Goal: Task Accomplishment & Management: Use online tool/utility

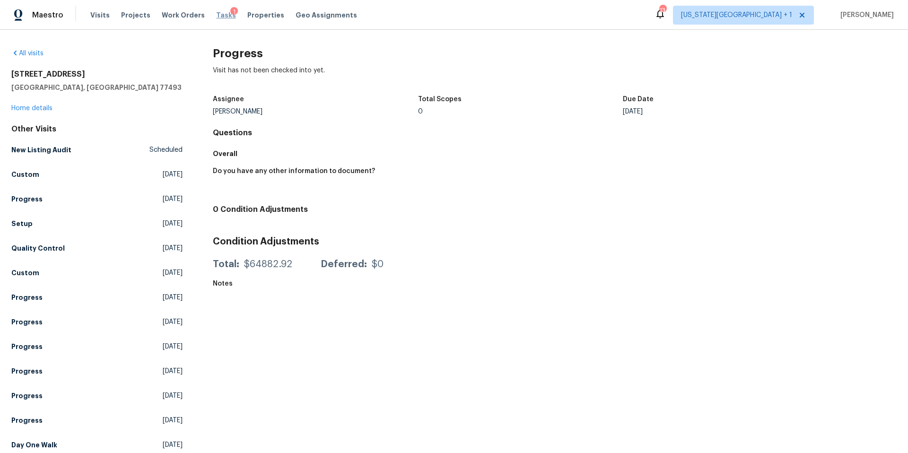
click at [216, 16] on span "Tasks" at bounding box center [226, 15] width 20 height 7
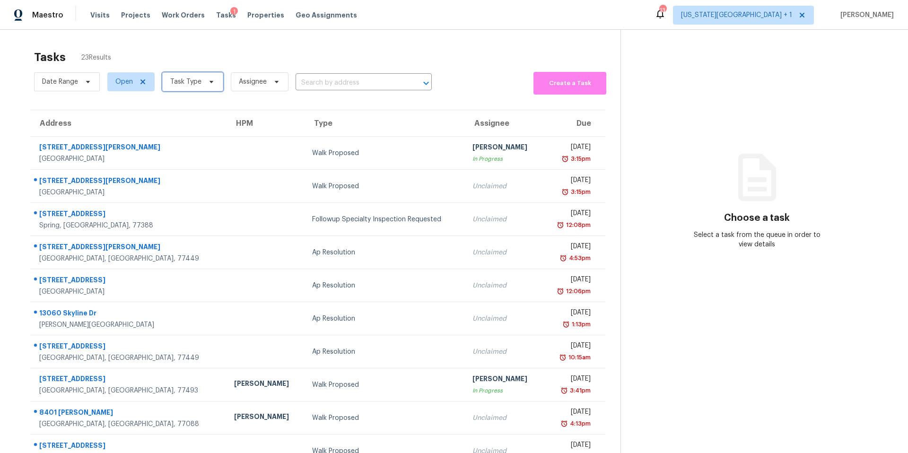
click at [184, 85] on span "Task Type" at bounding box center [185, 81] width 31 height 9
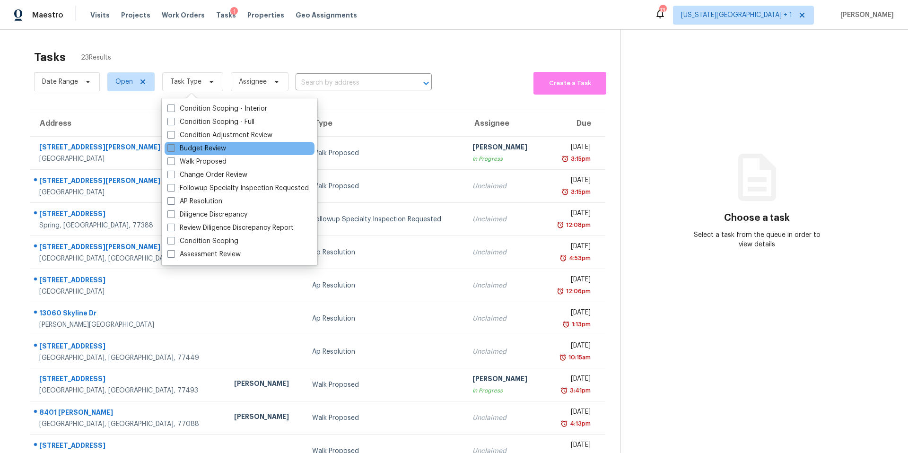
click at [189, 149] on label "Budget Review" at bounding box center [196, 148] width 59 height 9
click at [173, 149] on input "Budget Review" at bounding box center [170, 147] width 6 height 6
checkbox input "true"
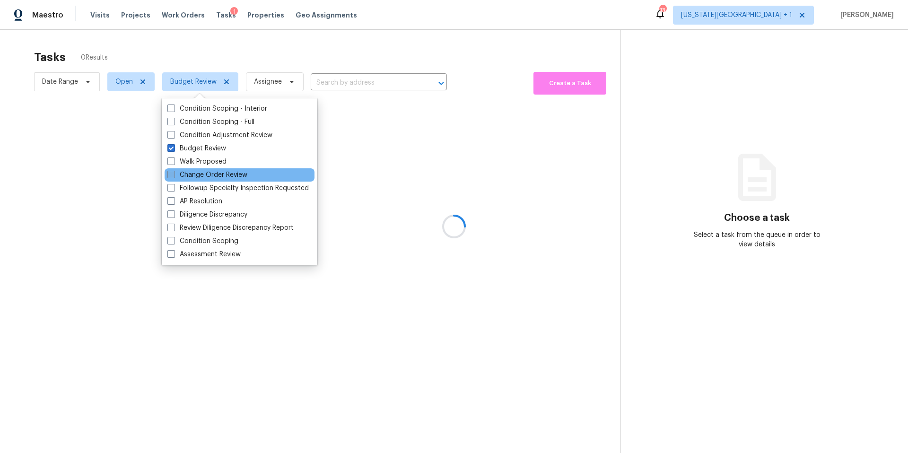
click at [188, 176] on label "Change Order Review" at bounding box center [207, 174] width 80 height 9
click at [173, 176] on input "Change Order Review" at bounding box center [170, 173] width 6 height 6
checkbox input "true"
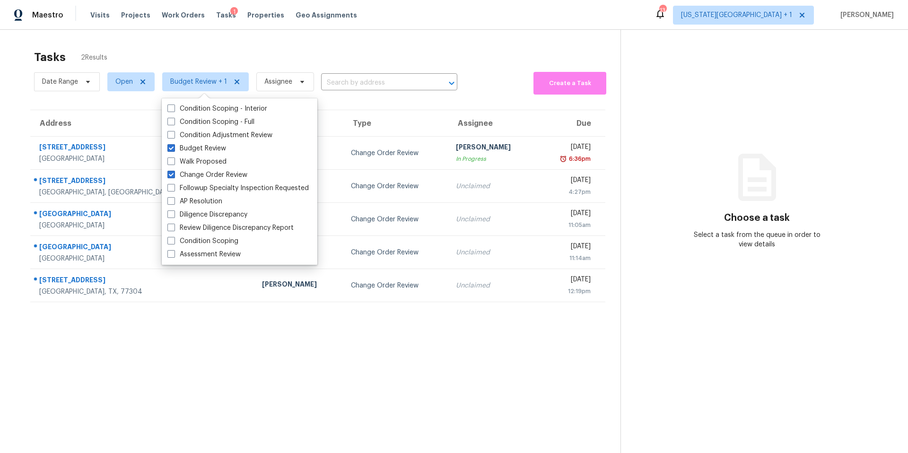
click at [231, 65] on div "Tasks 2 Results" at bounding box center [327, 57] width 586 height 25
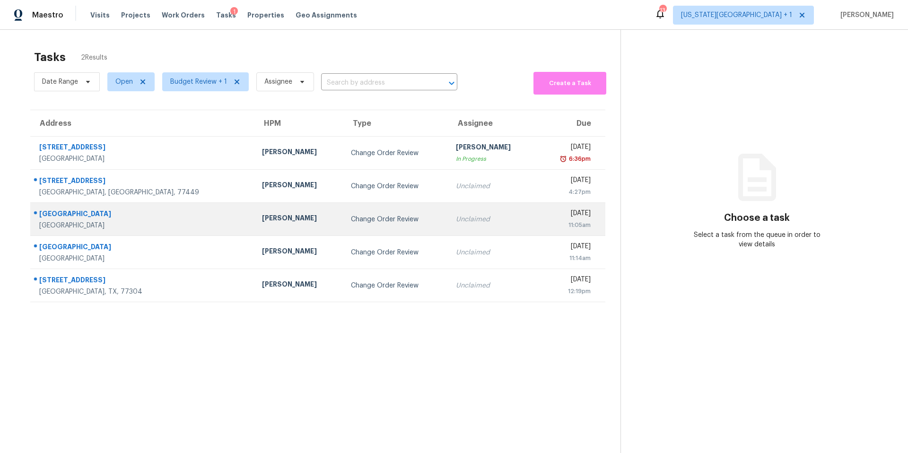
click at [262, 215] on div "Stephen Lacy" at bounding box center [299, 219] width 74 height 12
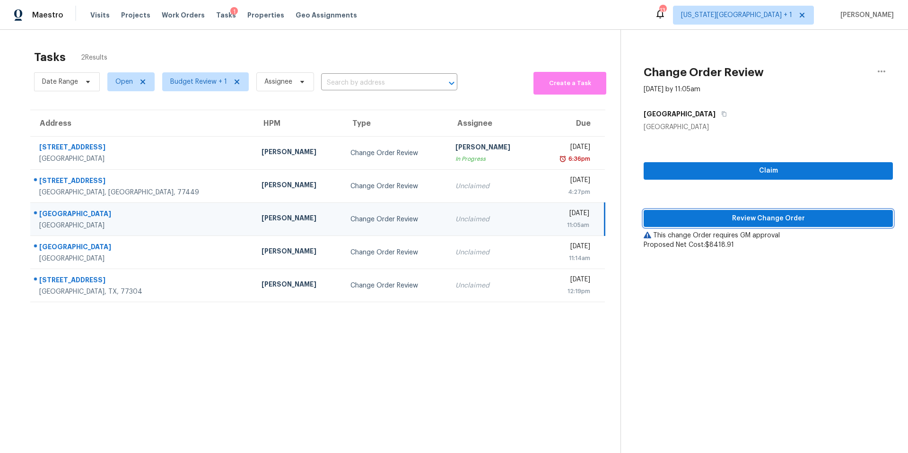
click at [655, 217] on span "Review Change Order" at bounding box center [768, 219] width 234 height 12
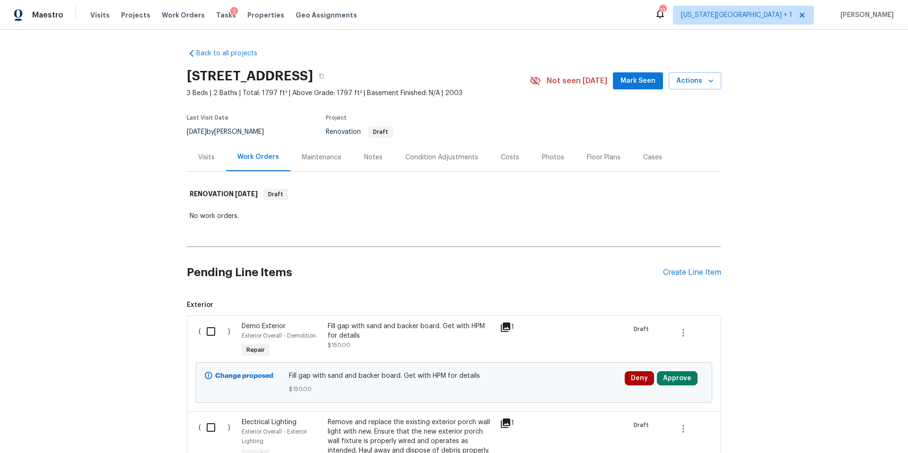
click at [502, 329] on icon at bounding box center [505, 326] width 11 height 11
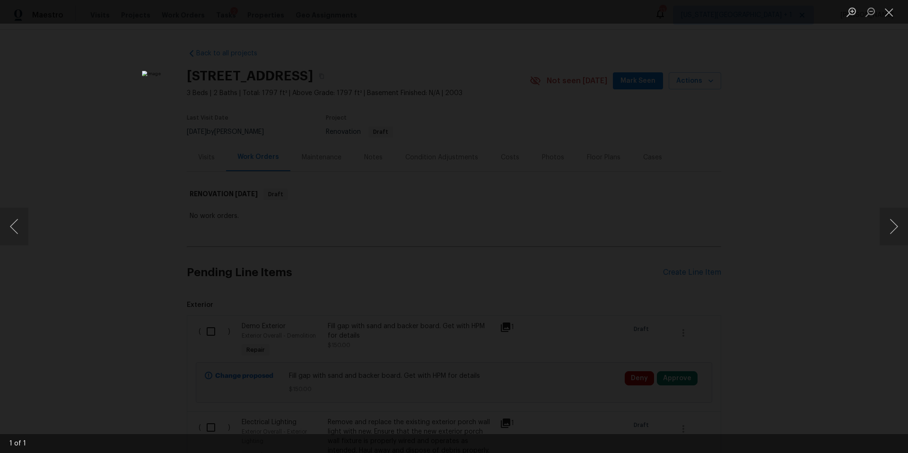
click at [816, 207] on div "Lightbox" at bounding box center [454, 226] width 908 height 453
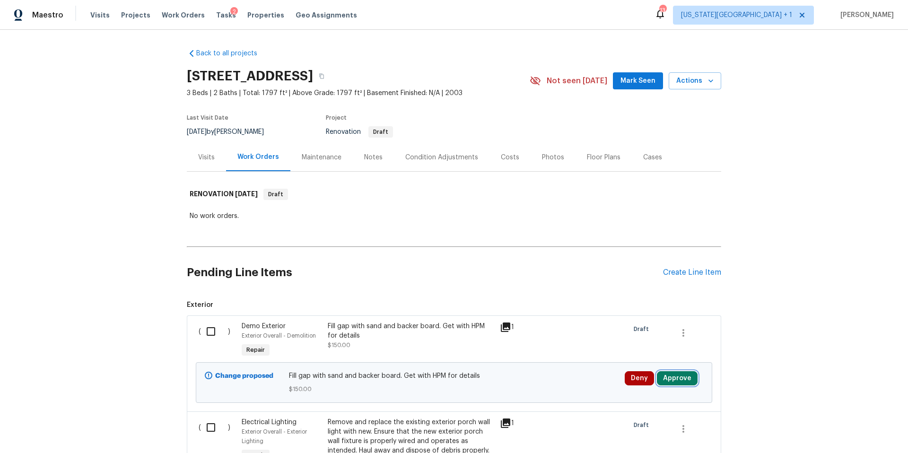
click at [686, 380] on button "Approve" at bounding box center [677, 378] width 41 height 14
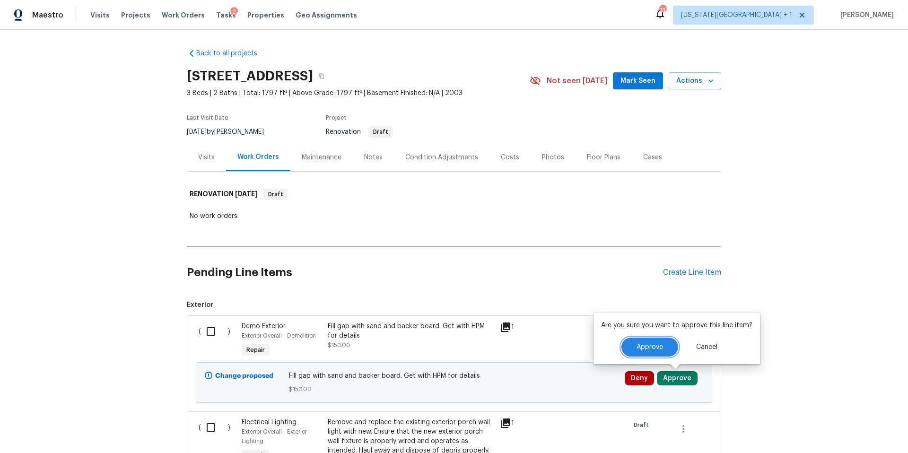
click at [646, 344] on span "Approve" at bounding box center [649, 347] width 26 height 7
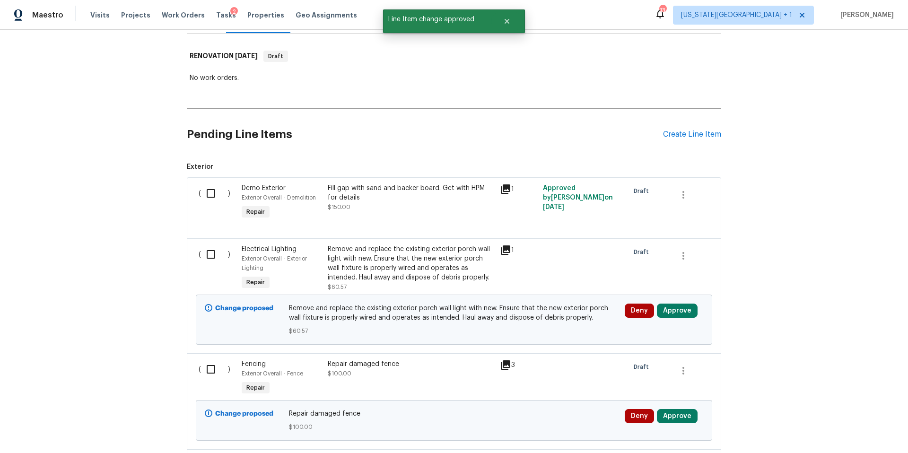
scroll to position [147, 0]
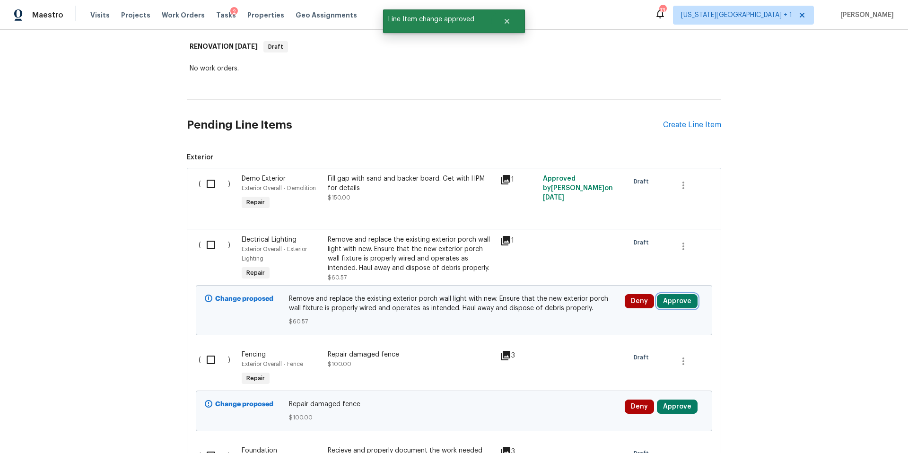
click at [682, 302] on button "Approve" at bounding box center [677, 301] width 41 height 14
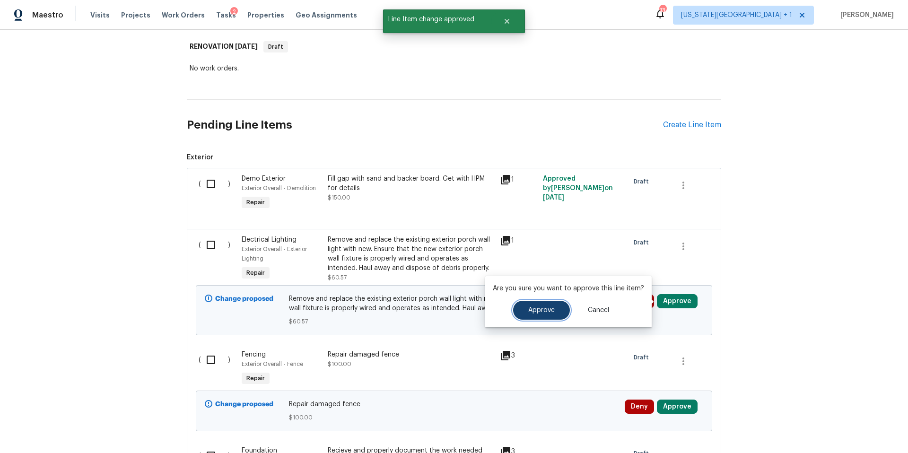
click at [543, 312] on span "Approve" at bounding box center [541, 310] width 26 height 7
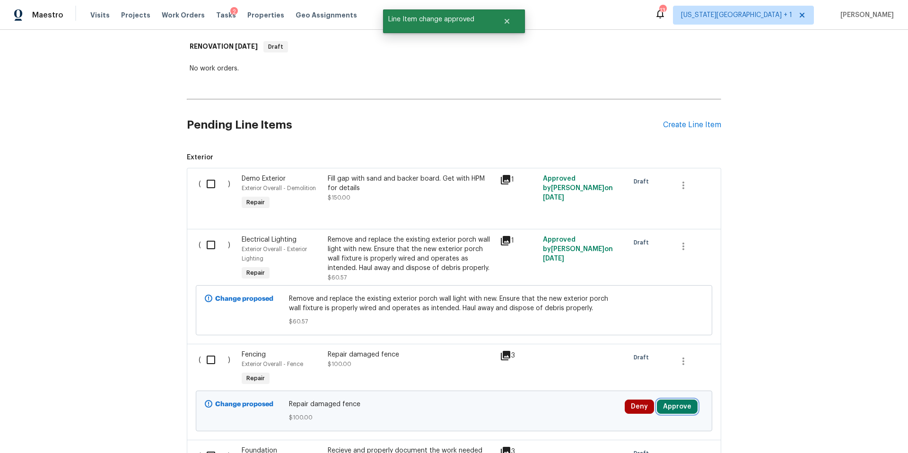
click at [684, 408] on button "Approve" at bounding box center [677, 406] width 41 height 14
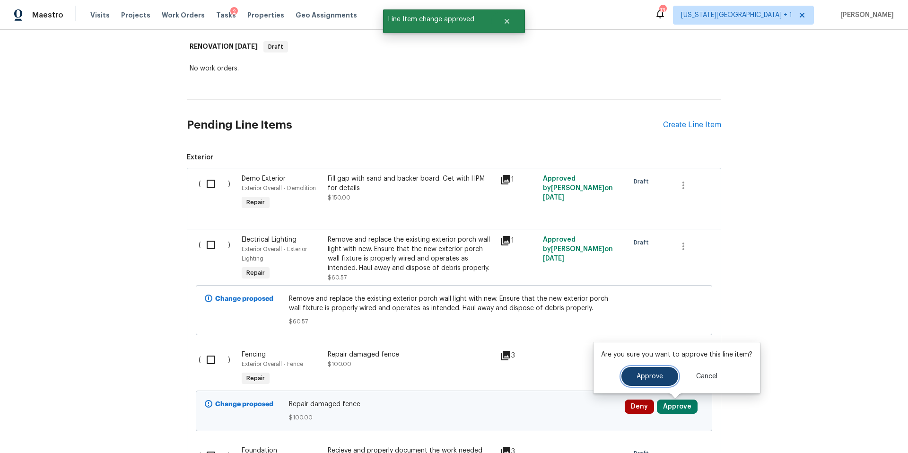
click at [631, 374] on button "Approve" at bounding box center [649, 376] width 57 height 19
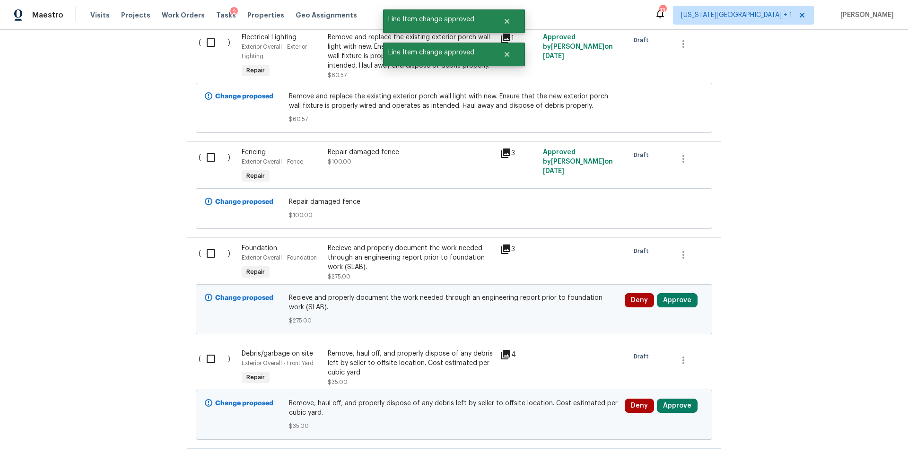
scroll to position [351, 0]
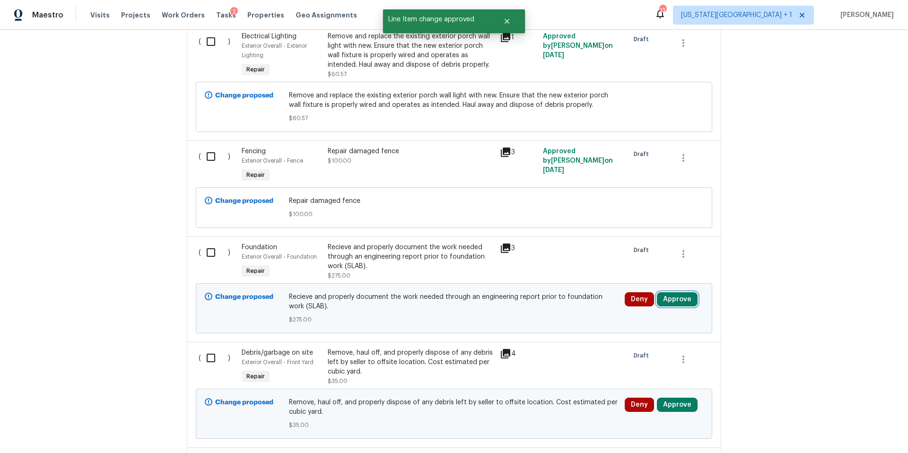
click at [677, 301] on button "Approve" at bounding box center [677, 299] width 41 height 14
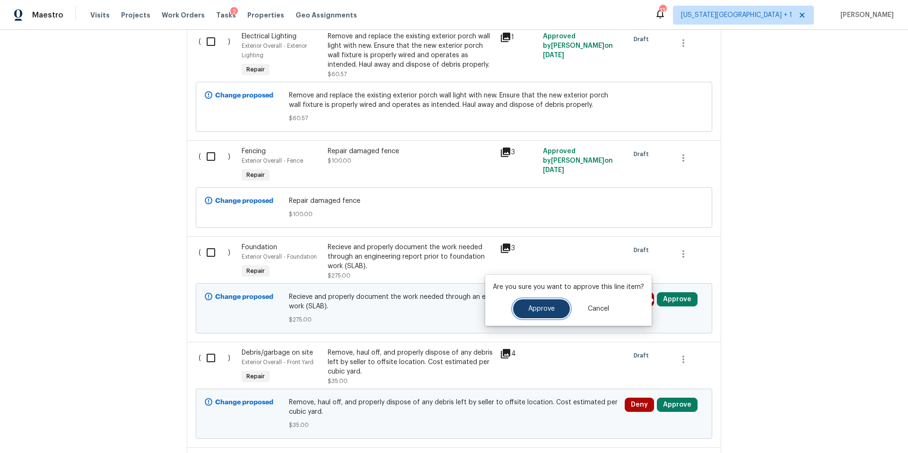
click at [545, 310] on span "Approve" at bounding box center [541, 308] width 26 height 7
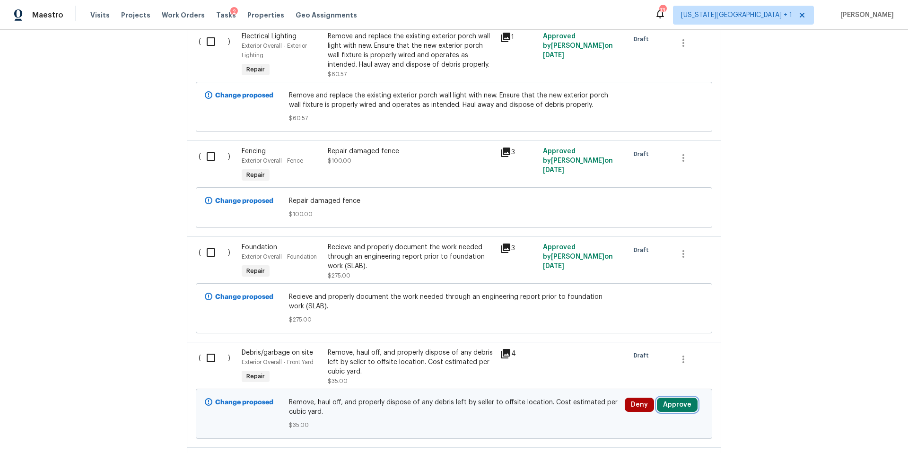
click at [668, 400] on button "Approve" at bounding box center [677, 405] width 41 height 14
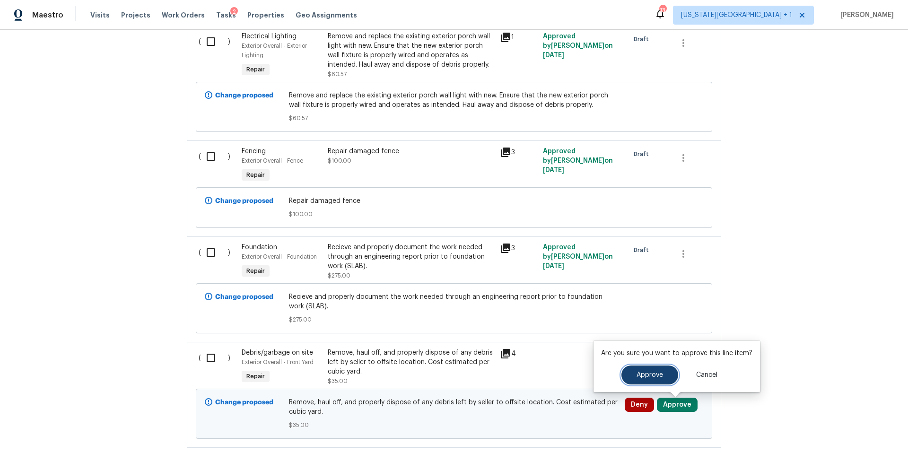
click at [643, 373] on span "Approve" at bounding box center [649, 375] width 26 height 7
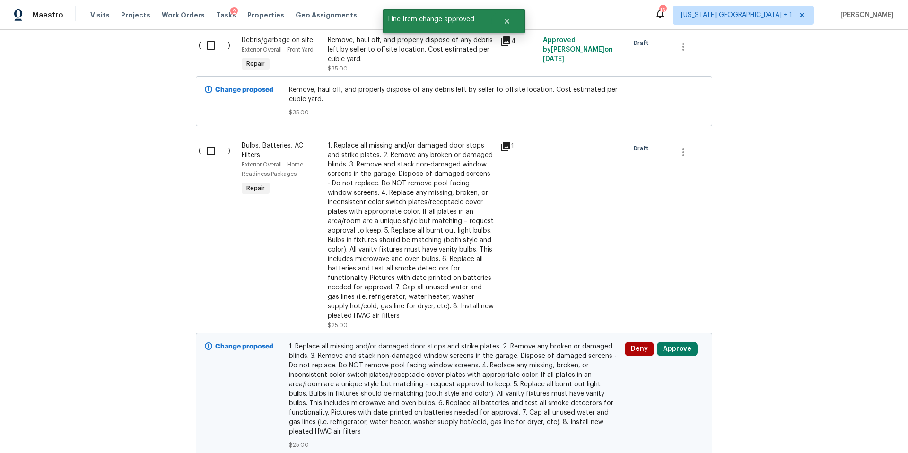
scroll to position [670, 0]
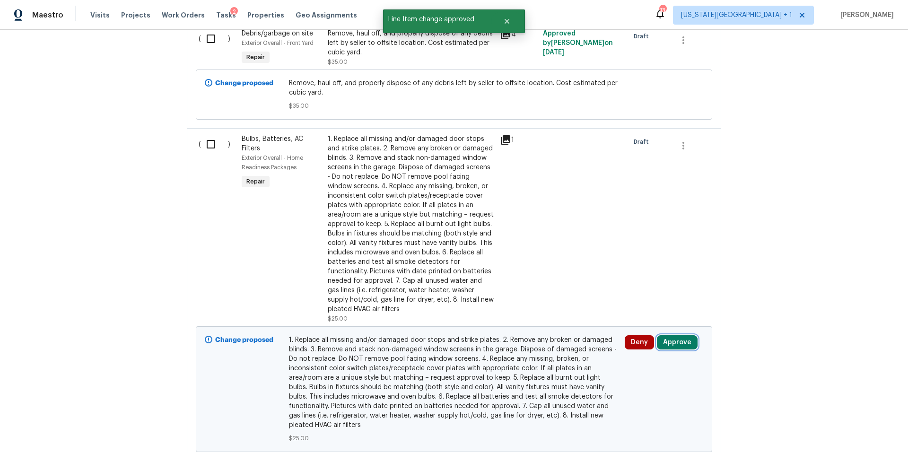
click at [666, 344] on button "Approve" at bounding box center [677, 342] width 41 height 14
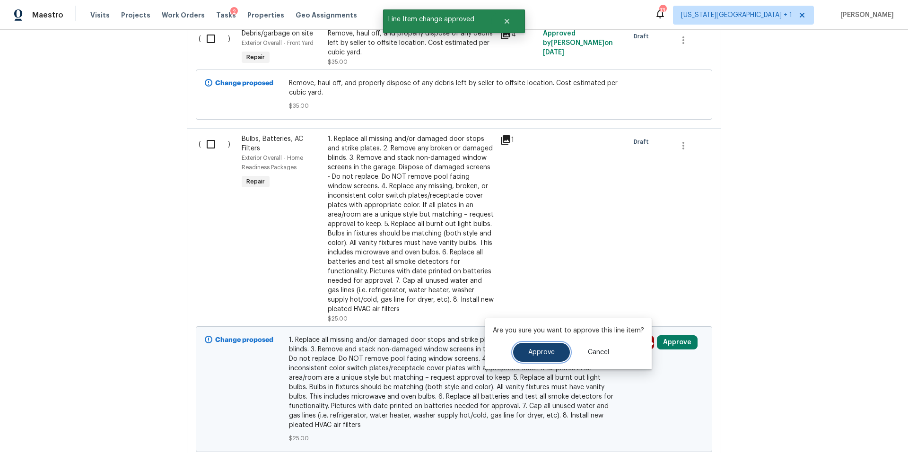
click at [547, 358] on button "Approve" at bounding box center [541, 352] width 57 height 19
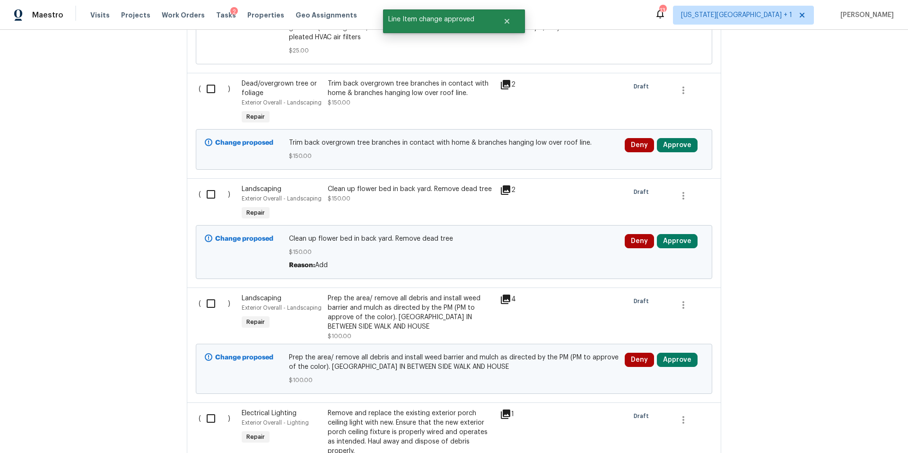
scroll to position [1060, 0]
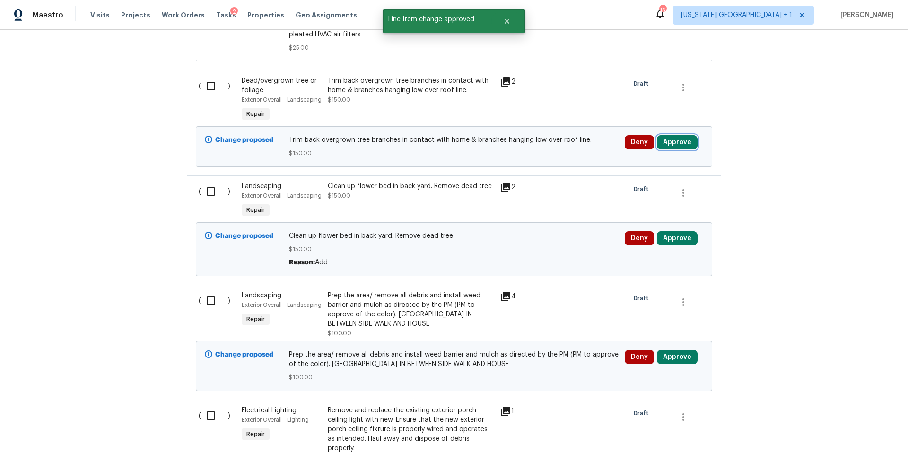
click at [673, 147] on button "Approve" at bounding box center [677, 142] width 41 height 14
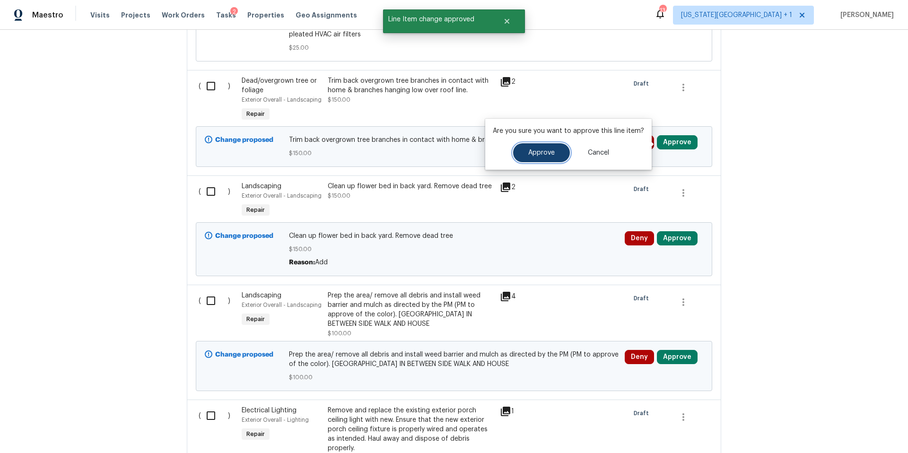
click at [531, 156] on button "Approve" at bounding box center [541, 152] width 57 height 19
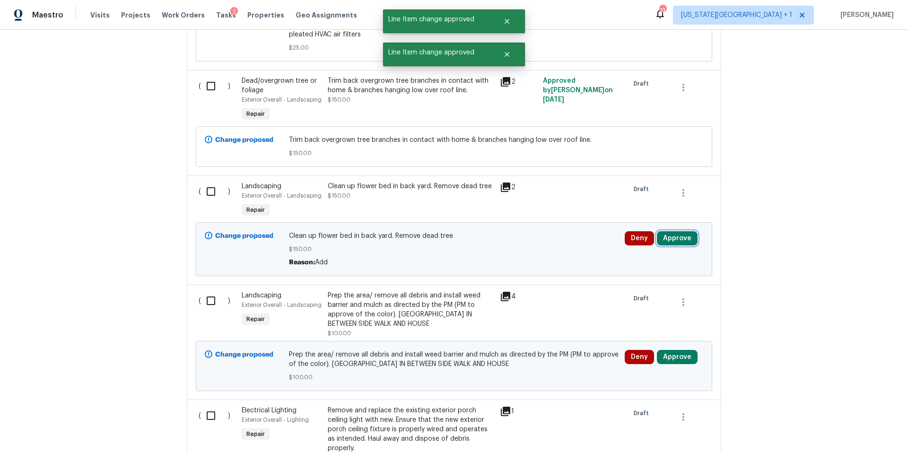
click at [676, 243] on button "Approve" at bounding box center [677, 238] width 41 height 14
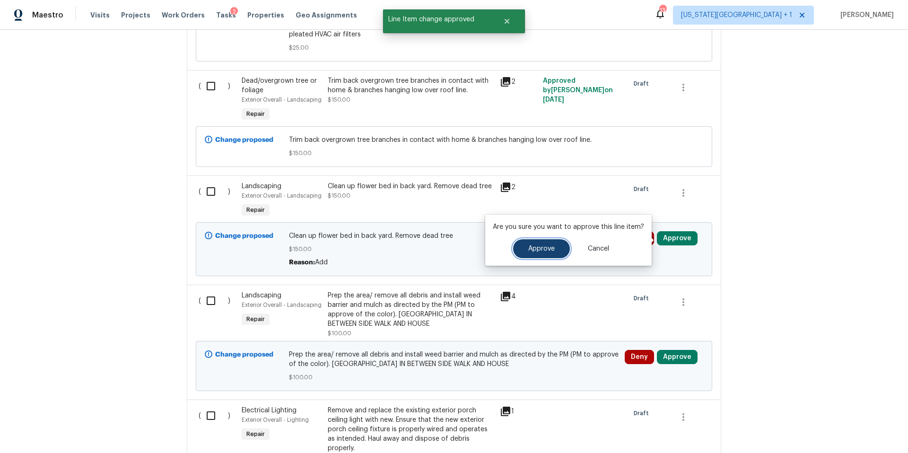
click at [544, 248] on span "Approve" at bounding box center [541, 248] width 26 height 7
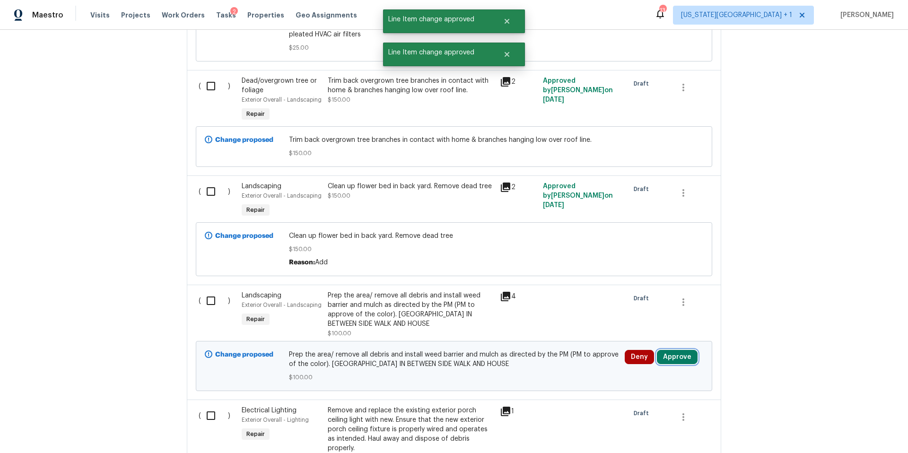
click at [684, 360] on button "Approve" at bounding box center [677, 357] width 41 height 14
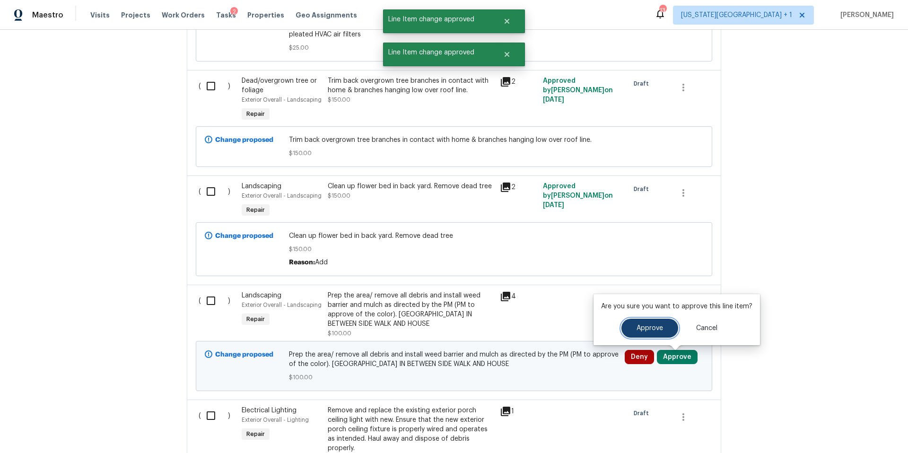
click at [643, 329] on span "Approve" at bounding box center [649, 328] width 26 height 7
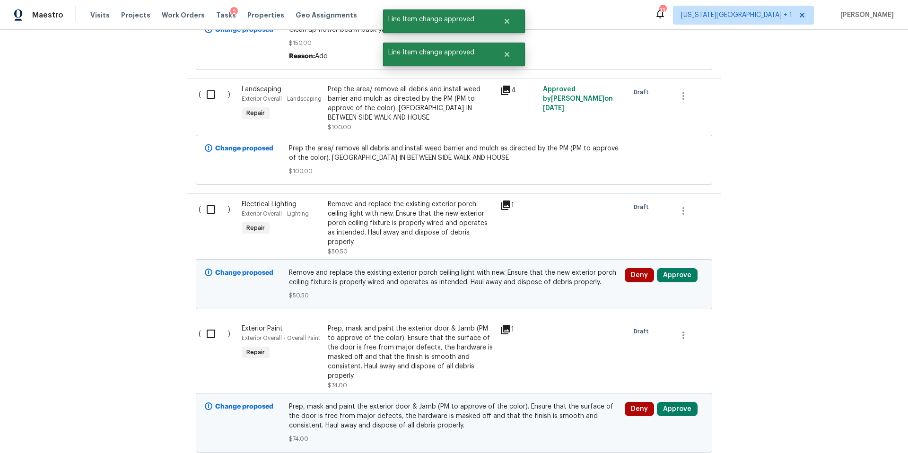
scroll to position [1273, 0]
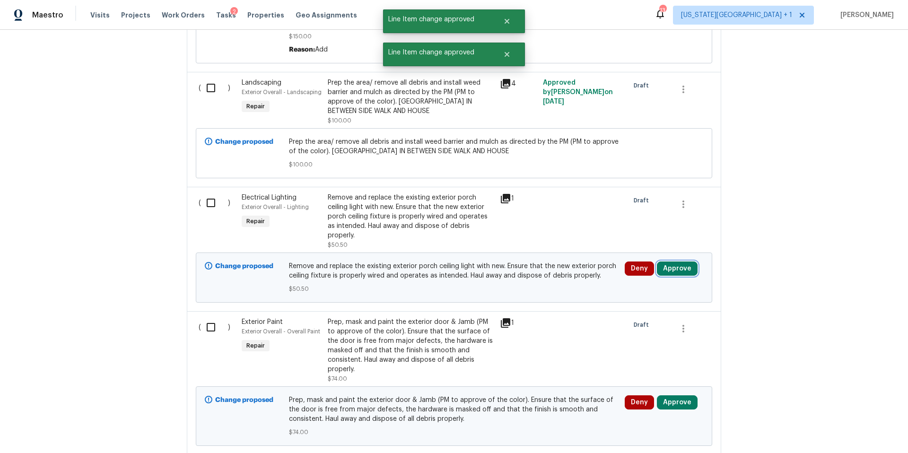
click at [679, 269] on button "Approve" at bounding box center [677, 268] width 41 height 14
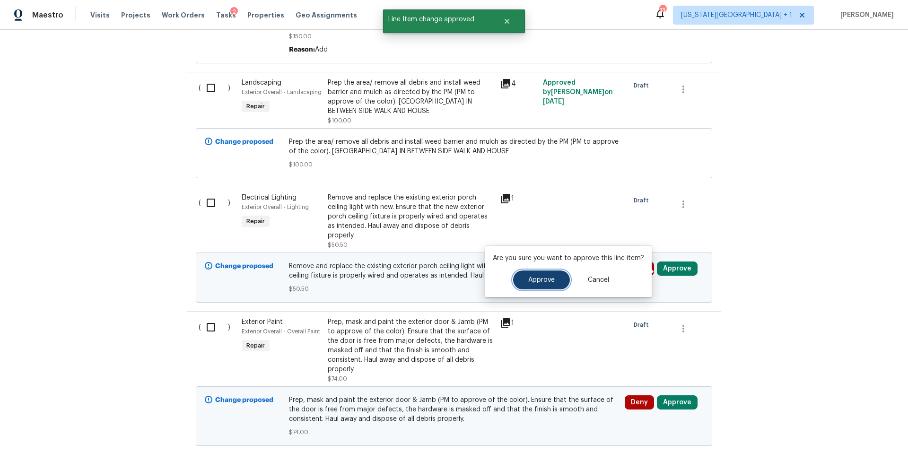
click at [545, 273] on button "Approve" at bounding box center [541, 279] width 57 height 19
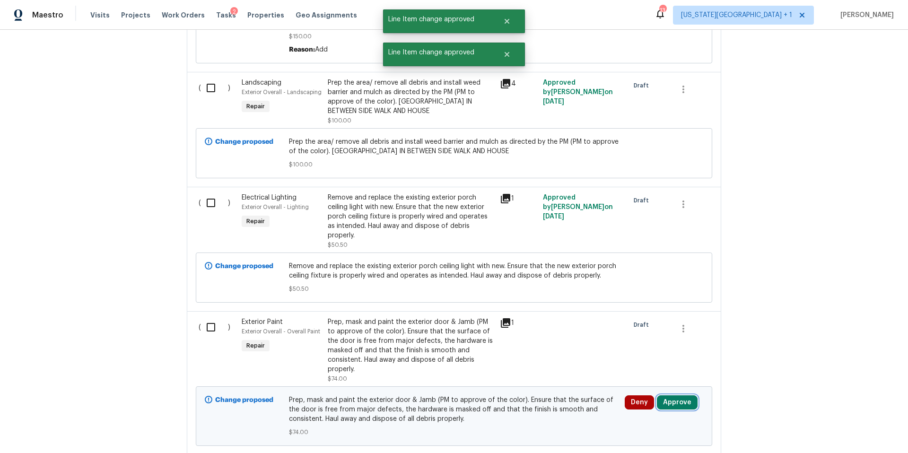
click at [673, 408] on button "Approve" at bounding box center [677, 402] width 41 height 14
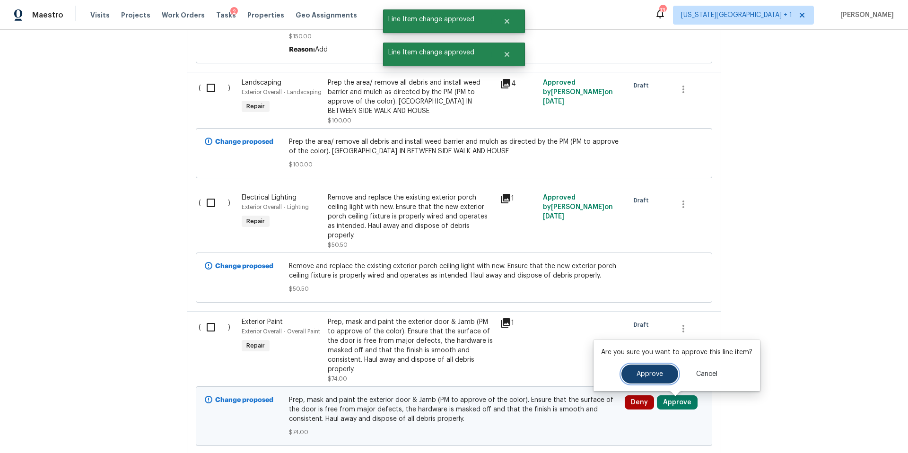
click at [649, 375] on span "Approve" at bounding box center [649, 374] width 26 height 7
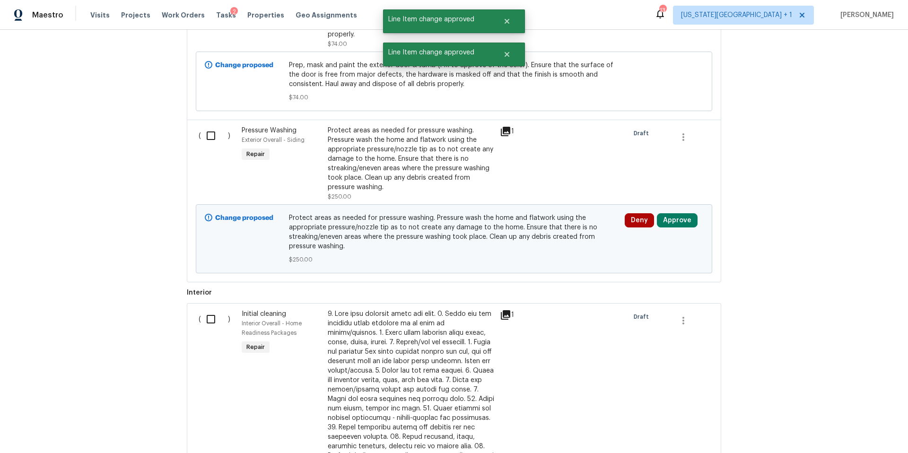
scroll to position [1639, 0]
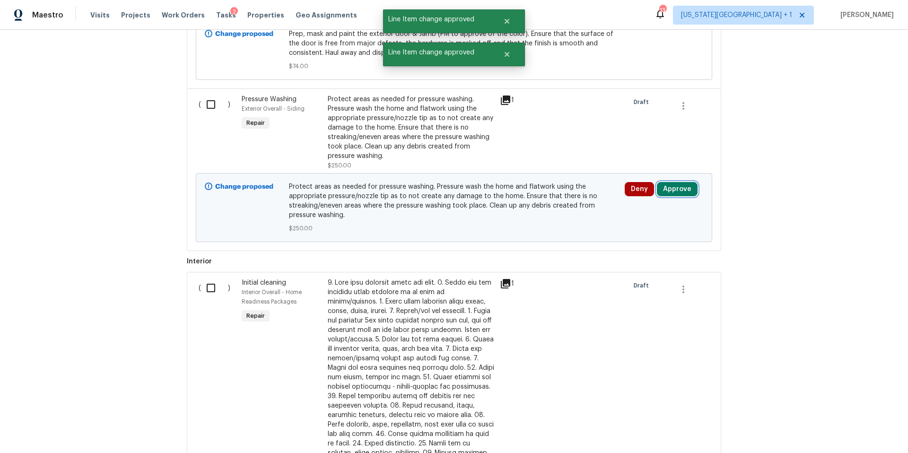
click at [686, 192] on button "Approve" at bounding box center [677, 189] width 41 height 14
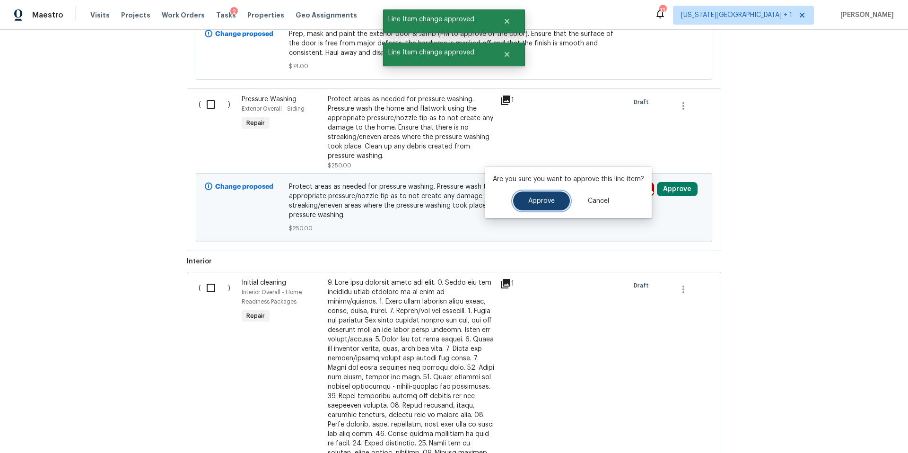
click at [543, 201] on span "Approve" at bounding box center [541, 201] width 26 height 7
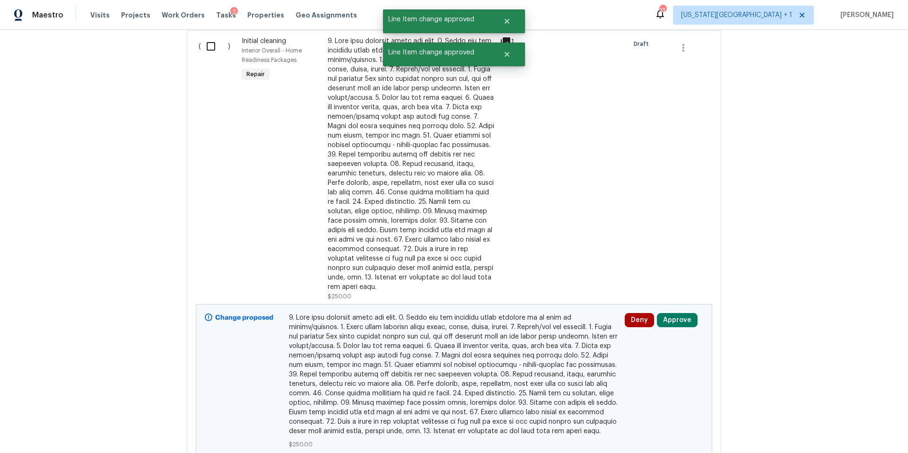
scroll to position [1912, 0]
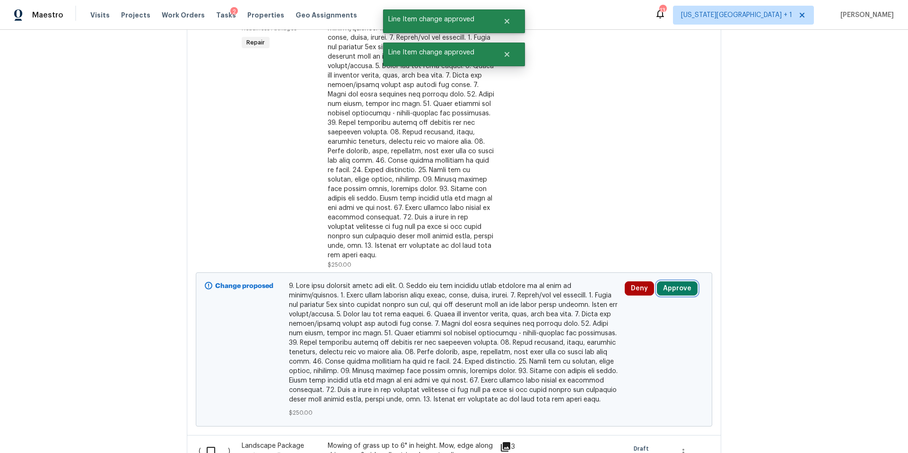
click at [682, 281] on button "Approve" at bounding box center [677, 288] width 41 height 14
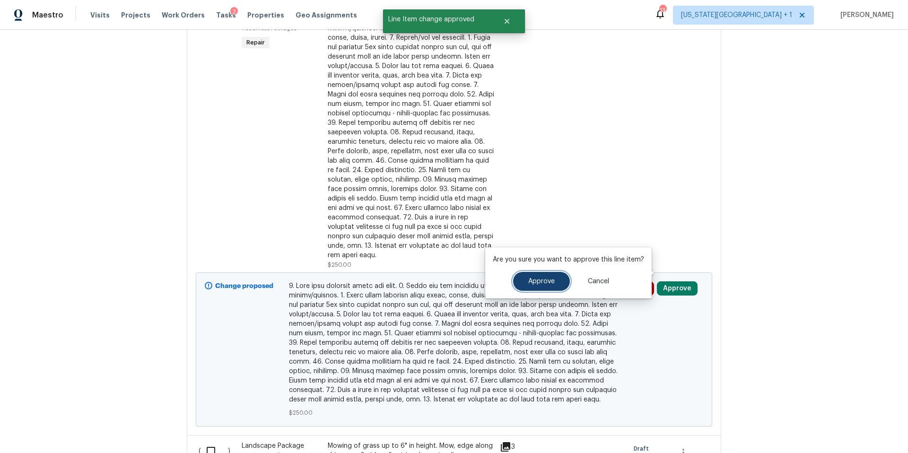
click at [533, 283] on span "Approve" at bounding box center [541, 281] width 26 height 7
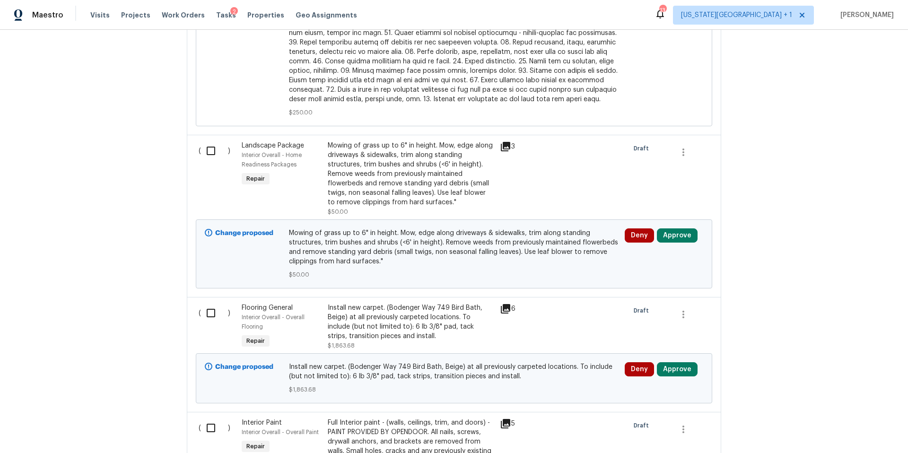
scroll to position [2262, 0]
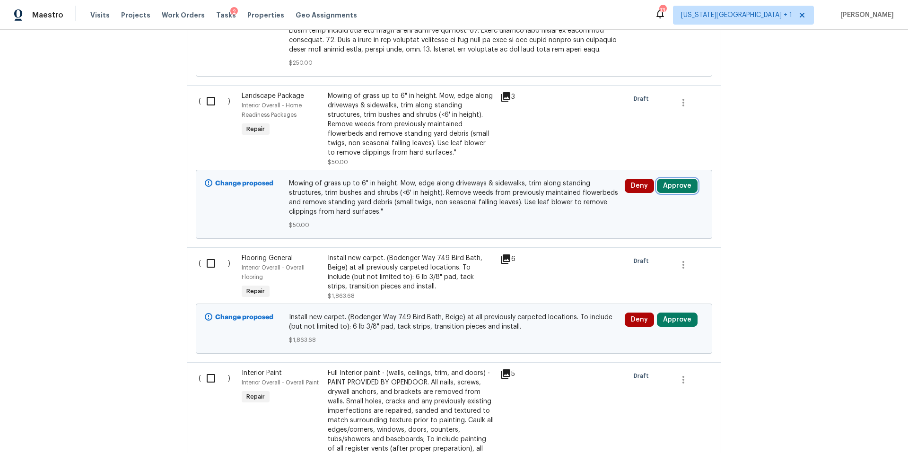
click at [666, 179] on button "Approve" at bounding box center [677, 186] width 41 height 14
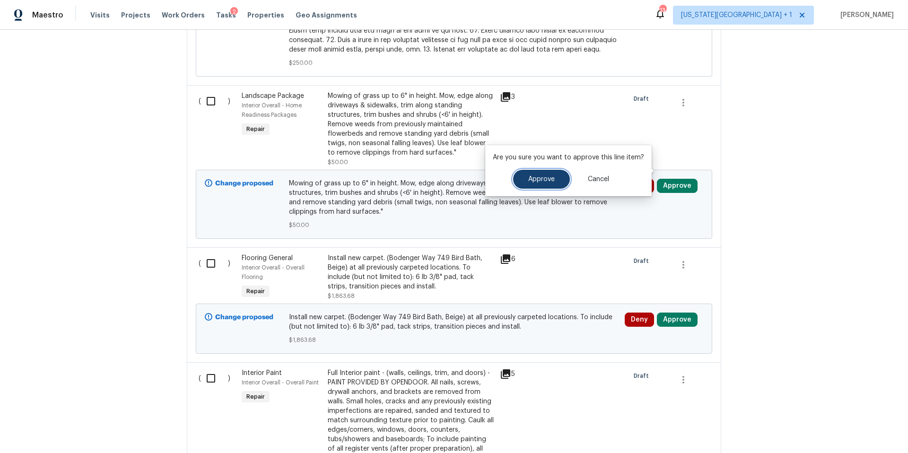
click at [542, 182] on span "Approve" at bounding box center [541, 179] width 26 height 7
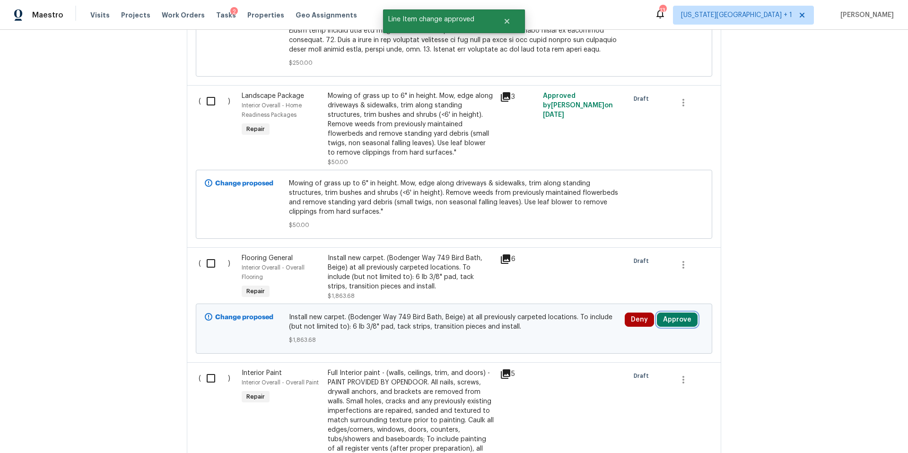
click at [680, 312] on button "Approve" at bounding box center [677, 319] width 41 height 14
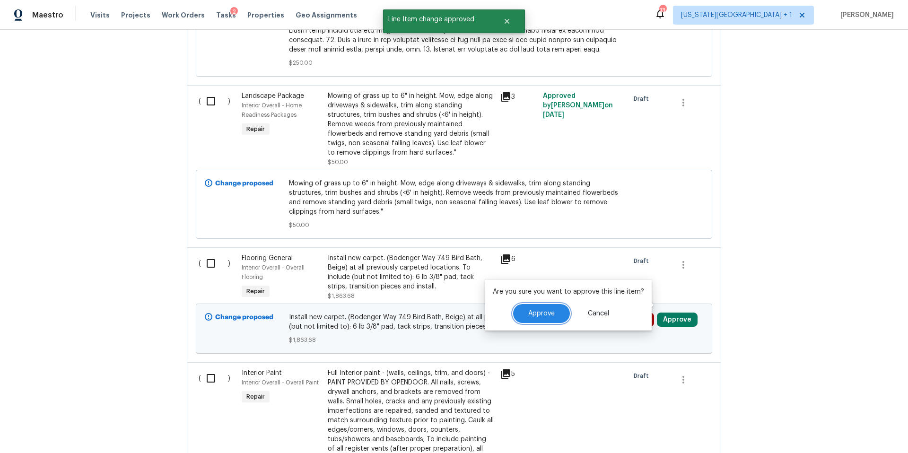
click at [554, 311] on button "Approve" at bounding box center [541, 313] width 57 height 19
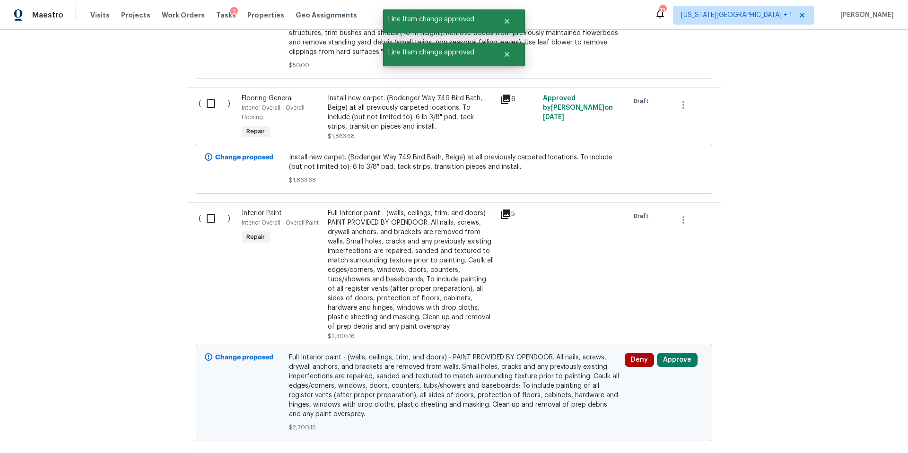
scroll to position [2428, 0]
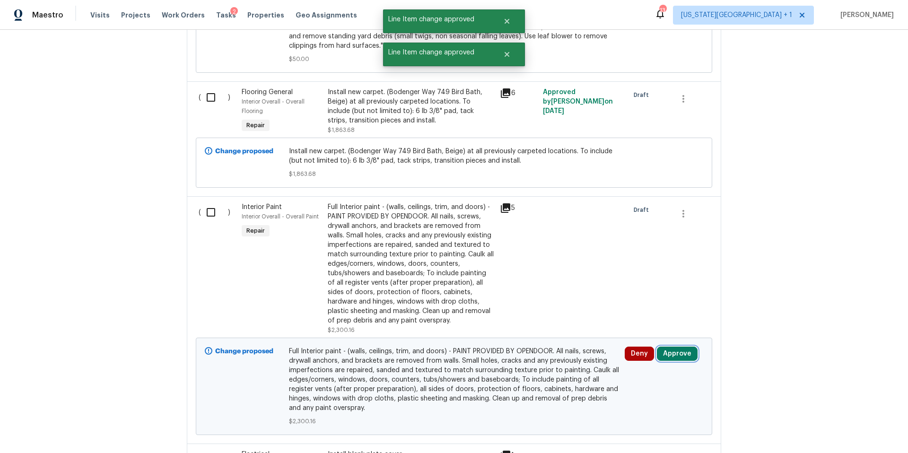
click at [672, 346] on button "Approve" at bounding box center [677, 353] width 41 height 14
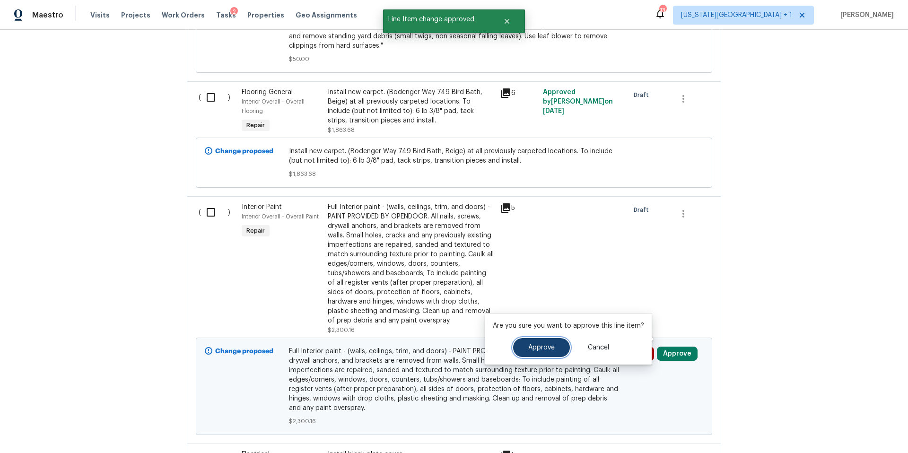
click at [552, 351] on button "Approve" at bounding box center [541, 347] width 57 height 19
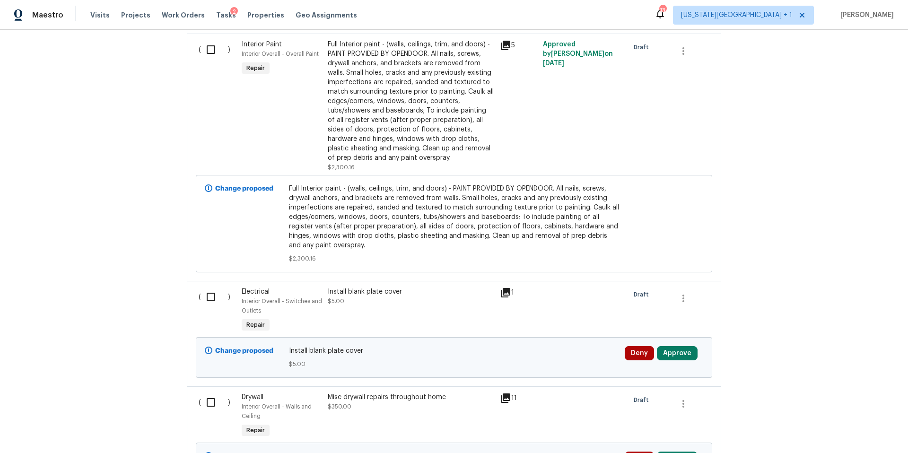
scroll to position [2594, 0]
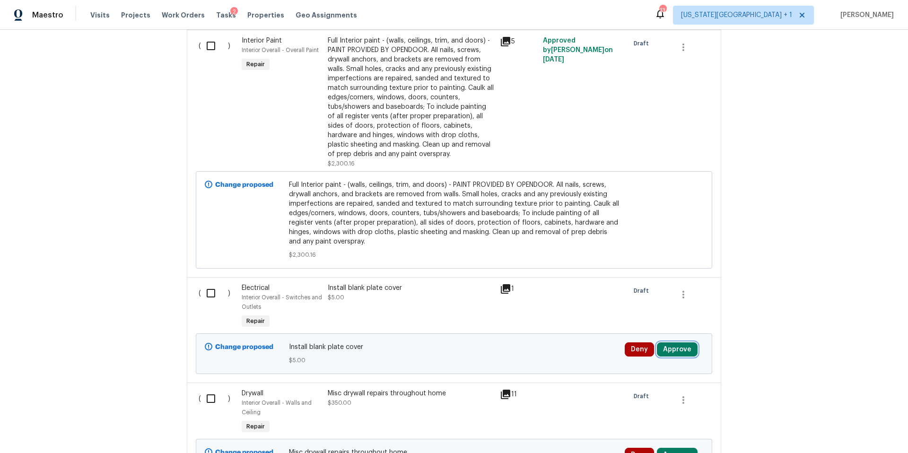
click at [674, 342] on button "Approve" at bounding box center [677, 349] width 41 height 14
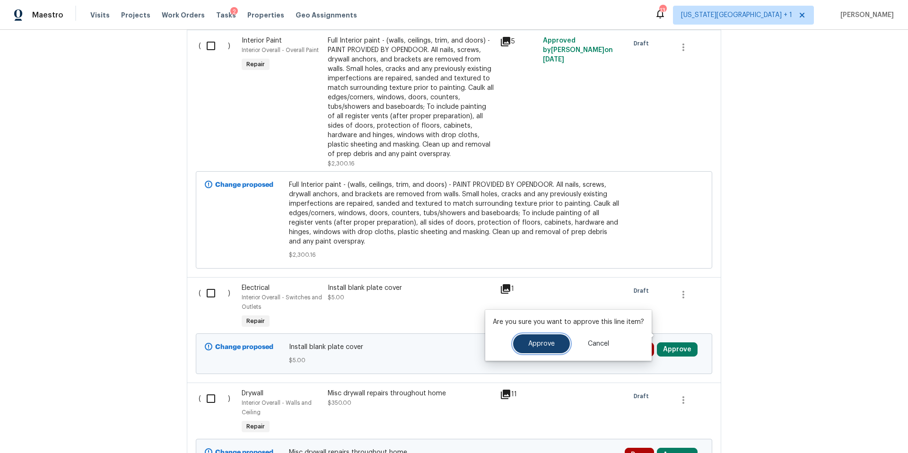
click at [548, 337] on button "Approve" at bounding box center [541, 343] width 57 height 19
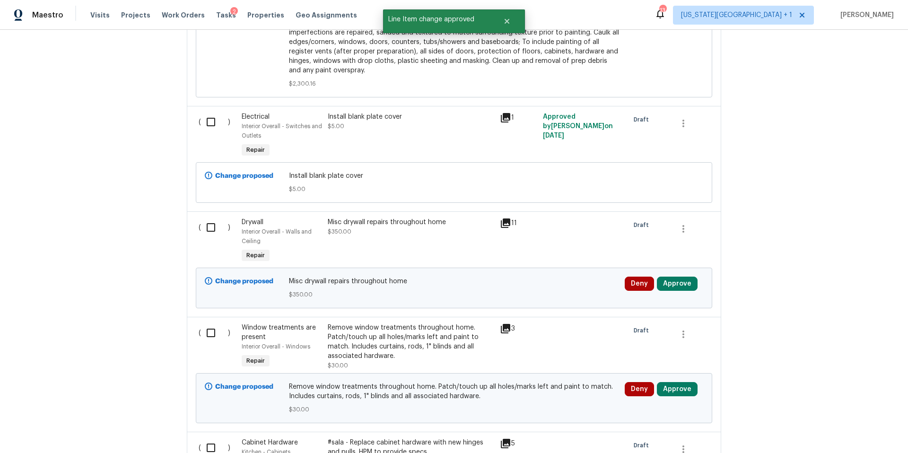
scroll to position [2802, 0]
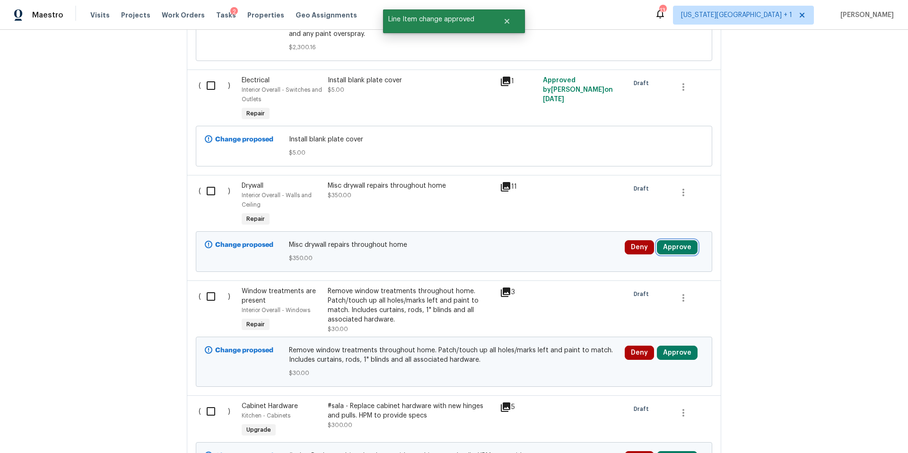
click at [674, 240] on button "Approve" at bounding box center [677, 247] width 41 height 14
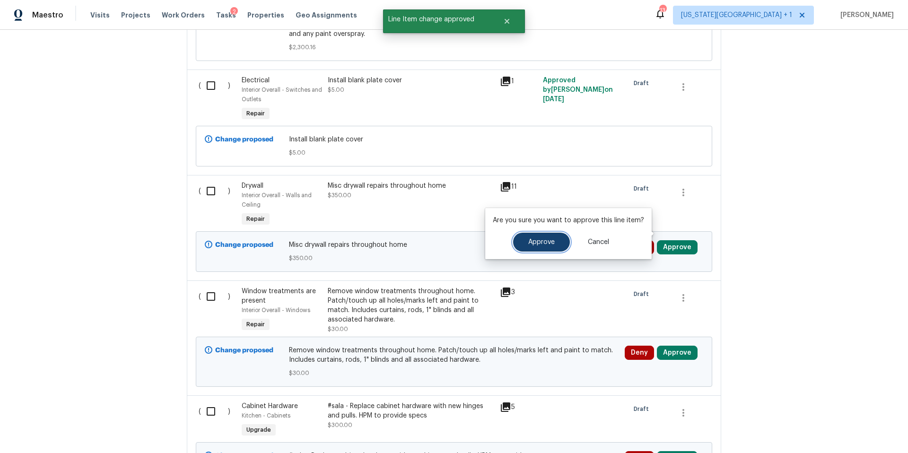
click at [545, 247] on button "Approve" at bounding box center [541, 242] width 57 height 19
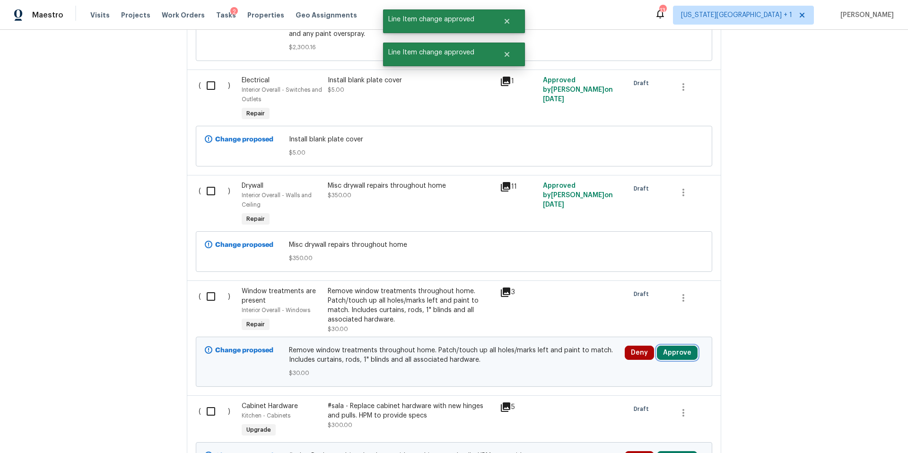
click at [669, 346] on button "Approve" at bounding box center [677, 353] width 41 height 14
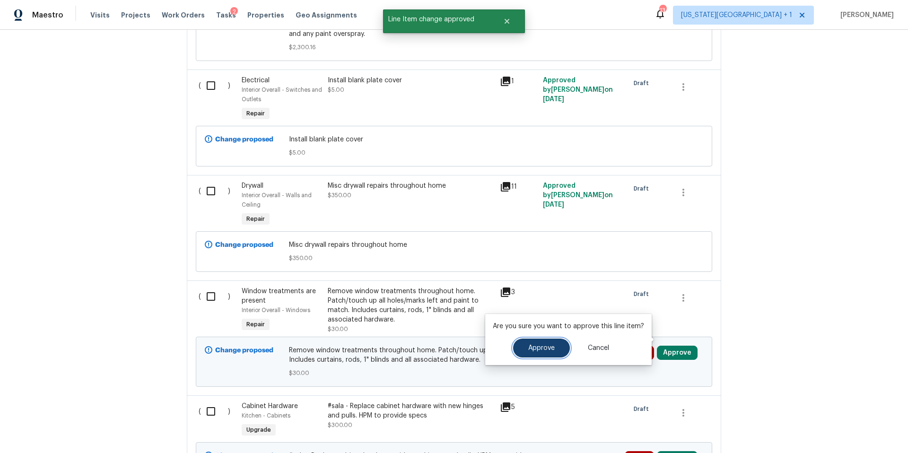
click at [551, 342] on button "Approve" at bounding box center [541, 347] width 57 height 19
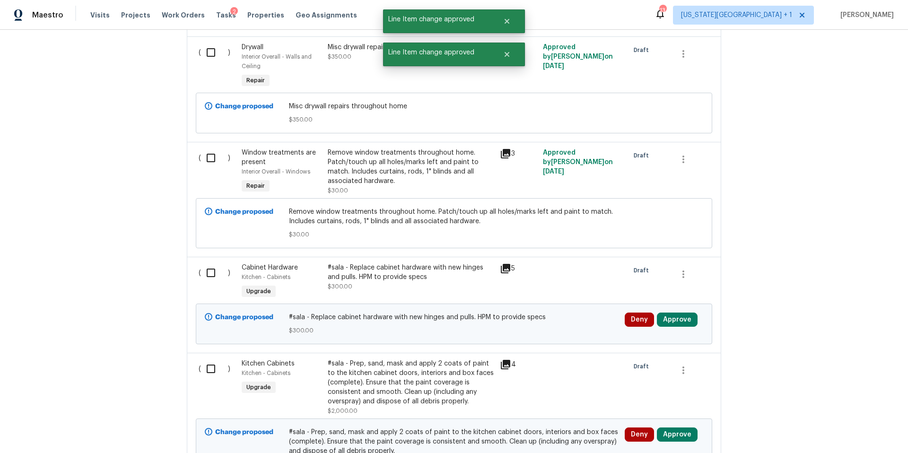
scroll to position [2959, 0]
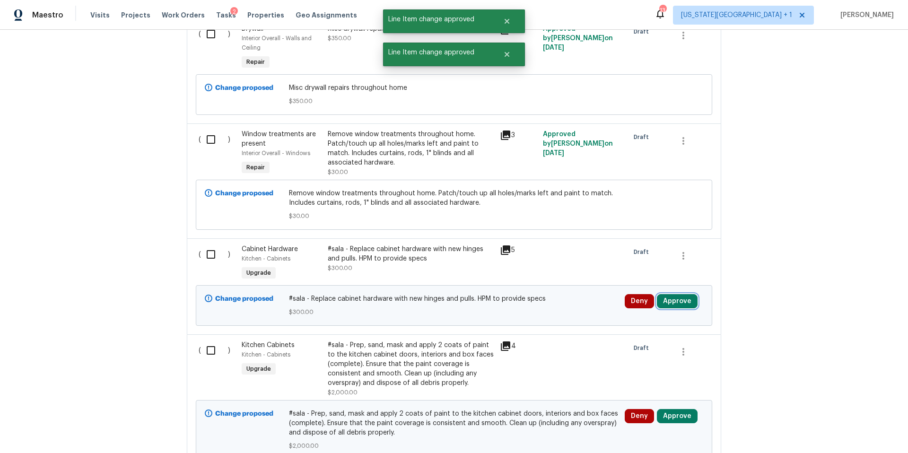
click at [671, 294] on button "Approve" at bounding box center [677, 301] width 41 height 14
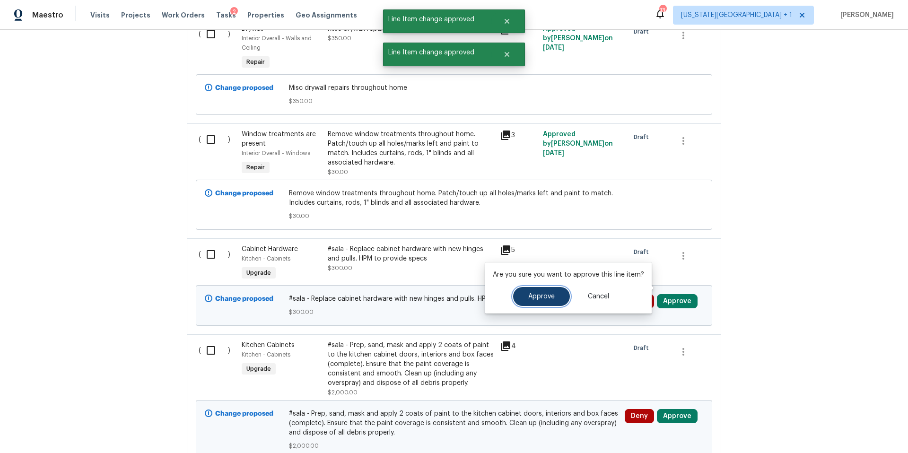
click at [549, 298] on span "Approve" at bounding box center [541, 296] width 26 height 7
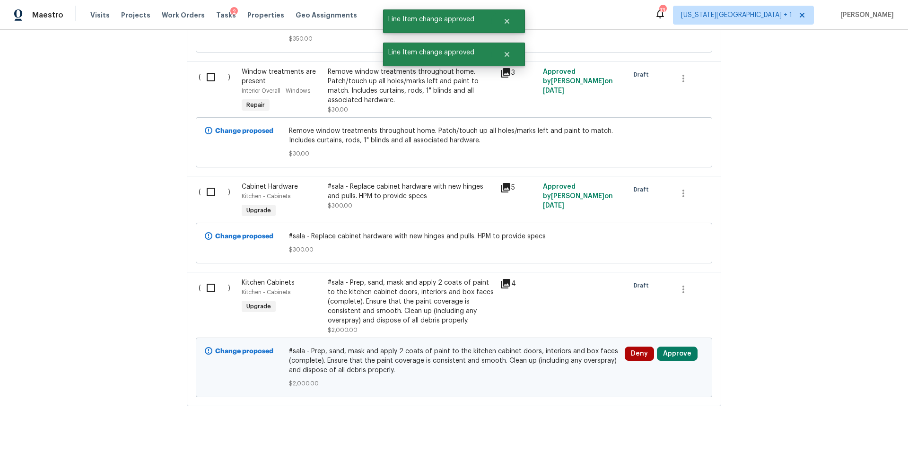
scroll to position [3026, 0]
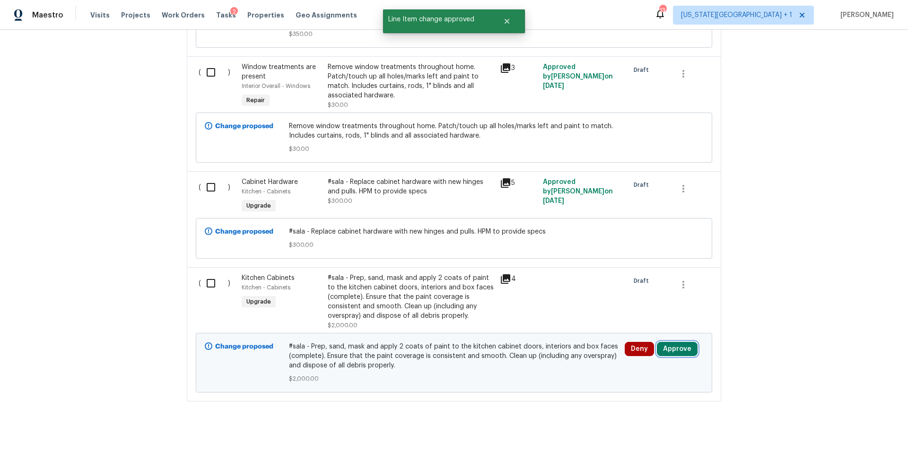
click at [675, 342] on button "Approve" at bounding box center [677, 349] width 41 height 14
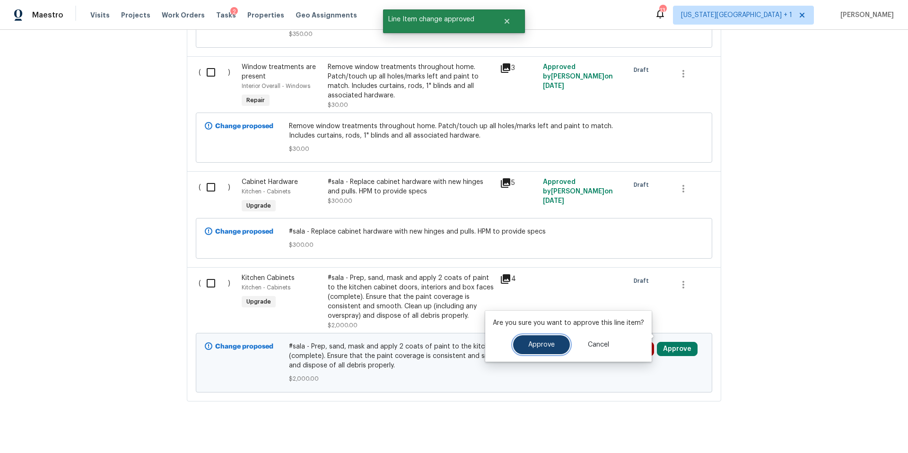
click at [529, 342] on span "Approve" at bounding box center [541, 344] width 26 height 7
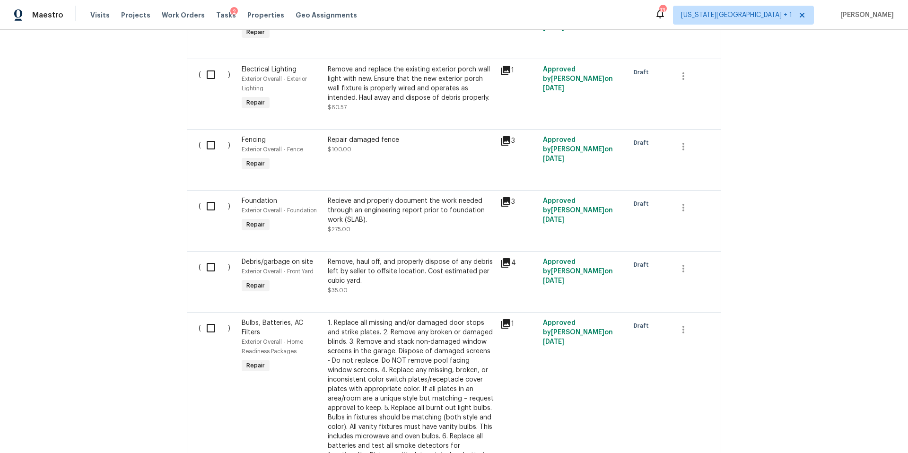
scroll to position [0, 0]
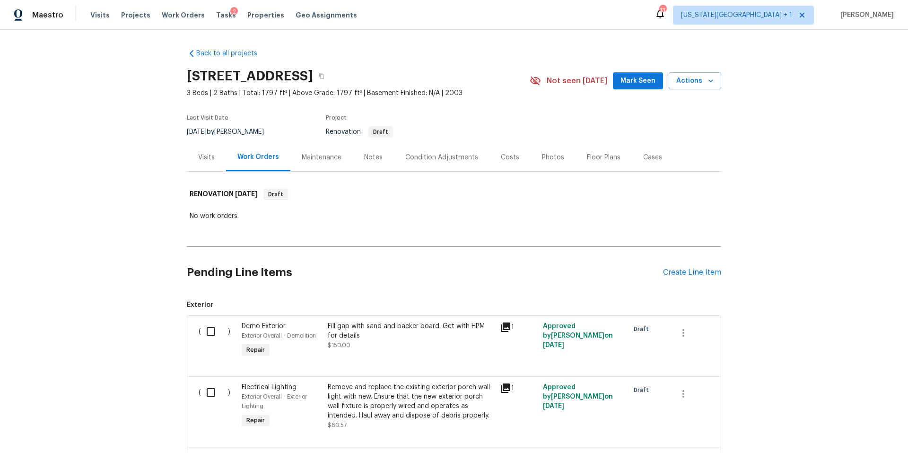
click at [256, 162] on div "Work Orders" at bounding box center [258, 157] width 64 height 28
click at [256, 151] on div "Work Orders" at bounding box center [258, 157] width 64 height 28
click at [202, 155] on div "Visits" at bounding box center [206, 157] width 17 height 9
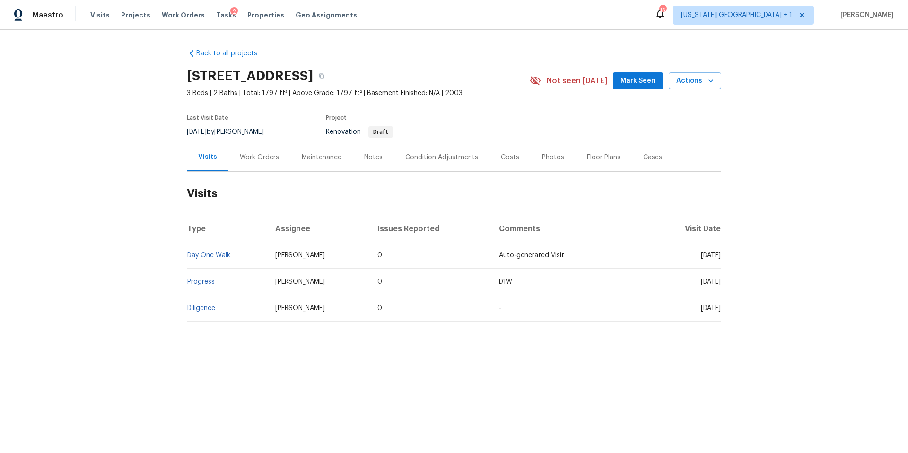
click at [267, 155] on div "Work Orders" at bounding box center [259, 157] width 39 height 9
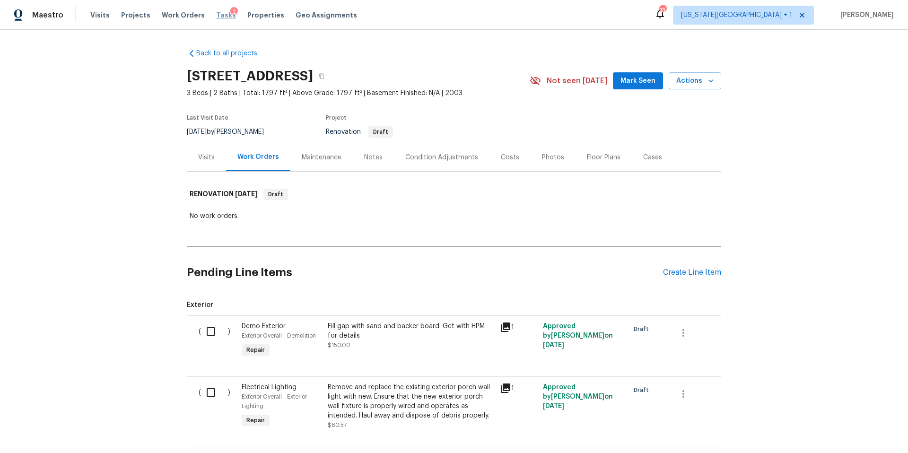
click at [216, 17] on span "Tasks" at bounding box center [226, 15] width 20 height 7
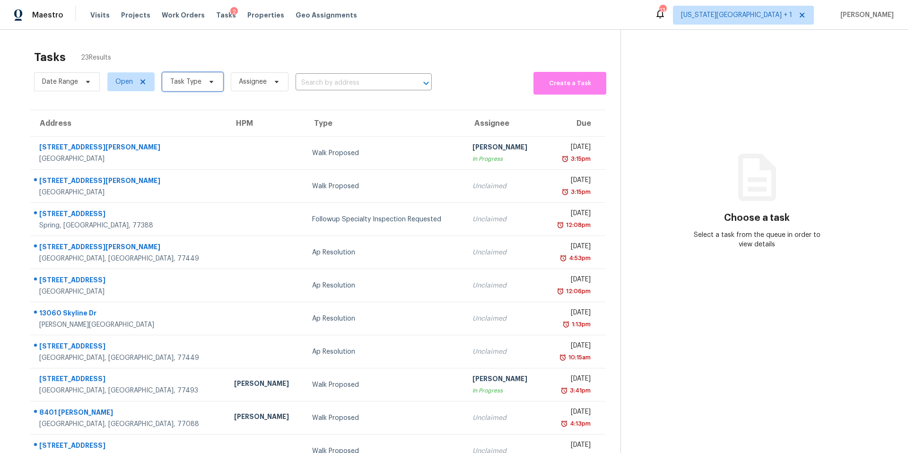
click at [194, 82] on span "Task Type" at bounding box center [185, 81] width 31 height 9
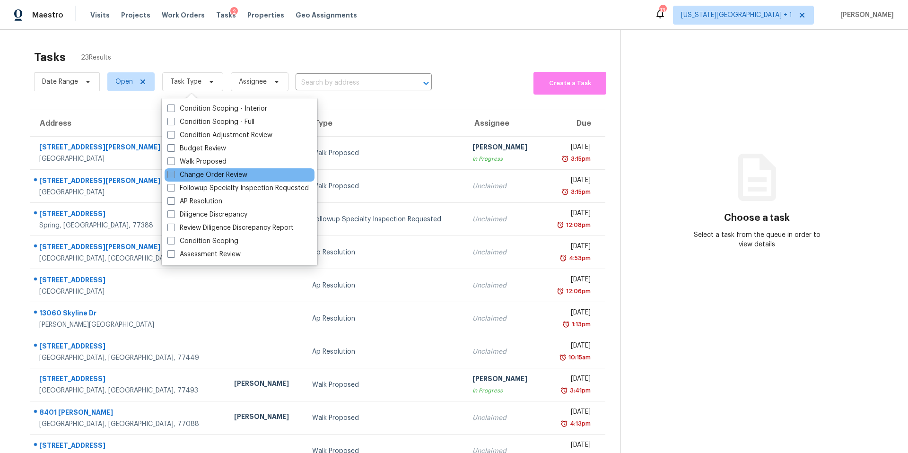
click at [178, 175] on label "Change Order Review" at bounding box center [207, 174] width 80 height 9
click at [173, 175] on input "Change Order Review" at bounding box center [170, 173] width 6 height 6
checkbox input "true"
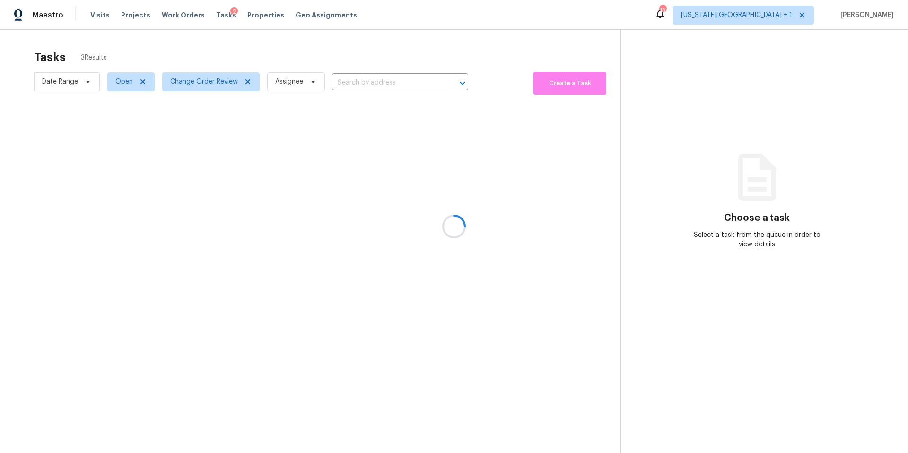
click at [264, 41] on div at bounding box center [454, 226] width 908 height 453
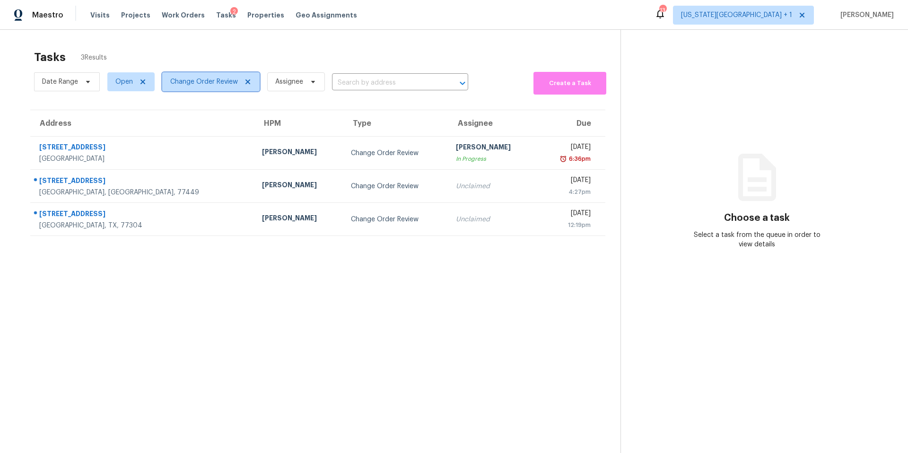
click at [246, 81] on icon at bounding box center [247, 81] width 5 height 5
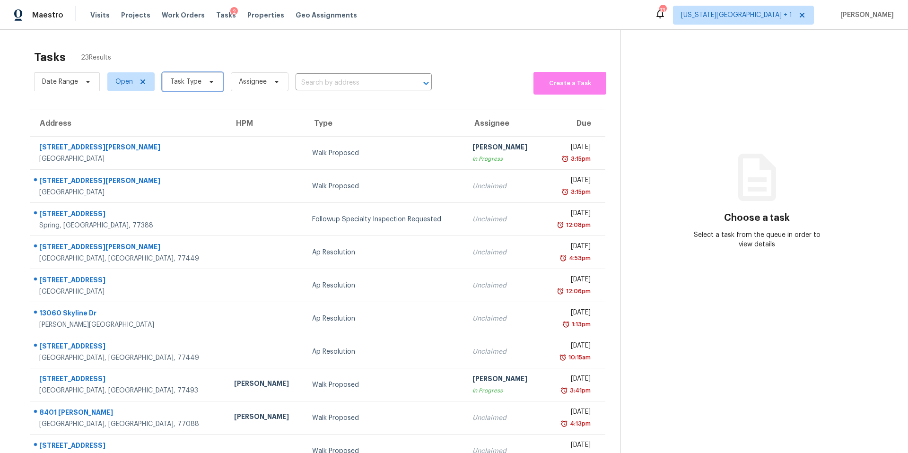
click at [201, 82] on span "Task Type" at bounding box center [192, 81] width 61 height 19
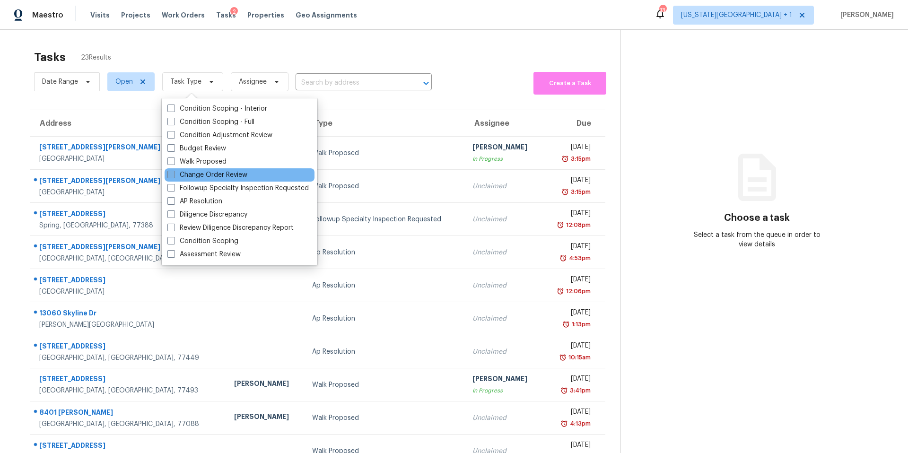
click at [187, 177] on label "Change Order Review" at bounding box center [207, 174] width 80 height 9
click at [173, 176] on input "Change Order Review" at bounding box center [170, 173] width 6 height 6
checkbox input "true"
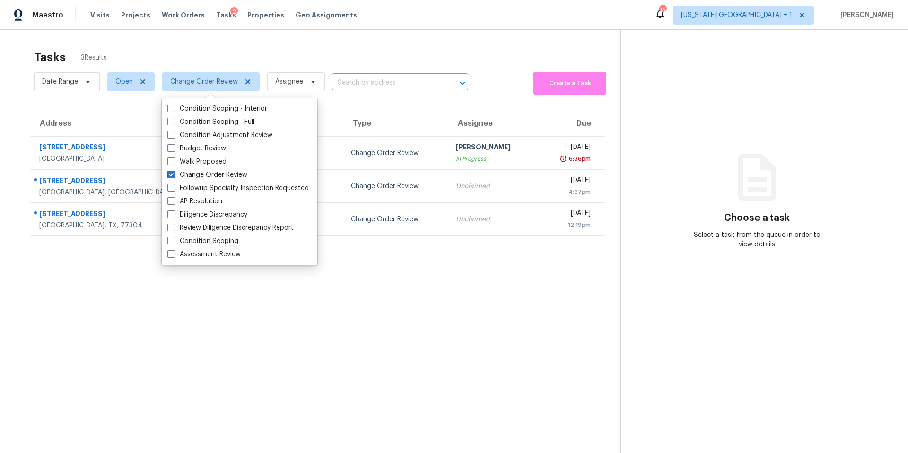
click at [290, 52] on div "Tasks 3 Results" at bounding box center [327, 57] width 586 height 25
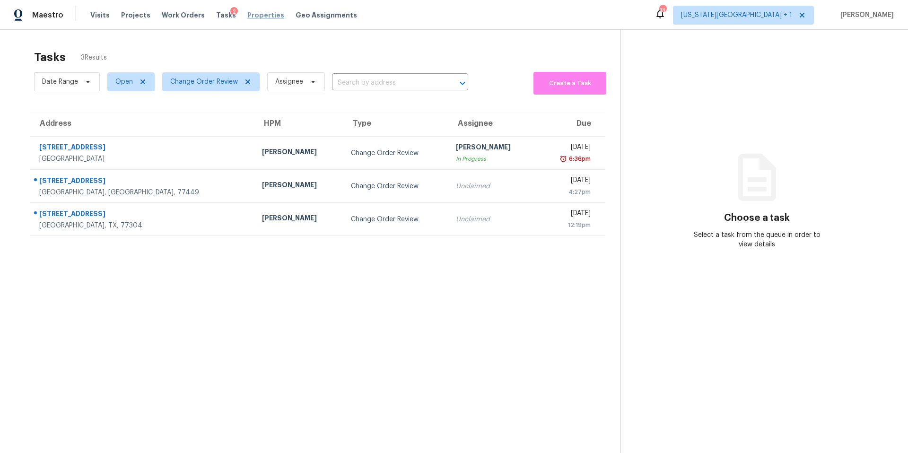
click at [247, 16] on span "Properties" at bounding box center [265, 14] width 37 height 9
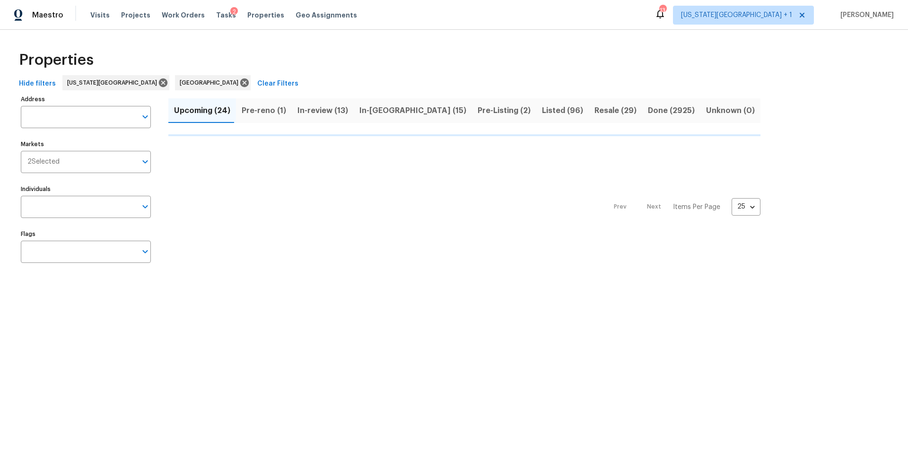
click at [236, 111] on button "Upcoming (24)" at bounding box center [202, 110] width 68 height 25
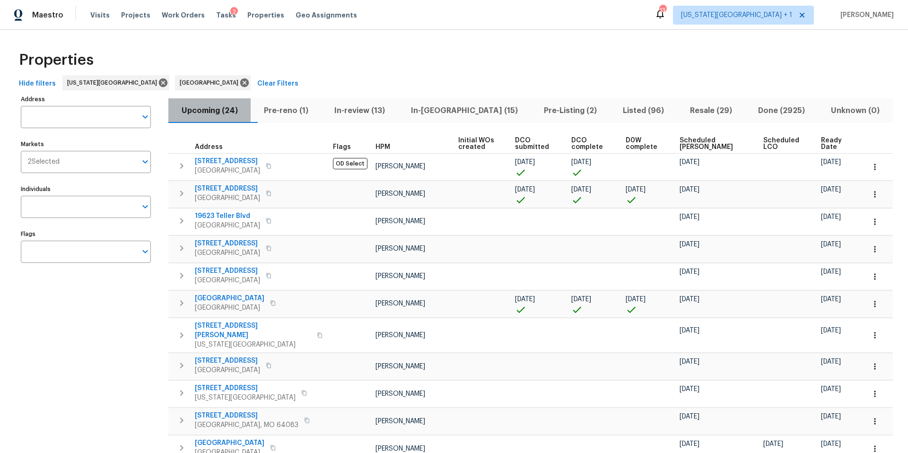
click at [251, 111] on button "Upcoming (24)" at bounding box center [209, 110] width 82 height 25
click at [278, 106] on span "Pre-reno (1)" at bounding box center [285, 110] width 59 height 13
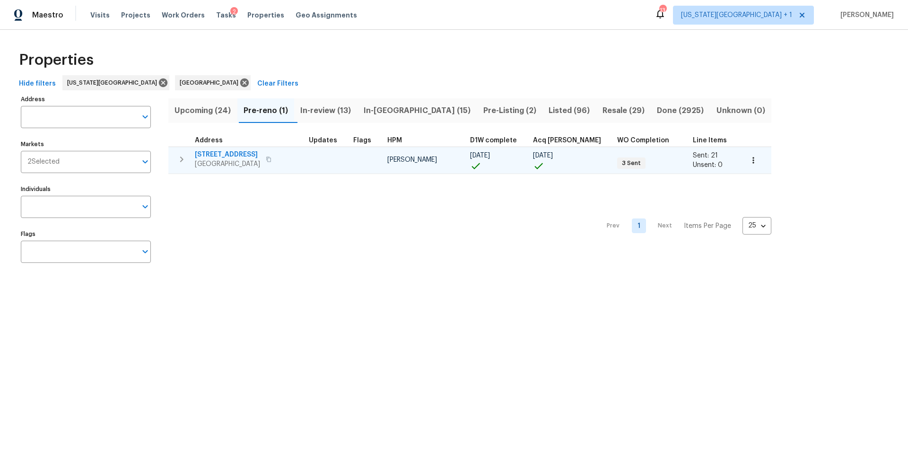
click at [235, 156] on span "[STREET_ADDRESS]" at bounding box center [227, 154] width 65 height 9
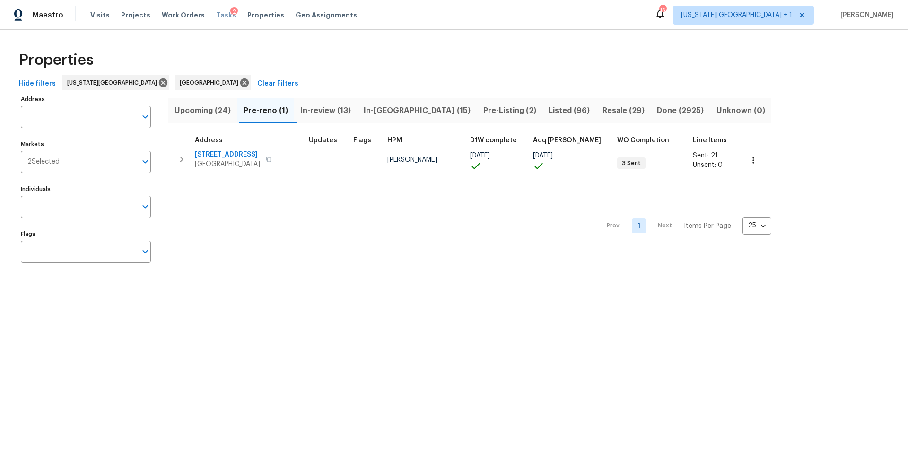
click at [217, 12] on span "Tasks" at bounding box center [226, 15] width 20 height 7
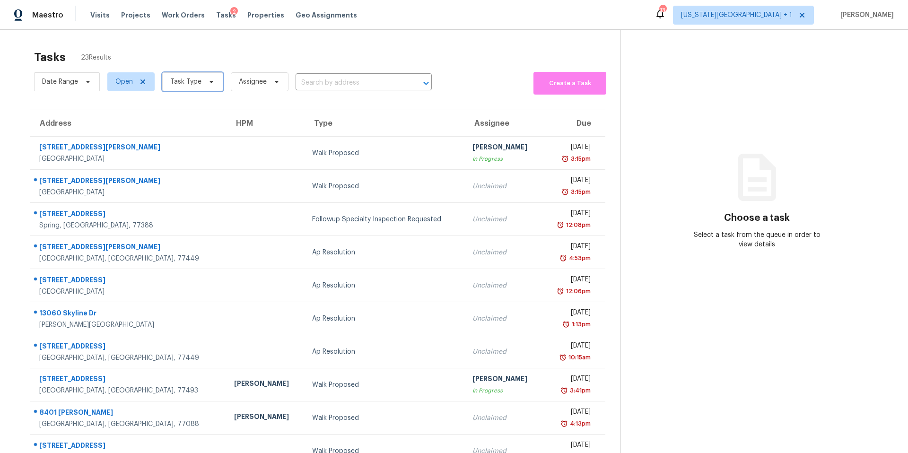
click at [181, 78] on span "Task Type" at bounding box center [185, 81] width 31 height 9
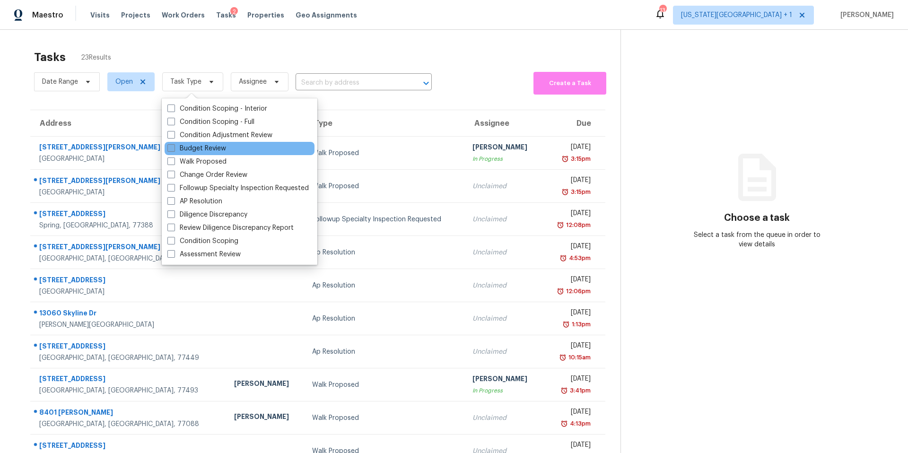
click at [178, 149] on label "Budget Review" at bounding box center [196, 148] width 59 height 9
click at [173, 149] on input "Budget Review" at bounding box center [170, 147] width 6 height 6
checkbox input "true"
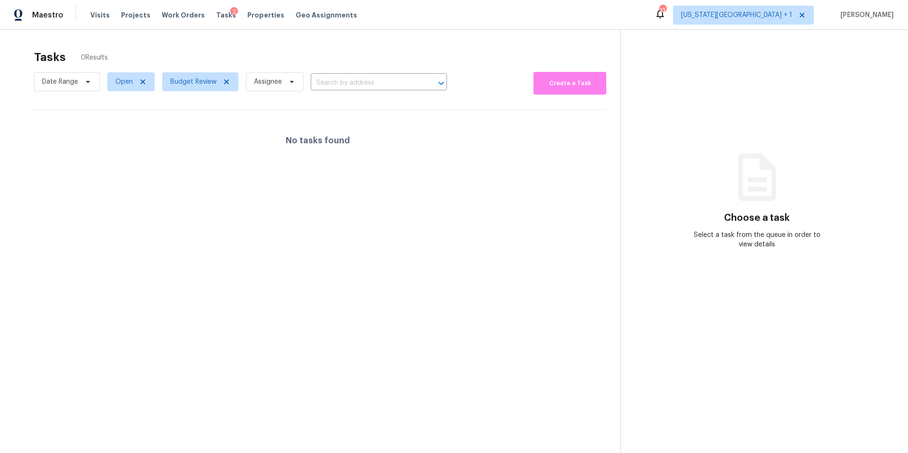
click at [262, 36] on div "Tasks 0 Results Date Range Open Budget Review Assignee ​ Create a Task No tasks…" at bounding box center [454, 256] width 908 height 453
click at [251, 16] on span "Properties" at bounding box center [265, 14] width 37 height 9
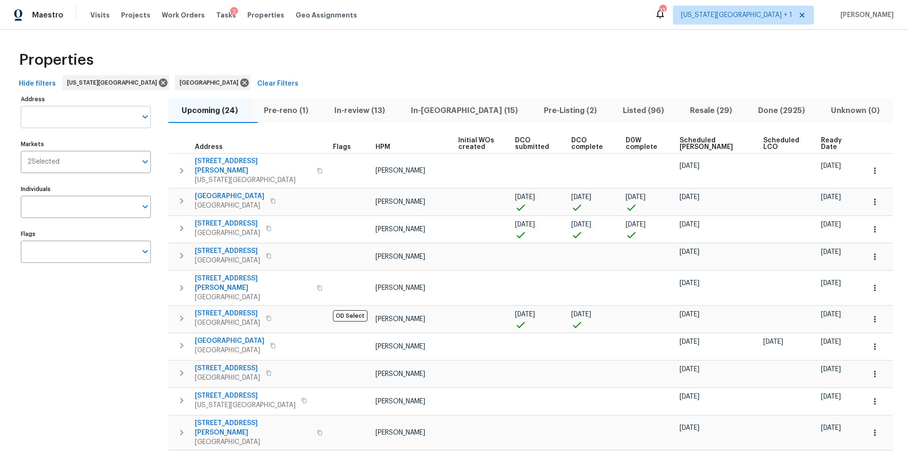
click at [72, 120] on input "Address" at bounding box center [79, 117] width 116 height 22
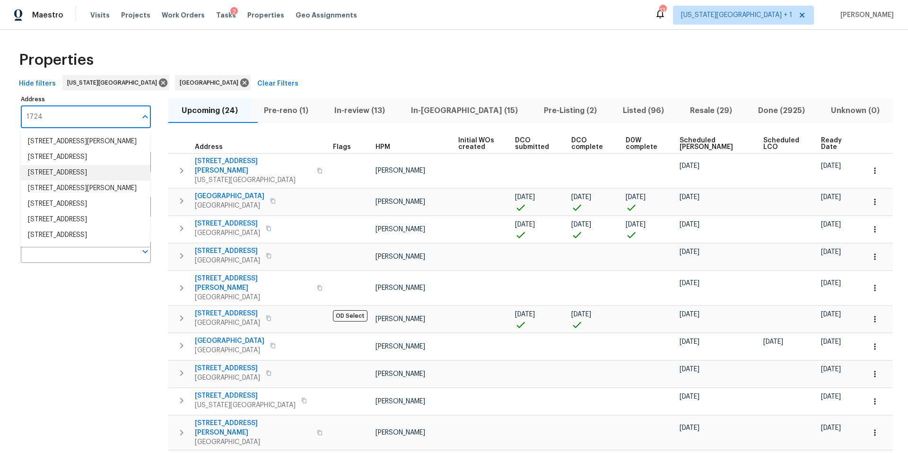
type input "1724"
click at [73, 181] on li "1724 Grand Ave Leavenworth KS 66048" at bounding box center [85, 173] width 130 height 16
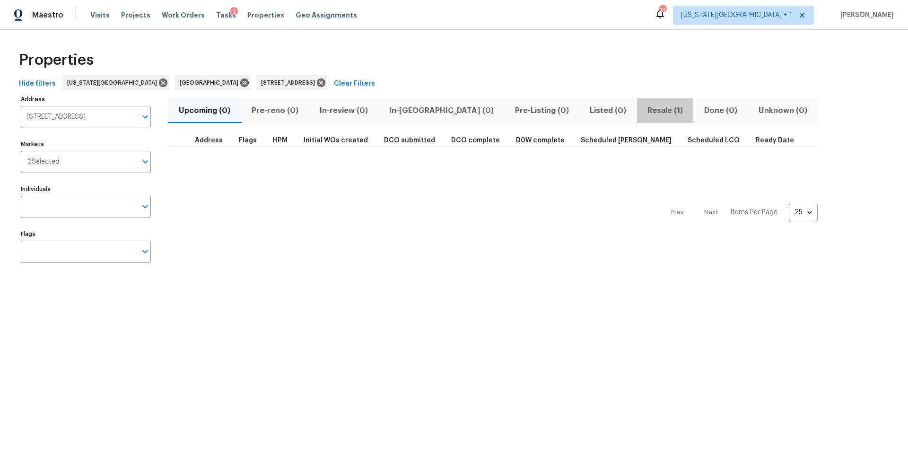
click at [642, 106] on span "Resale (1)" at bounding box center [664, 110] width 45 height 13
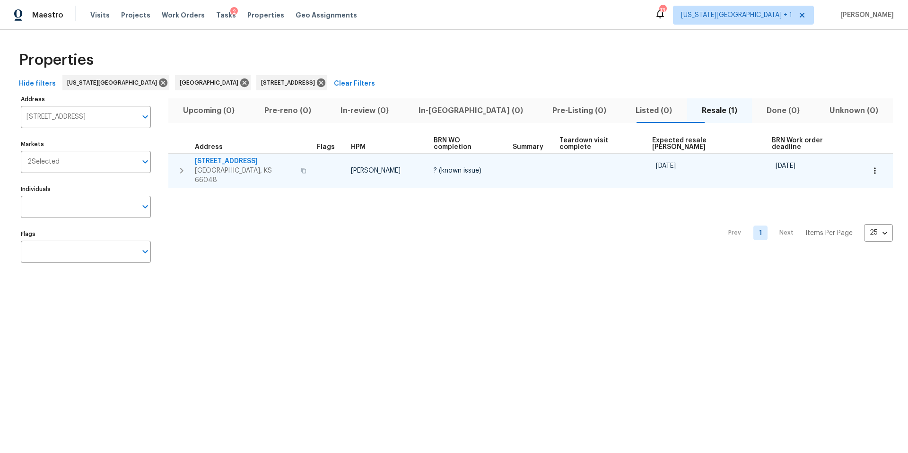
click at [218, 157] on span "1724 Grand Ave" at bounding box center [245, 160] width 100 height 9
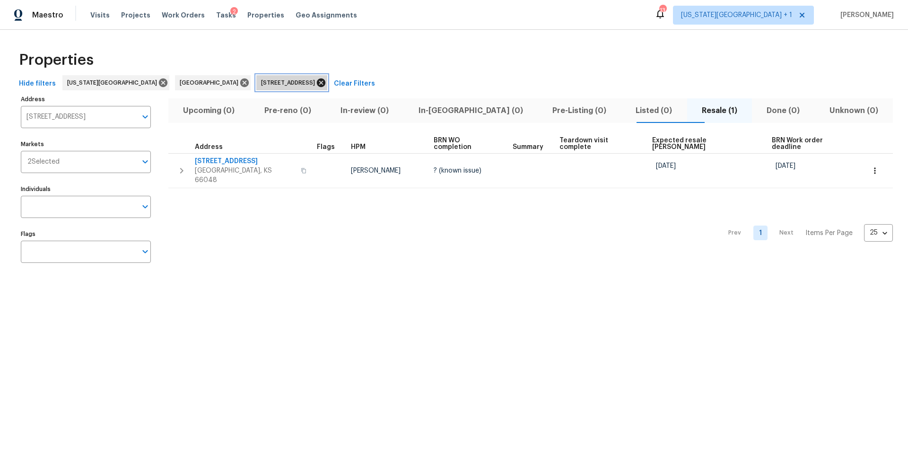
click at [316, 82] on icon at bounding box center [321, 83] width 10 height 10
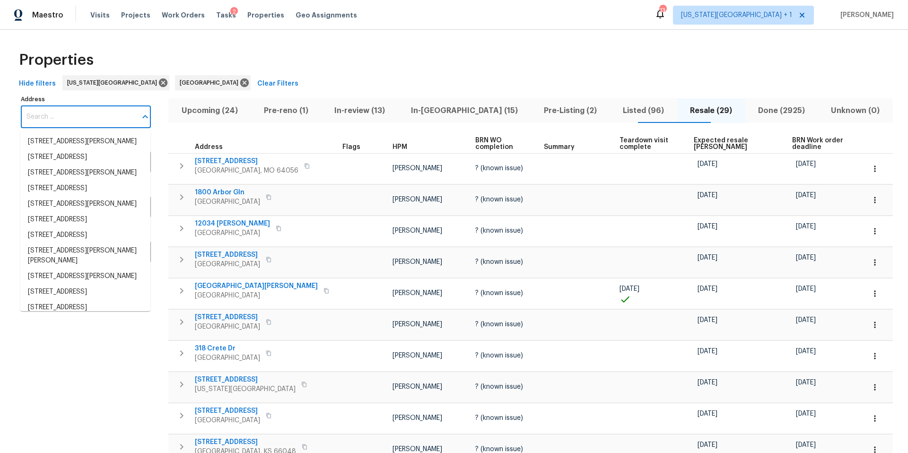
click at [80, 112] on input "Address" at bounding box center [79, 117] width 116 height 22
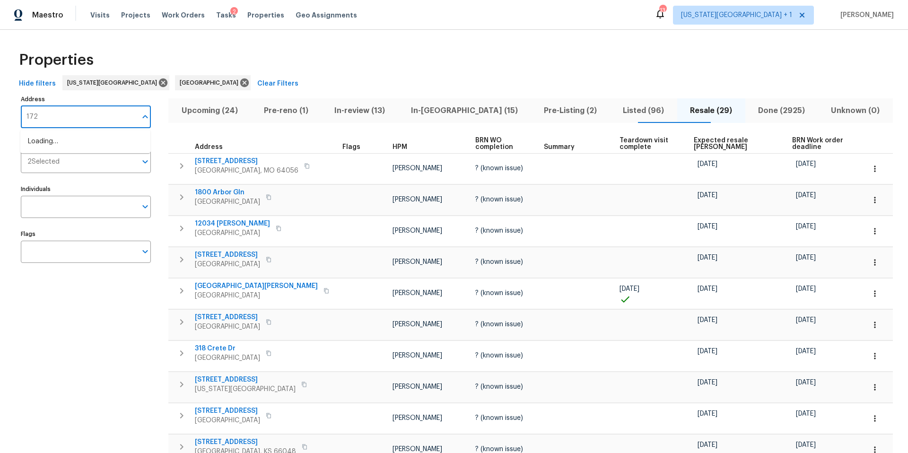
type input "1724"
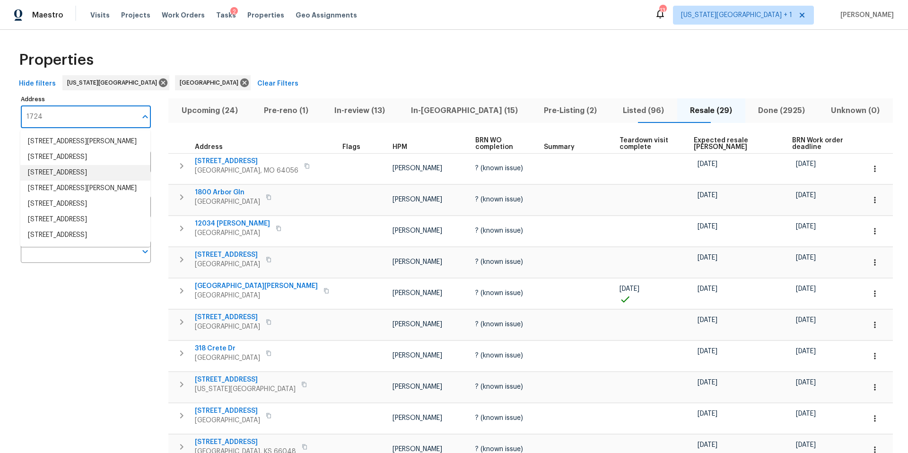
click at [79, 181] on li "1724 Grand Ave Leavenworth KS 66048" at bounding box center [85, 173] width 130 height 16
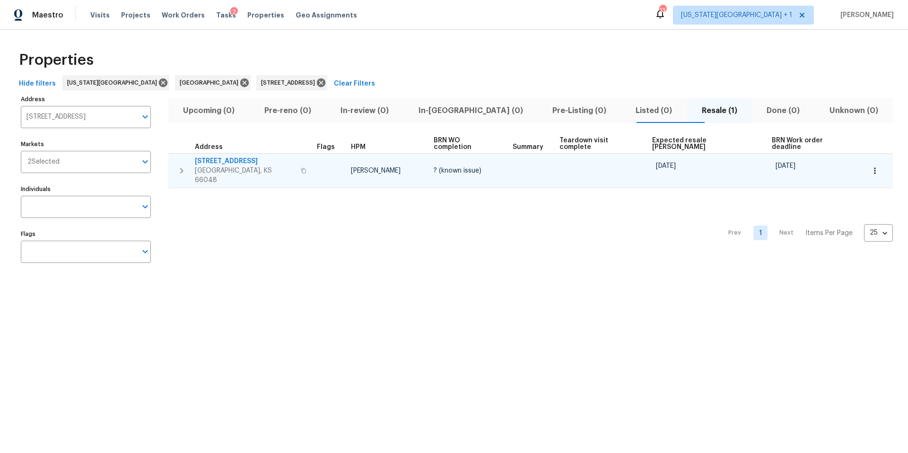
click at [864, 167] on button "button" at bounding box center [874, 170] width 21 height 21
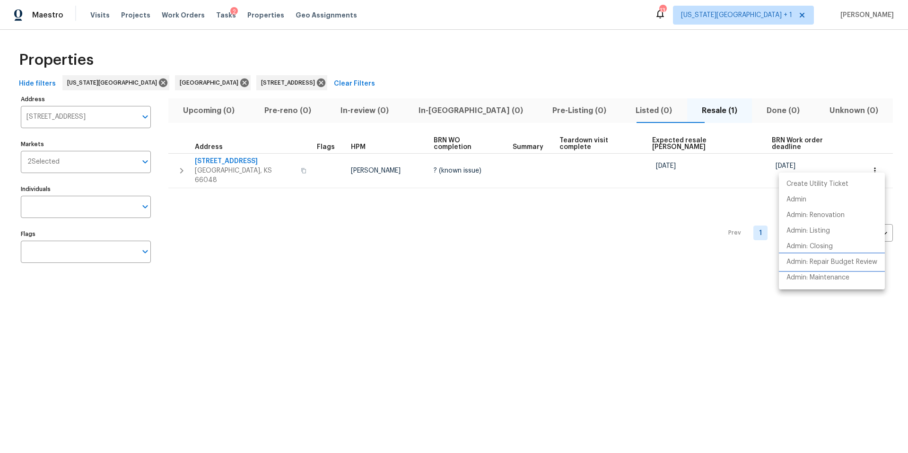
click at [795, 264] on p "Admin: Repair Budget Review" at bounding box center [831, 262] width 91 height 10
click at [230, 162] on div at bounding box center [454, 226] width 908 height 453
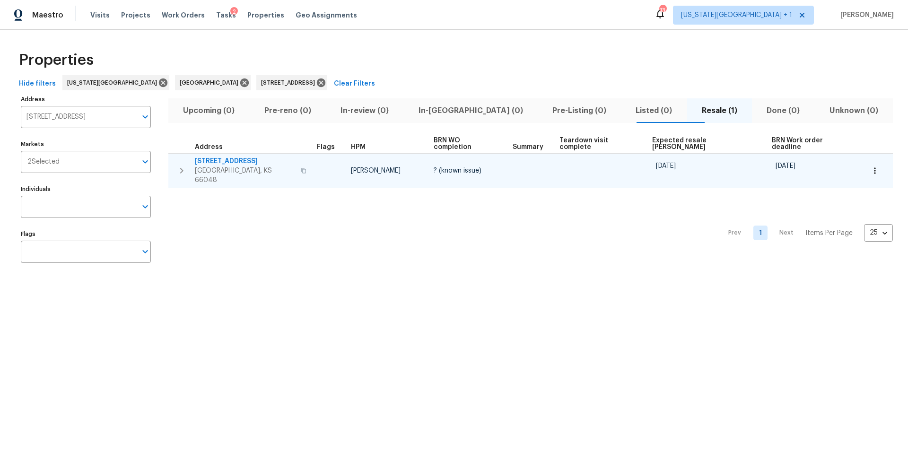
click at [230, 166] on span "Leavenworth, KS 66048" at bounding box center [245, 175] width 100 height 19
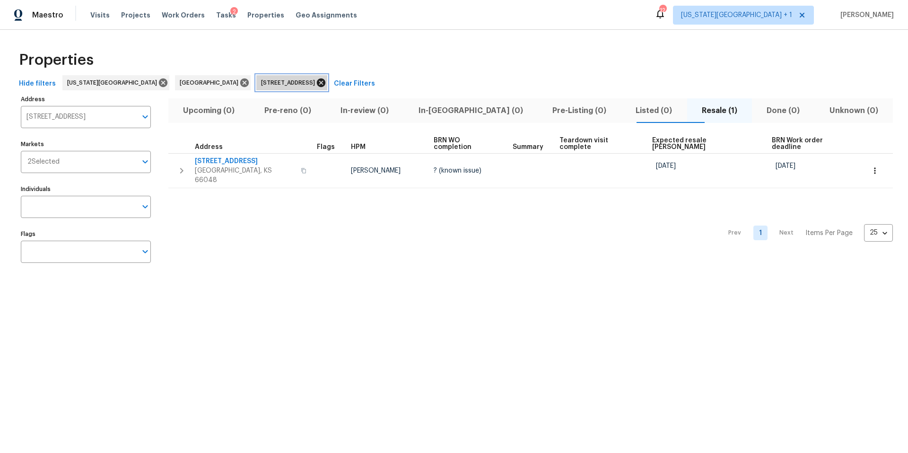
click at [316, 81] on icon at bounding box center [321, 83] width 10 height 10
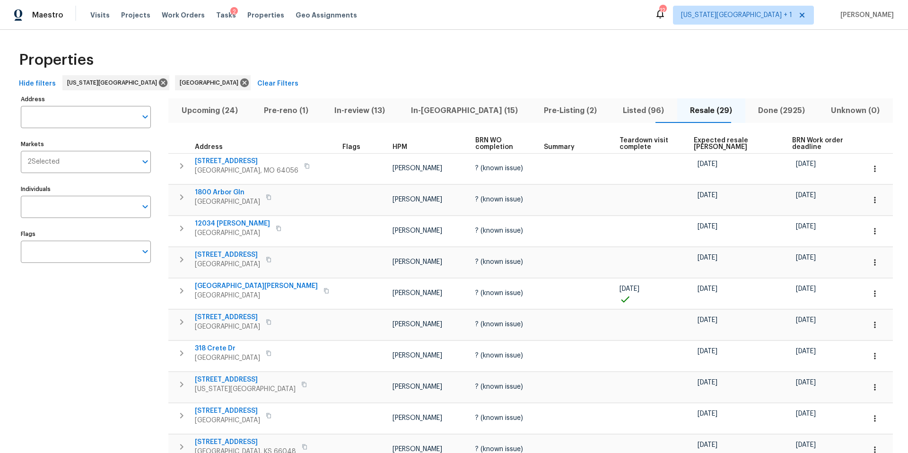
click at [230, 15] on div "2" at bounding box center [234, 11] width 8 height 9
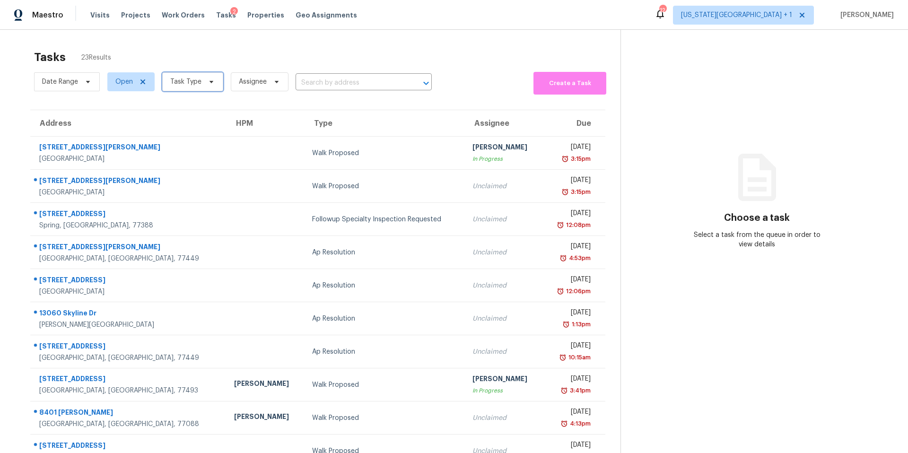
click at [197, 87] on span "Task Type" at bounding box center [192, 81] width 61 height 19
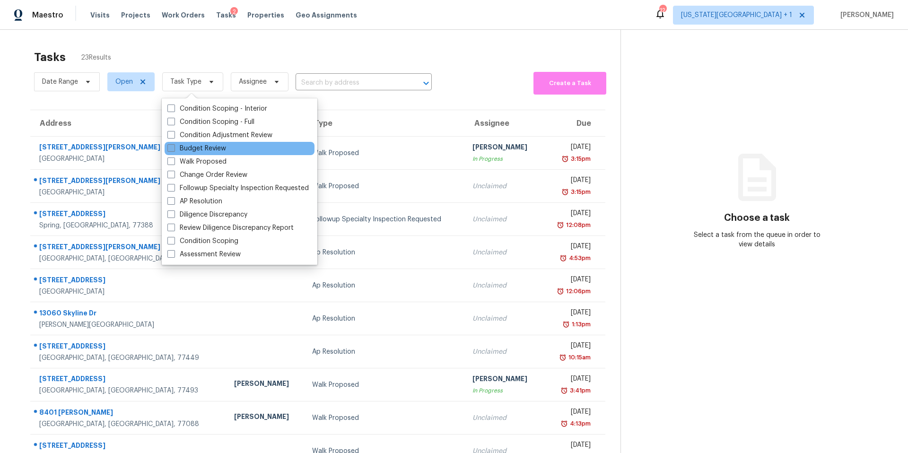
click at [191, 146] on label "Budget Review" at bounding box center [196, 148] width 59 height 9
click at [173, 146] on input "Budget Review" at bounding box center [170, 147] width 6 height 6
checkbox input "true"
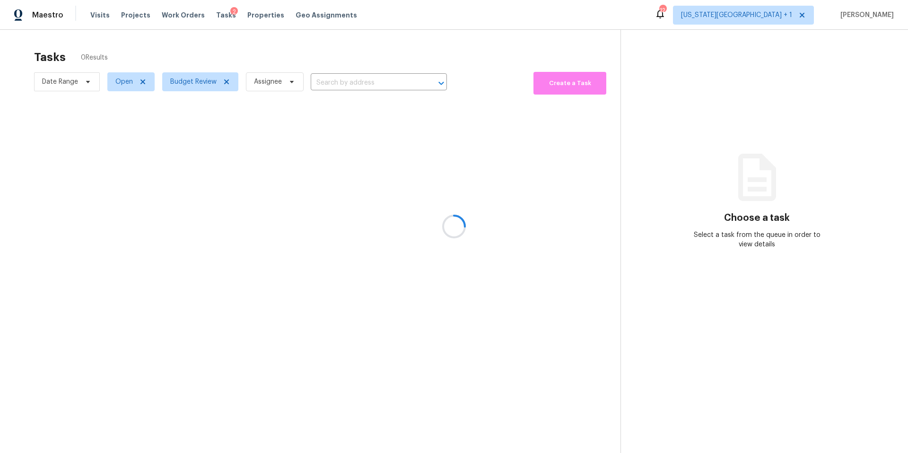
click at [222, 55] on div at bounding box center [454, 226] width 908 height 453
click at [186, 81] on span "Budget Review" at bounding box center [193, 81] width 46 height 9
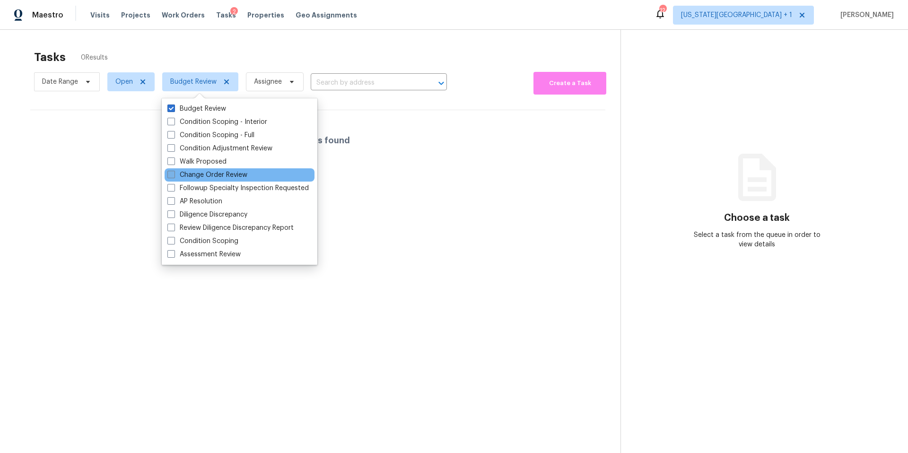
click at [184, 175] on label "Change Order Review" at bounding box center [207, 174] width 80 height 9
click at [173, 175] on input "Change Order Review" at bounding box center [170, 173] width 6 height 6
checkbox input "true"
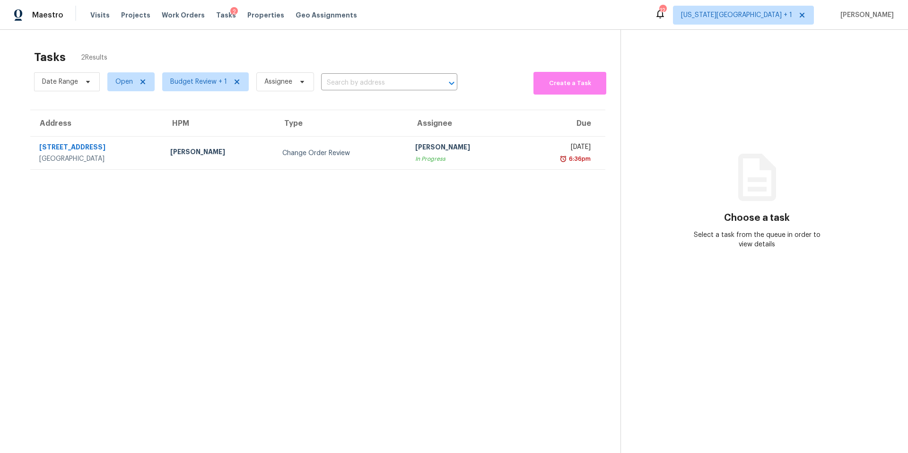
click at [214, 56] on div "Tasks 2 Results" at bounding box center [327, 57] width 586 height 25
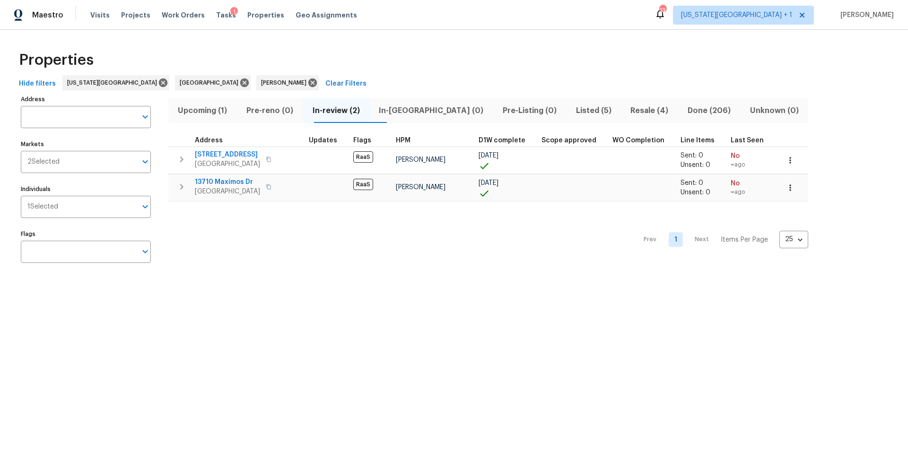
click at [210, 110] on span "Upcoming (1)" at bounding box center [202, 110] width 57 height 13
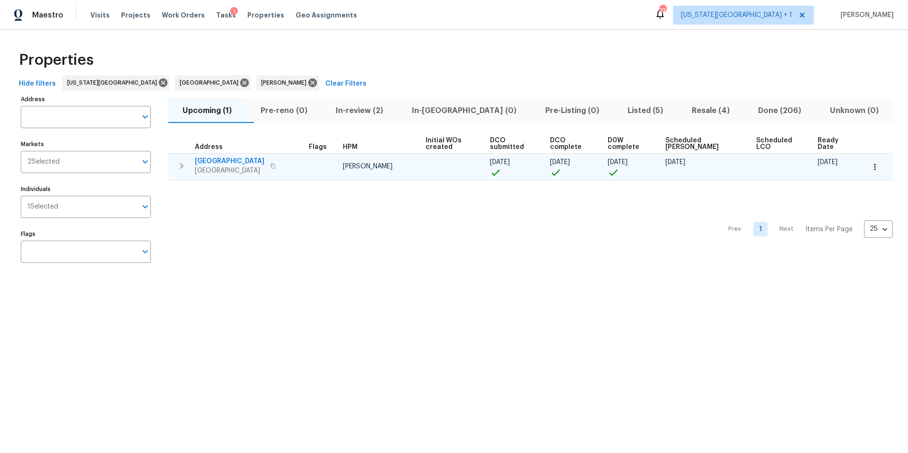
click at [869, 165] on button "button" at bounding box center [874, 166] width 21 height 21
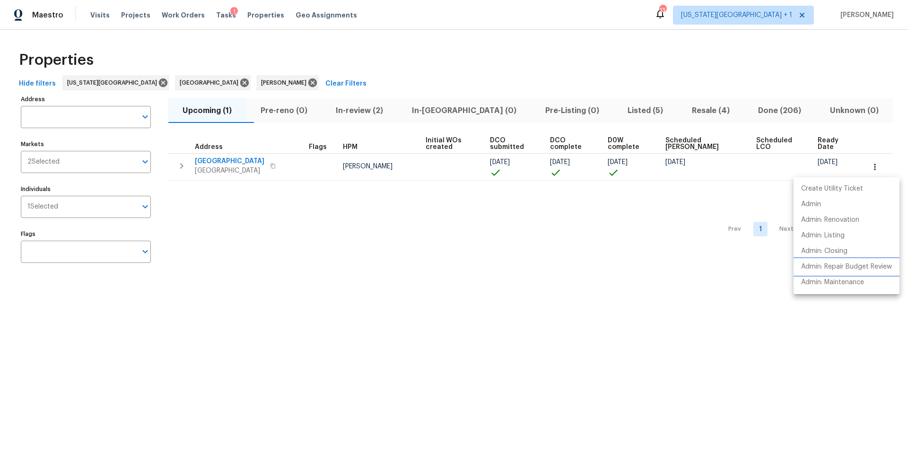
click at [804, 268] on p "Admin: Repair Budget Review" at bounding box center [846, 267] width 91 height 10
click at [207, 81] on div at bounding box center [454, 226] width 908 height 453
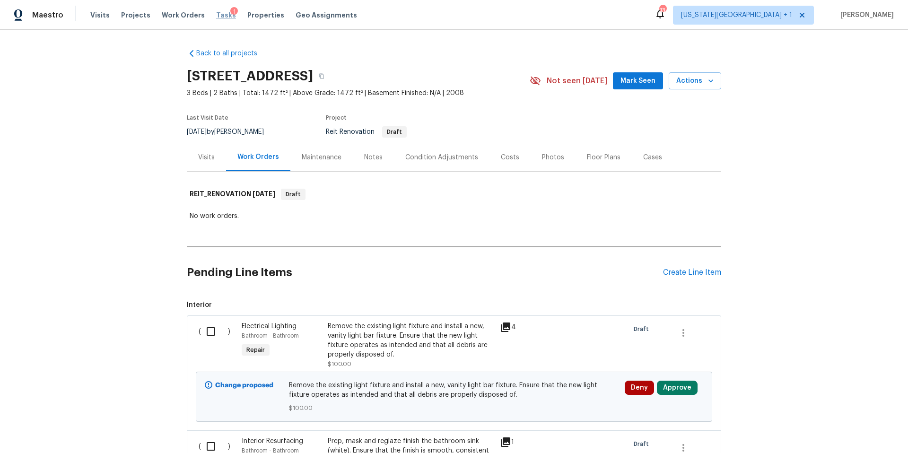
click at [217, 13] on span "Tasks" at bounding box center [226, 15] width 20 height 7
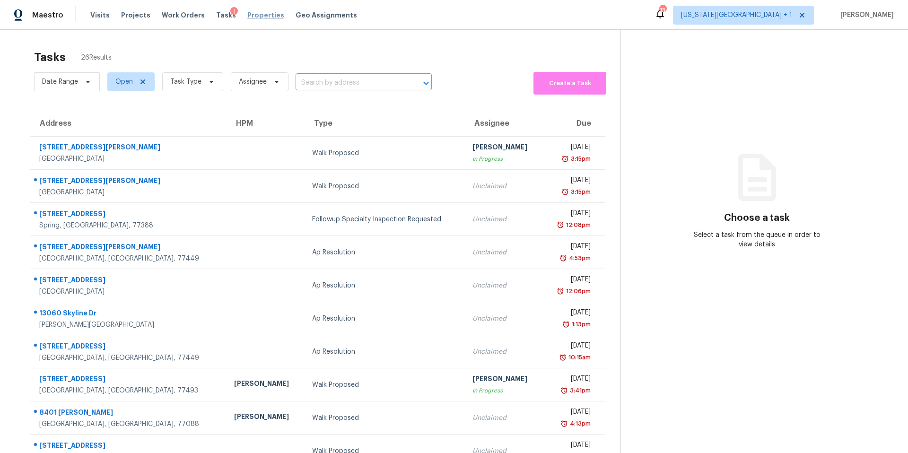
click at [251, 17] on span "Properties" at bounding box center [265, 14] width 37 height 9
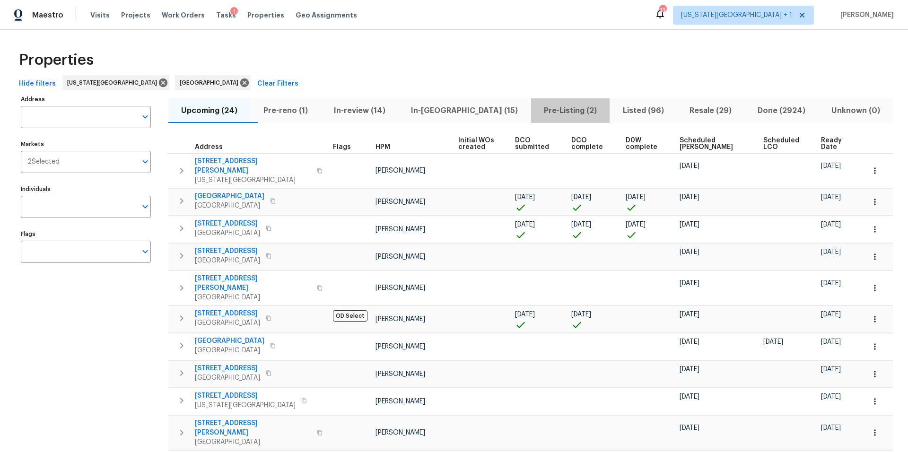
click at [545, 112] on span "Pre-Listing (2)" at bounding box center [570, 110] width 68 height 13
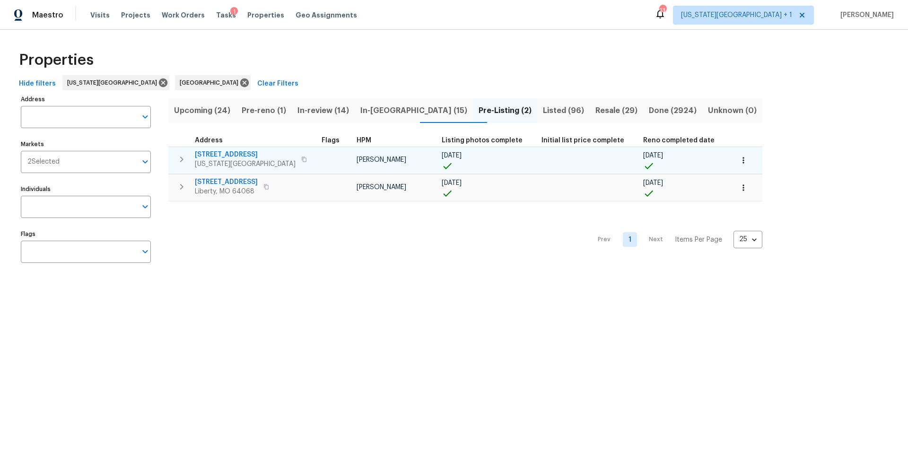
click at [225, 156] on span "623 N 62nd Pl" at bounding box center [245, 154] width 101 height 9
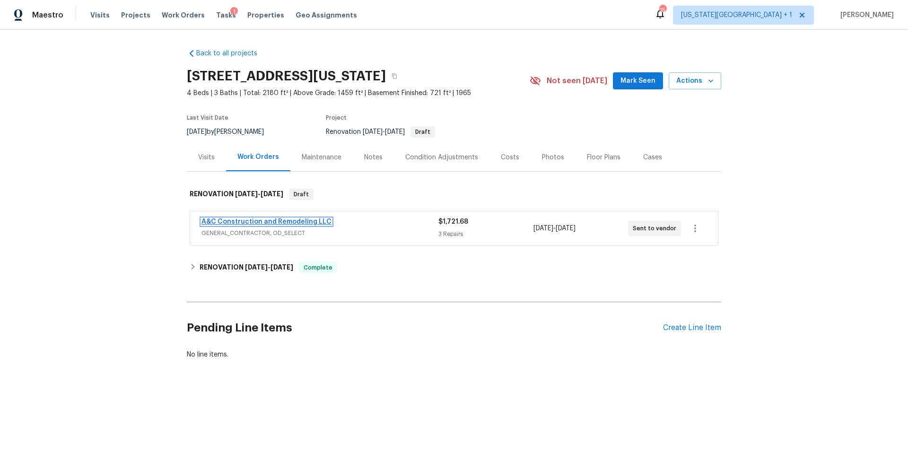
click at [277, 224] on link "A&C Construction and Remodeling LLC" at bounding box center [266, 221] width 130 height 7
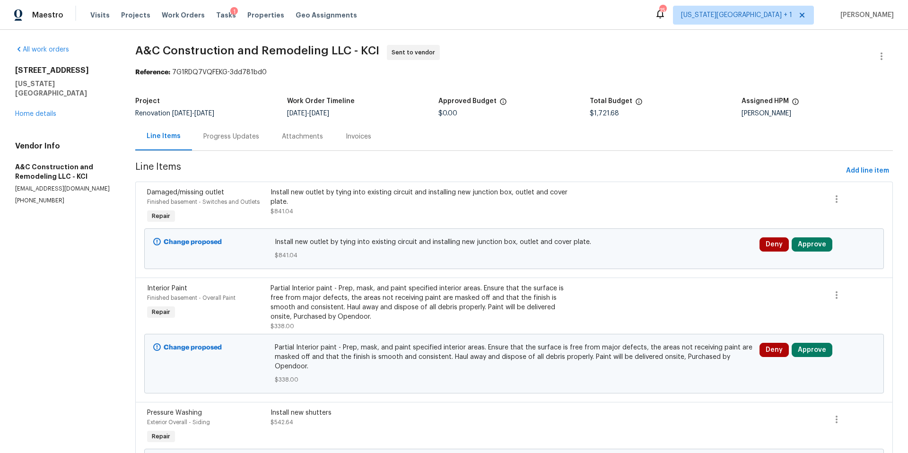
click at [490, 191] on div "Install new outlet by tying into existing circuit and installing new junction b…" at bounding box center [421, 197] width 302 height 19
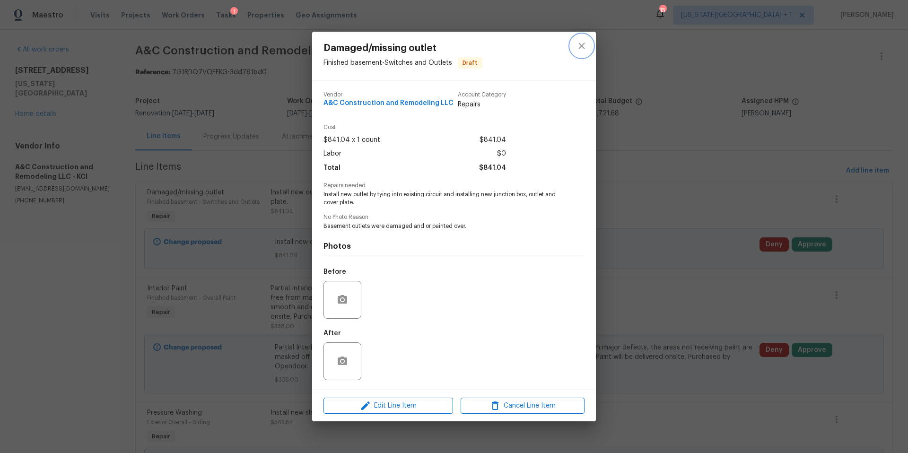
click at [581, 47] on icon "close" at bounding box center [581, 45] width 11 height 11
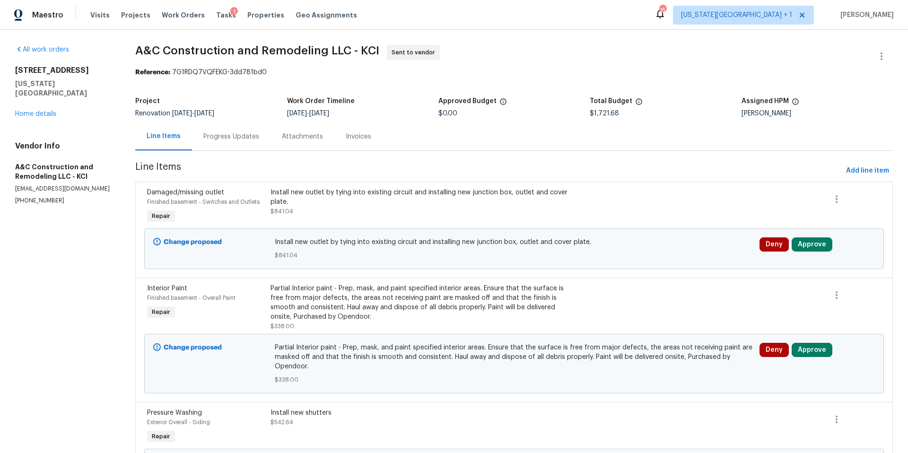
click at [377, 294] on div "Partial Interior paint - Prep, mask, and paint specified interior areas. Ensure…" at bounding box center [421, 303] width 302 height 38
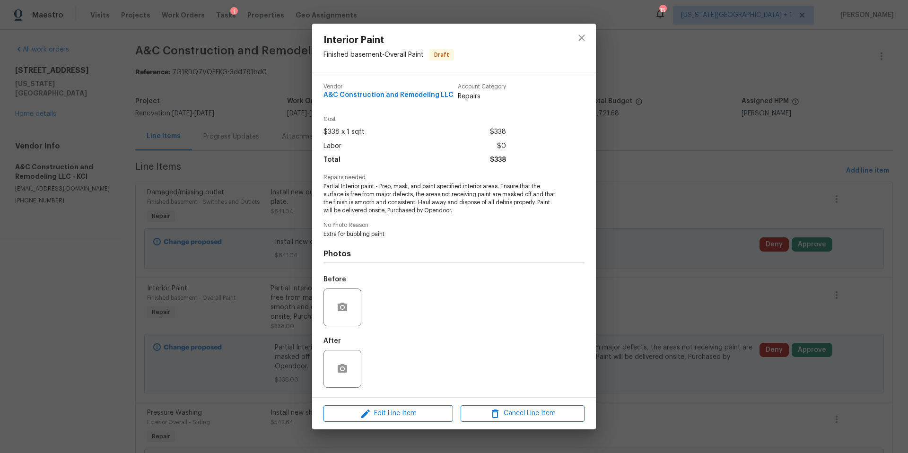
click at [628, 168] on div "Interior Paint Finished basement - Overall Paint Draft Vendor A&C Construction …" at bounding box center [454, 226] width 908 height 453
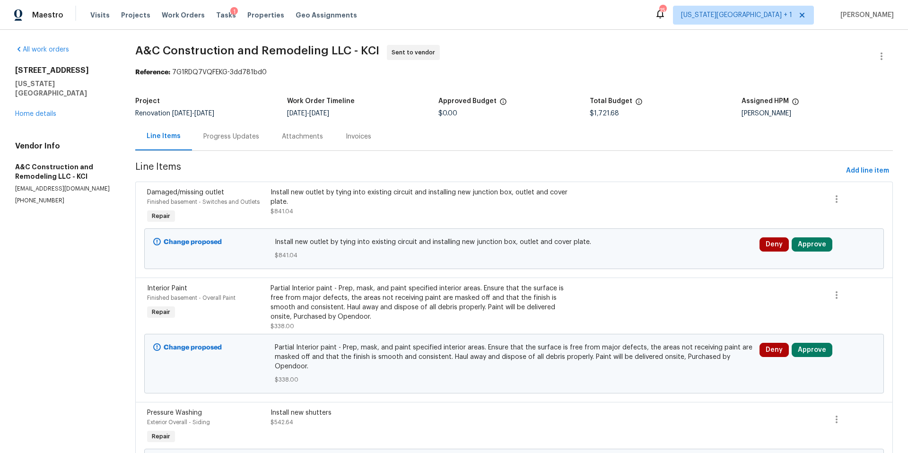
click at [35, 99] on div "623 N 62nd Pl Kansas City, KS 66102 Home details" at bounding box center [63, 92] width 97 height 53
click at [34, 111] on link "Home details" at bounding box center [35, 114] width 41 height 7
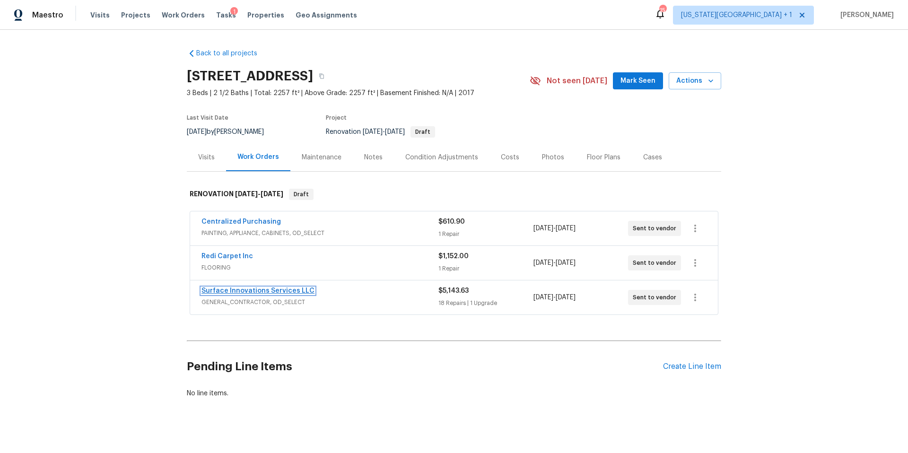
click at [291, 290] on link "Surface Innovations Services LLC" at bounding box center [257, 290] width 113 height 7
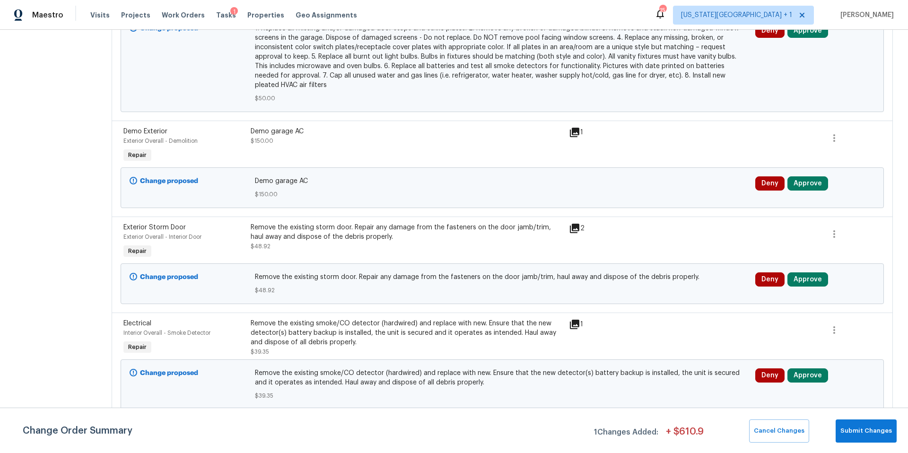
scroll to position [664, 0]
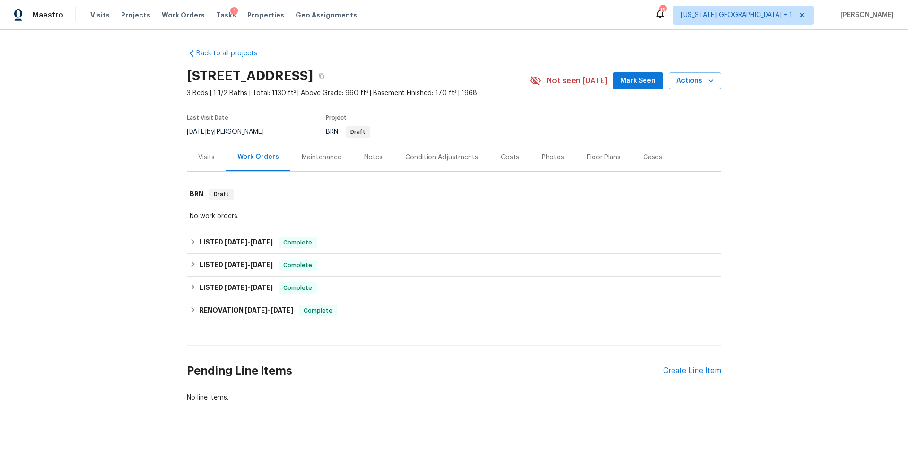
click at [372, 152] on div "Notes" at bounding box center [373, 157] width 41 height 28
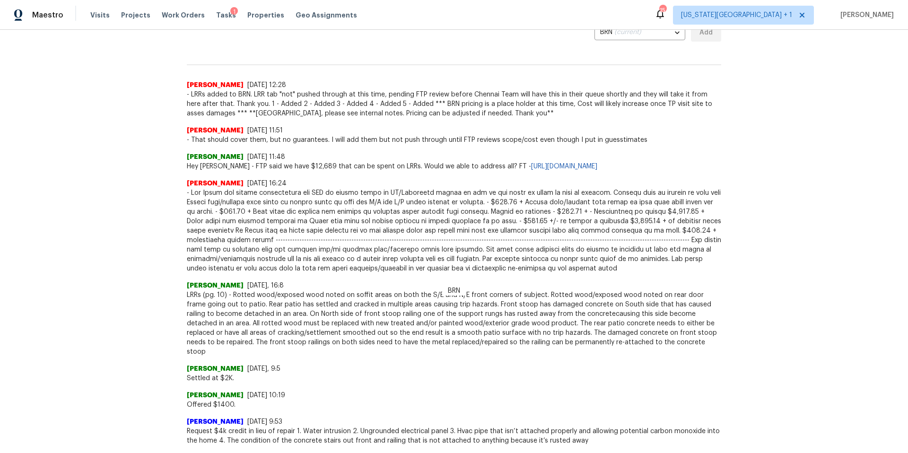
scroll to position [226, 0]
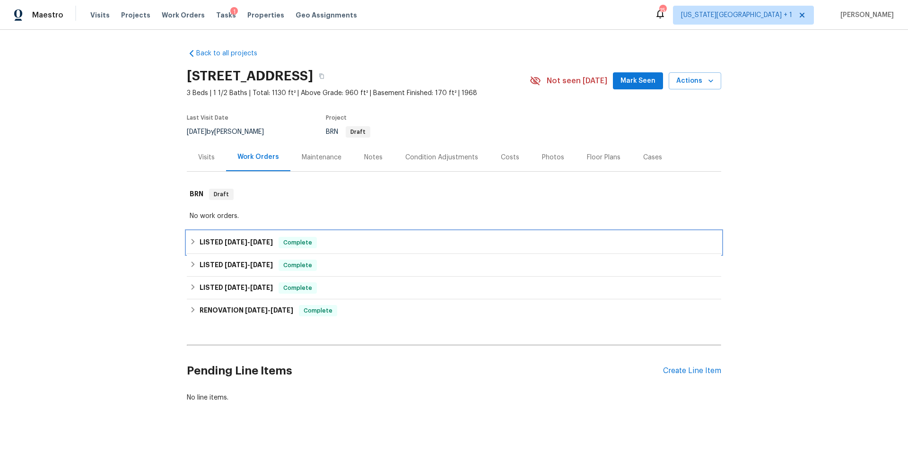
click at [209, 242] on h6 "LISTED 6/20/25 - 7/14/25" at bounding box center [235, 242] width 73 height 11
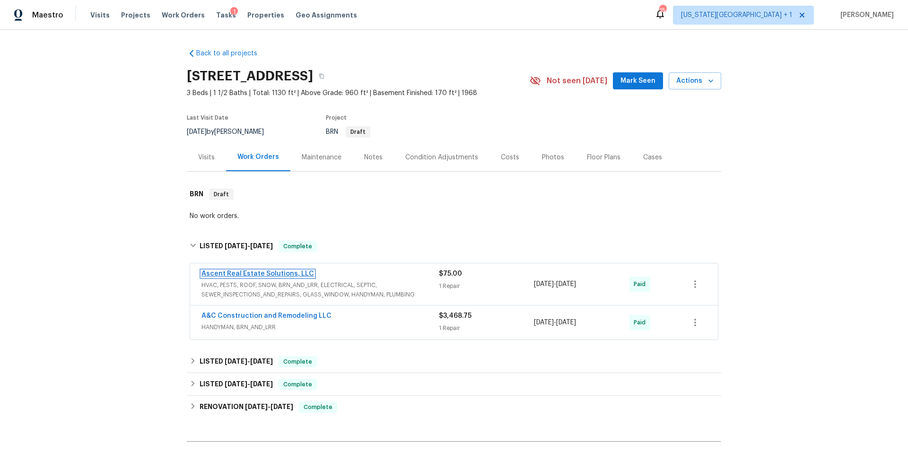
click at [274, 271] on link "Ascent Real Estate Solutions, LLC" at bounding box center [257, 273] width 112 height 7
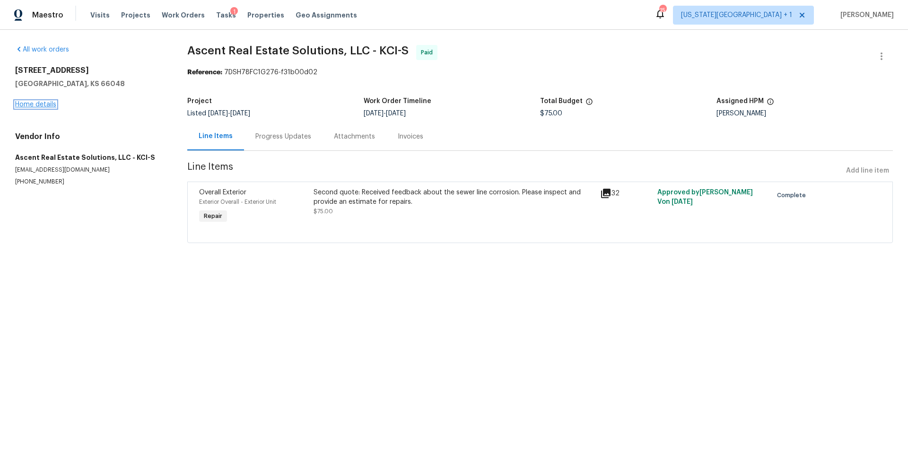
click at [45, 101] on link "Home details" at bounding box center [35, 104] width 41 height 7
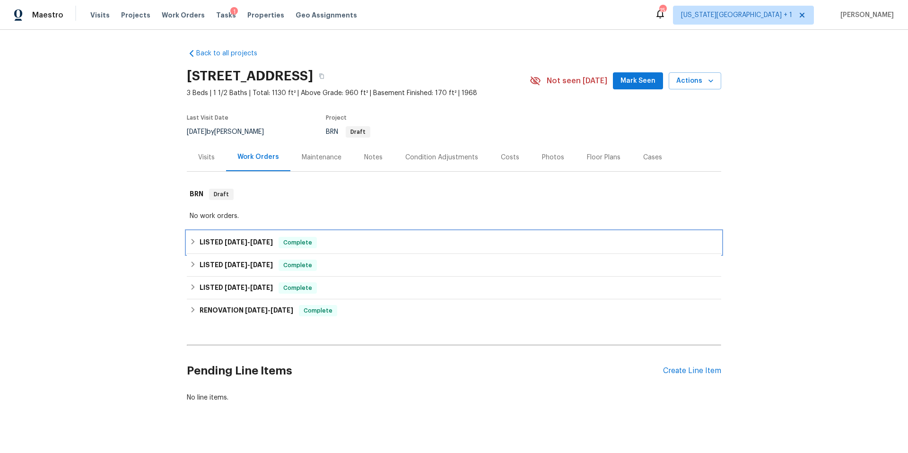
click at [225, 244] on span "6/20/25" at bounding box center [236, 242] width 23 height 7
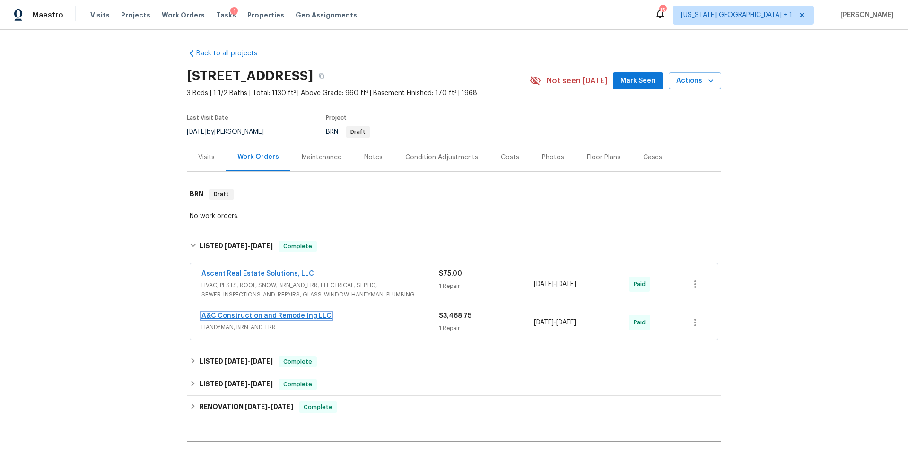
click at [228, 314] on link "A&C Construction and Remodeling LLC" at bounding box center [266, 315] width 130 height 7
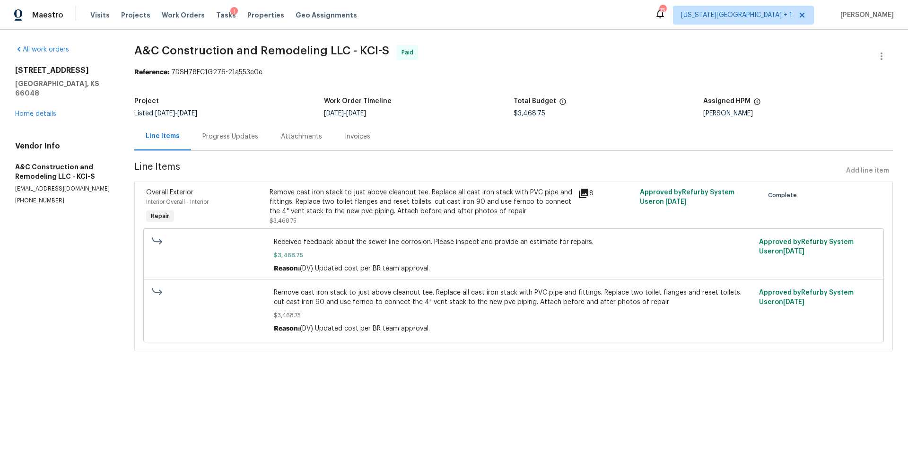
click at [225, 133] on div "Progress Updates" at bounding box center [230, 136] width 56 height 9
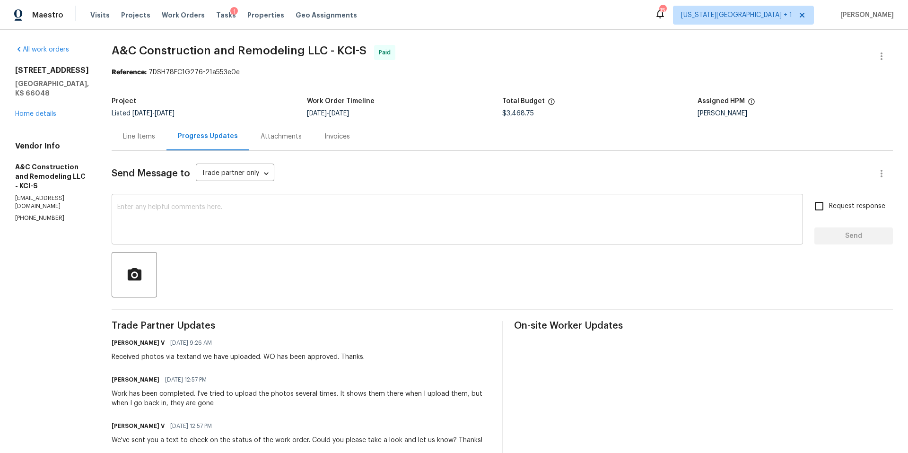
scroll to position [5, 0]
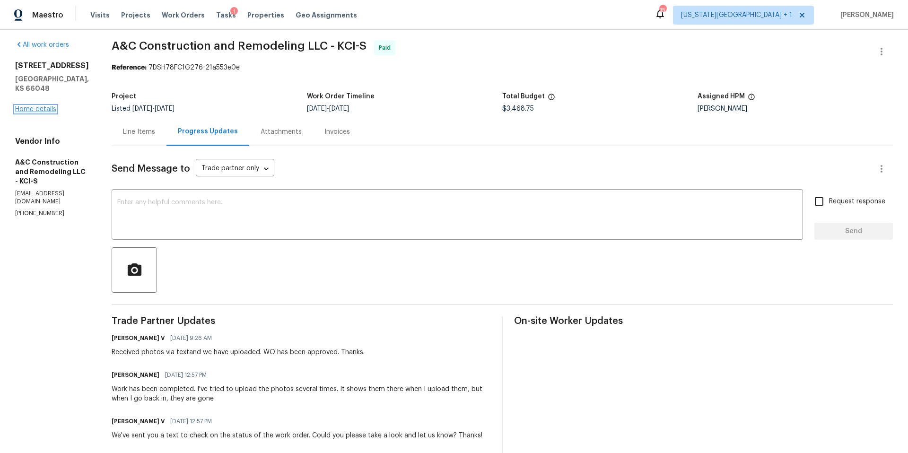
click at [41, 106] on link "Home details" at bounding box center [35, 109] width 41 height 7
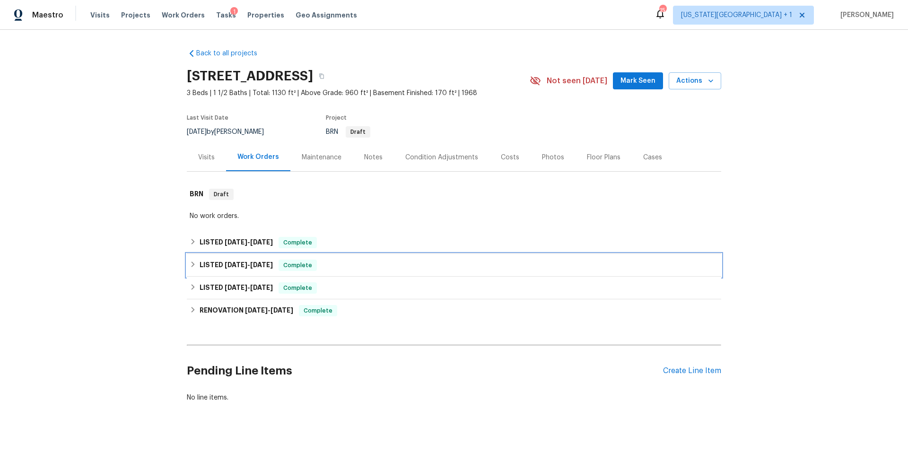
click at [206, 270] on h6 "LISTED 6/16/25 - 6/16/25" at bounding box center [235, 265] width 73 height 11
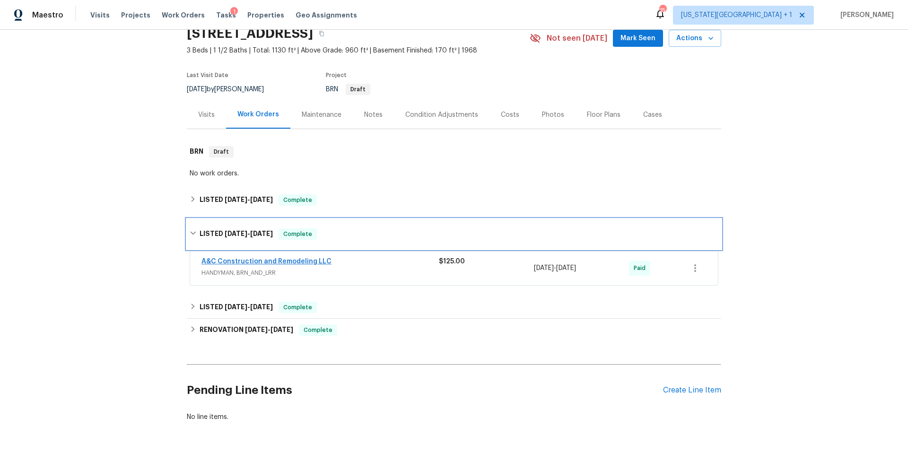
scroll to position [76, 0]
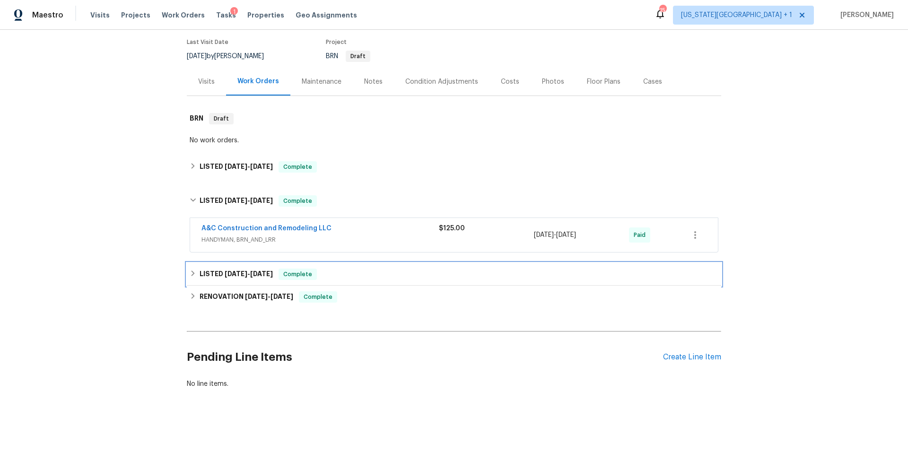
click at [220, 272] on h6 "LISTED 6/3/25 - 6/4/25" at bounding box center [235, 273] width 73 height 11
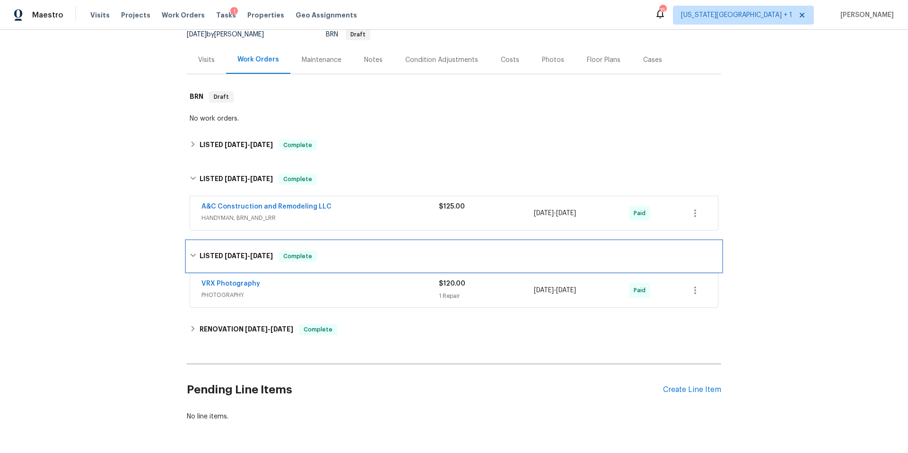
scroll to position [130, 0]
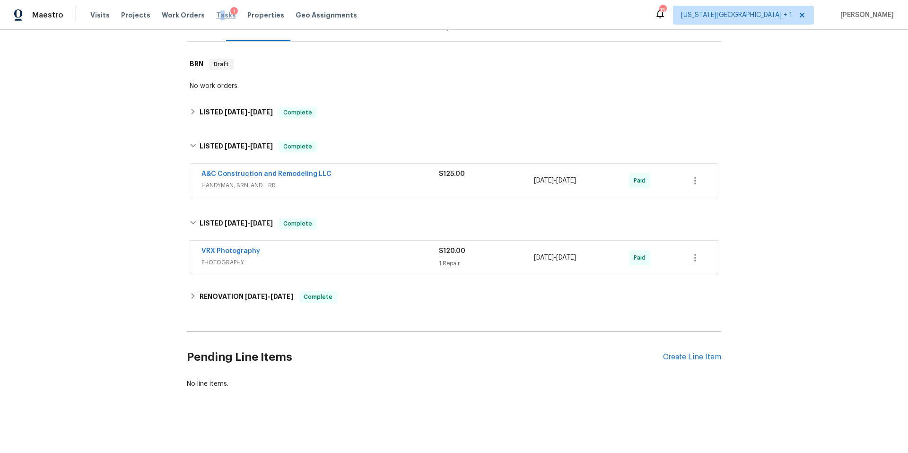
click at [216, 14] on span "Tasks" at bounding box center [226, 15] width 20 height 7
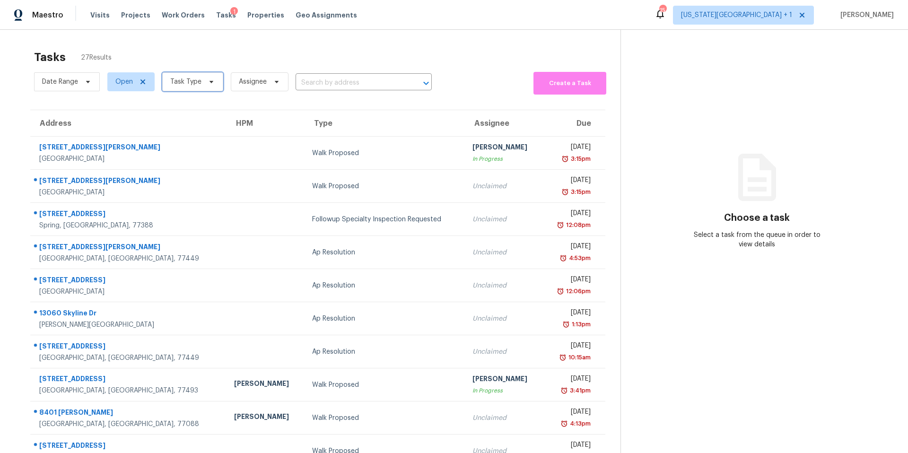
click at [190, 81] on span "Task Type" at bounding box center [185, 81] width 31 height 9
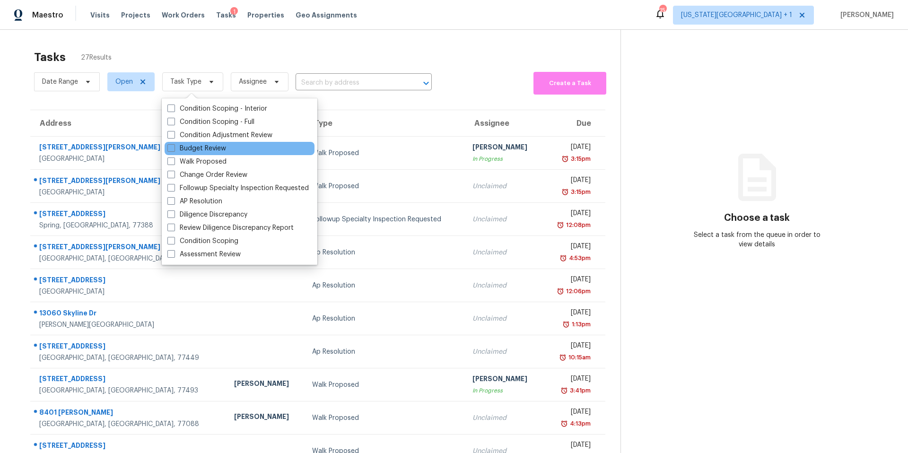
click at [189, 143] on div "Budget Review" at bounding box center [239, 148] width 150 height 13
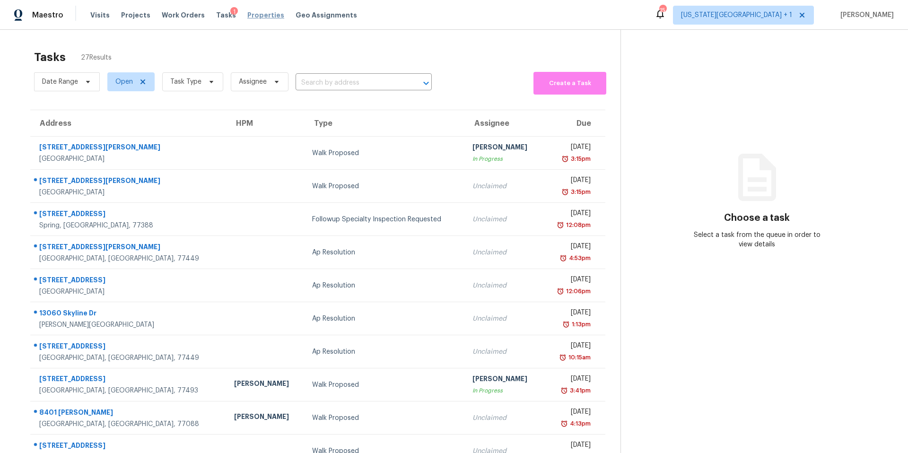
click at [252, 14] on span "Properties" at bounding box center [265, 14] width 37 height 9
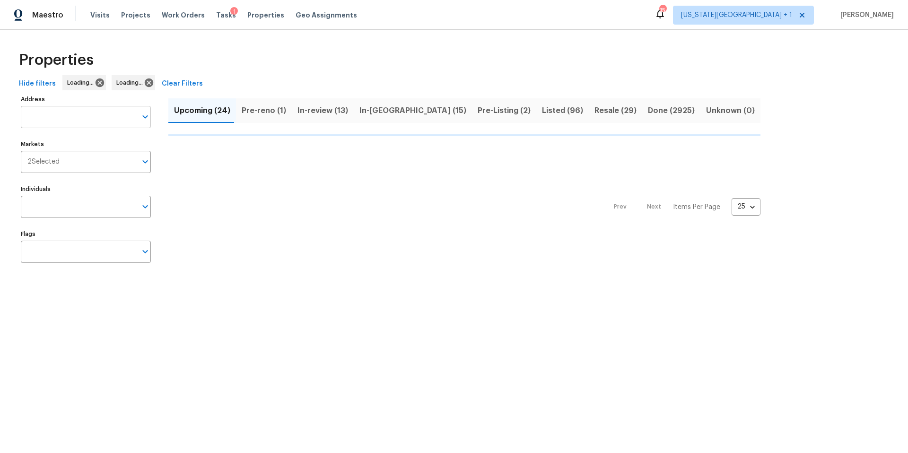
click at [79, 110] on input "Address" at bounding box center [79, 117] width 116 height 22
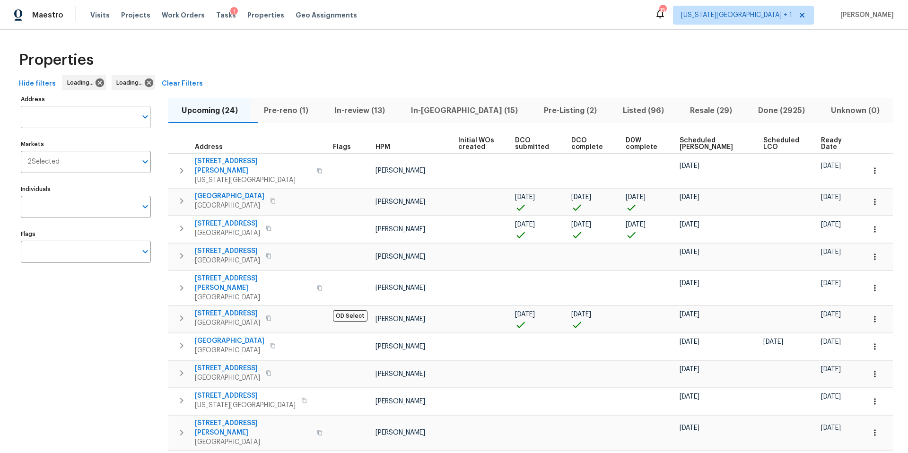
click at [65, 116] on input "Address" at bounding box center [79, 117] width 116 height 22
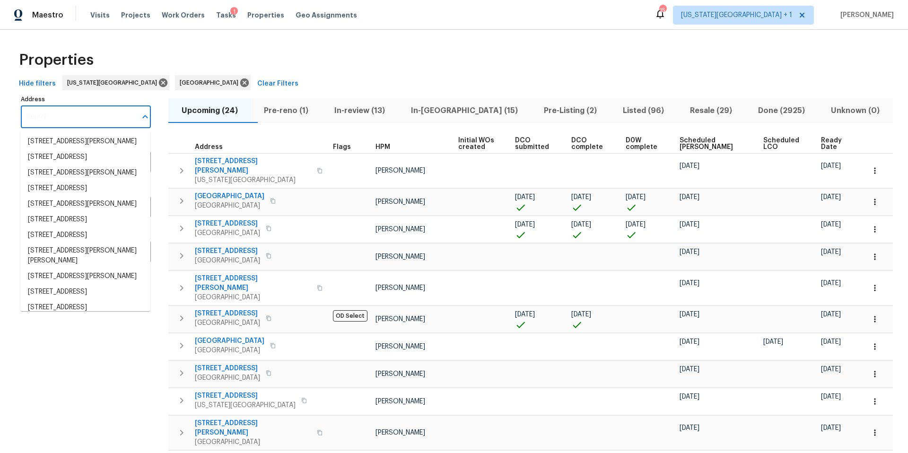
click at [65, 116] on input "Address" at bounding box center [79, 117] width 116 height 22
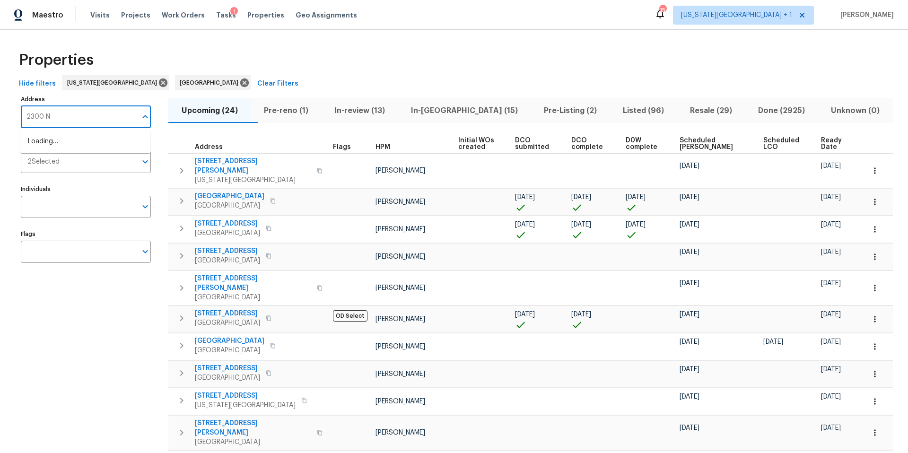
type input "2300 NE"
click at [50, 165] on li "2300 NE Silver Spring Ln Lees Summit MO 64086" at bounding box center [85, 157] width 130 height 16
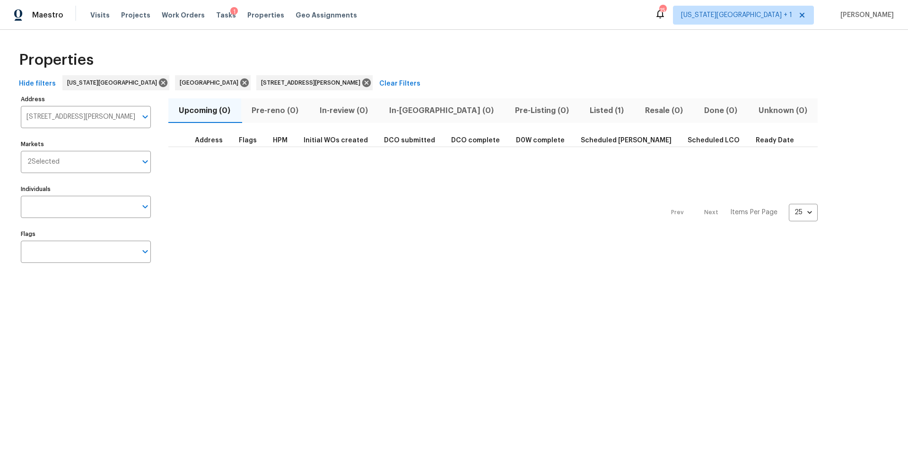
click at [585, 112] on span "Listed (1)" at bounding box center [607, 110] width 44 height 13
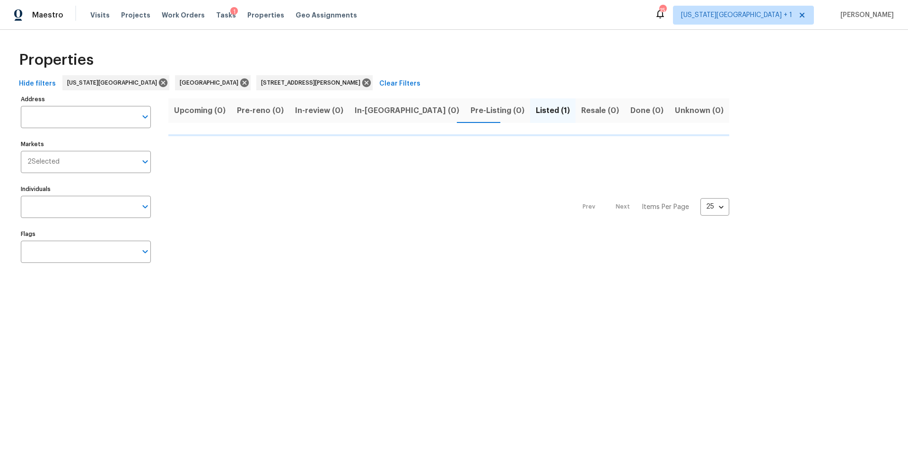
type input "2300 NE Silver Spring Ln Lees Summit MO 64086"
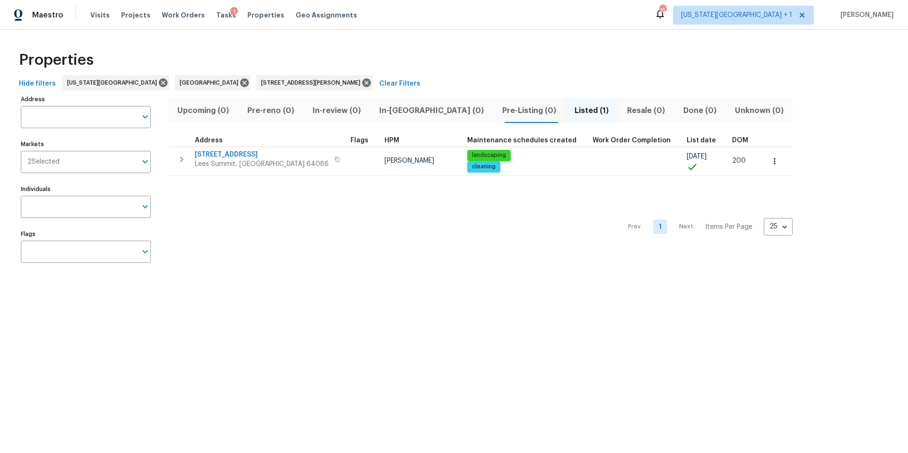
type input "2300 NE Silver Spring Ln Lees Summit MO 64086"
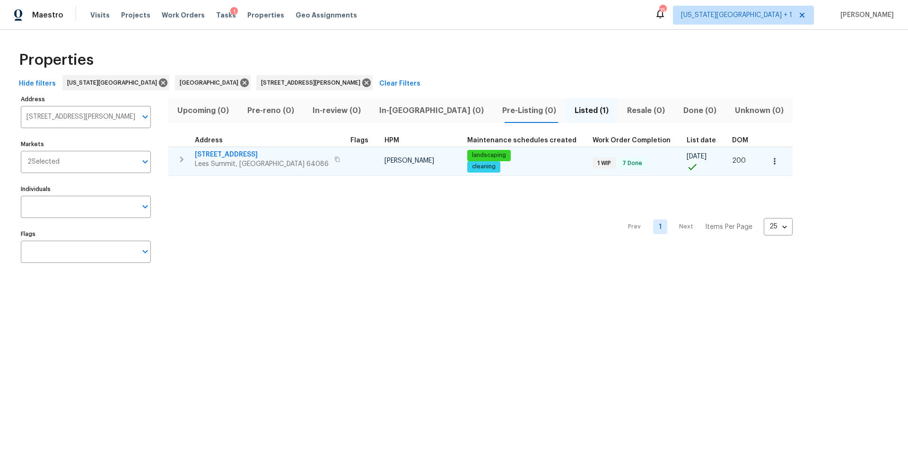
click at [250, 160] on span "Lees Summit, [GEOGRAPHIC_DATA] 64086" at bounding box center [262, 163] width 134 height 9
click at [253, 153] on span "[STREET_ADDRESS]" at bounding box center [262, 154] width 134 height 9
click at [240, 154] on span "[STREET_ADDRESS]" at bounding box center [262, 154] width 134 height 9
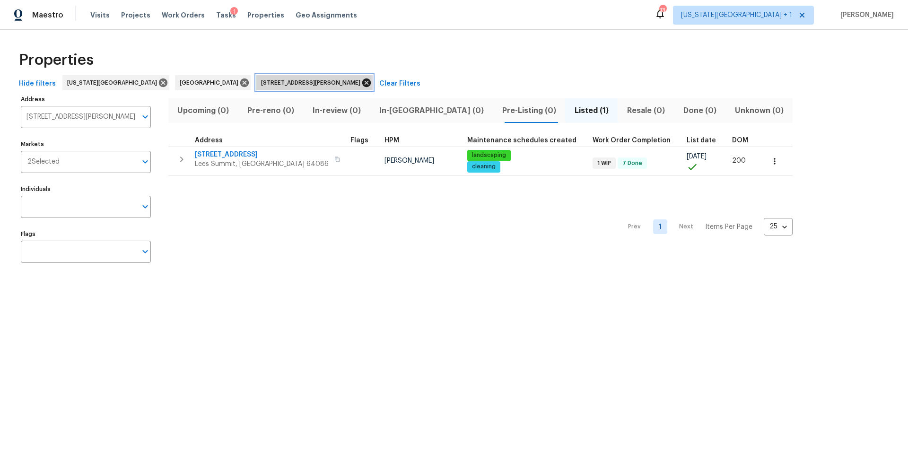
click at [361, 83] on icon at bounding box center [366, 83] width 10 height 10
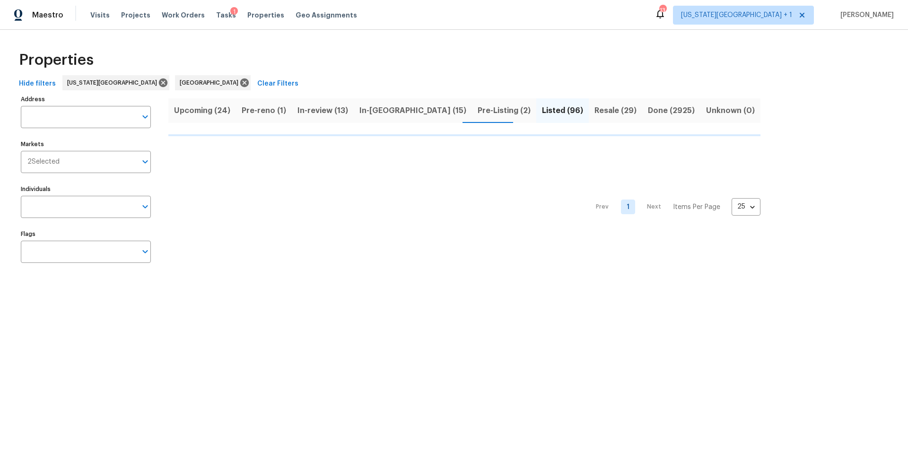
click at [477, 112] on span "Pre-Listing (2)" at bounding box center [503, 110] width 53 height 13
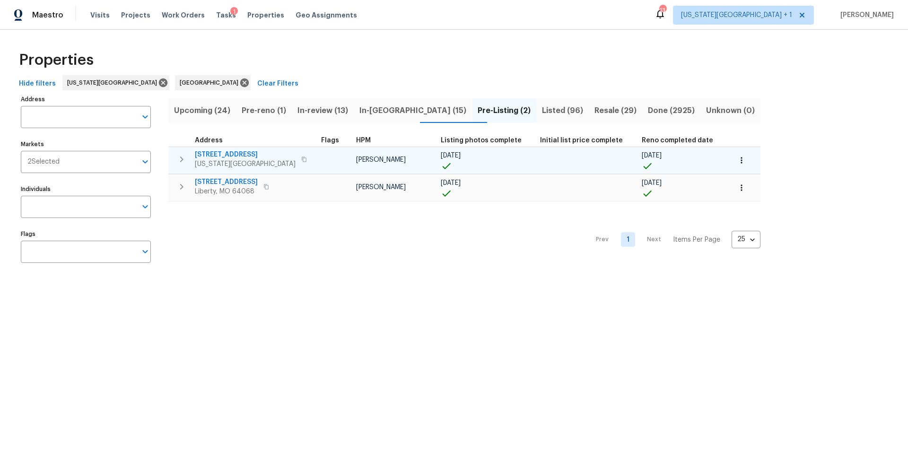
click at [219, 153] on span "623 N 62nd Pl" at bounding box center [245, 154] width 101 height 9
click at [731, 155] on button "button" at bounding box center [741, 160] width 21 height 21
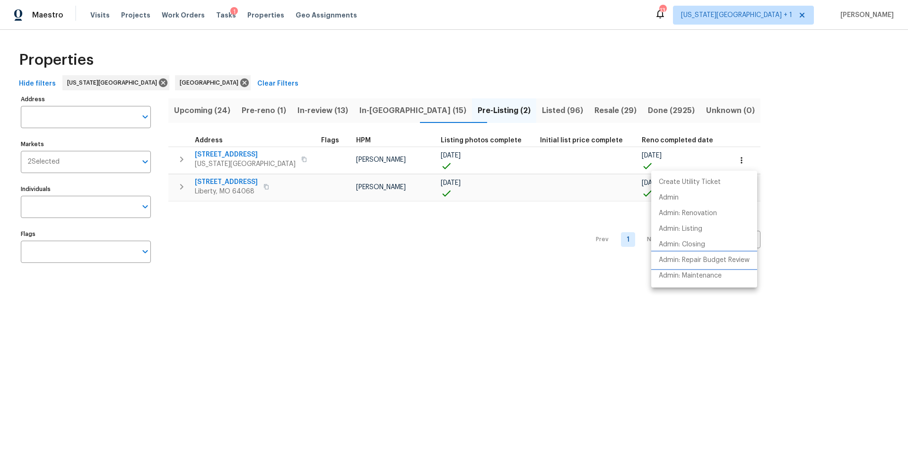
click at [677, 257] on p "Admin: Repair Budget Review" at bounding box center [703, 260] width 91 height 10
click at [148, 84] on div at bounding box center [454, 226] width 908 height 453
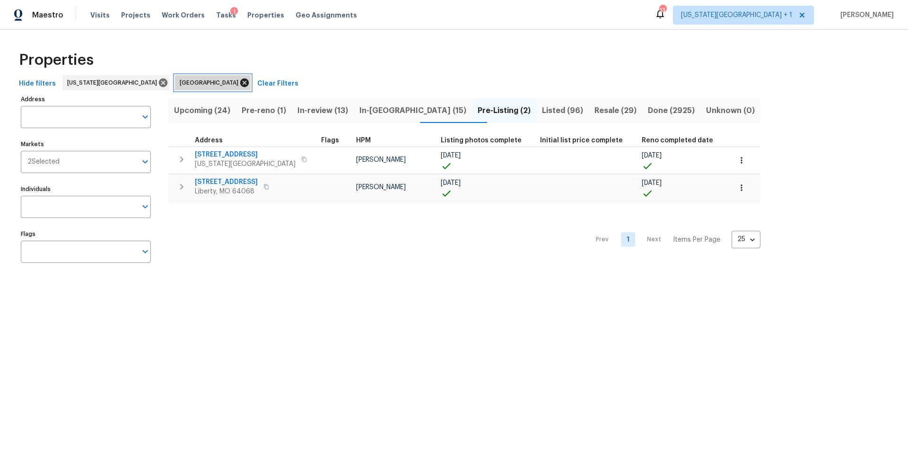
click at [240, 84] on icon at bounding box center [244, 82] width 9 height 9
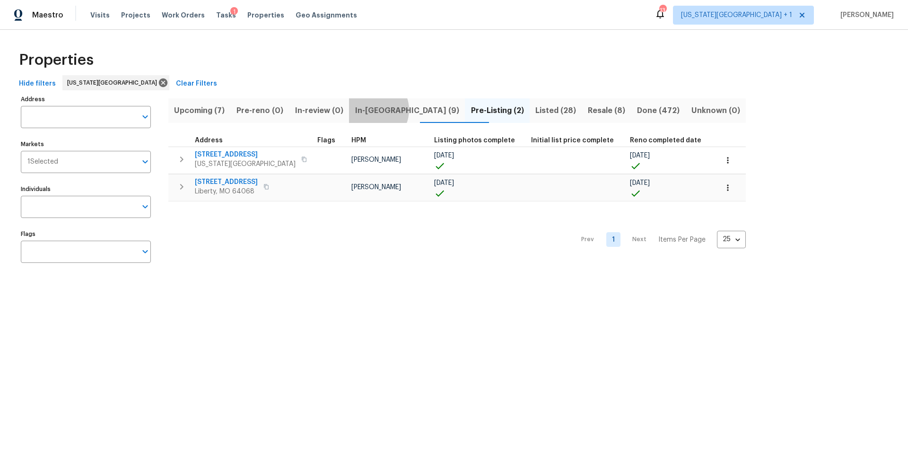
click at [386, 110] on span "In-reno (9)" at bounding box center [407, 110] width 104 height 13
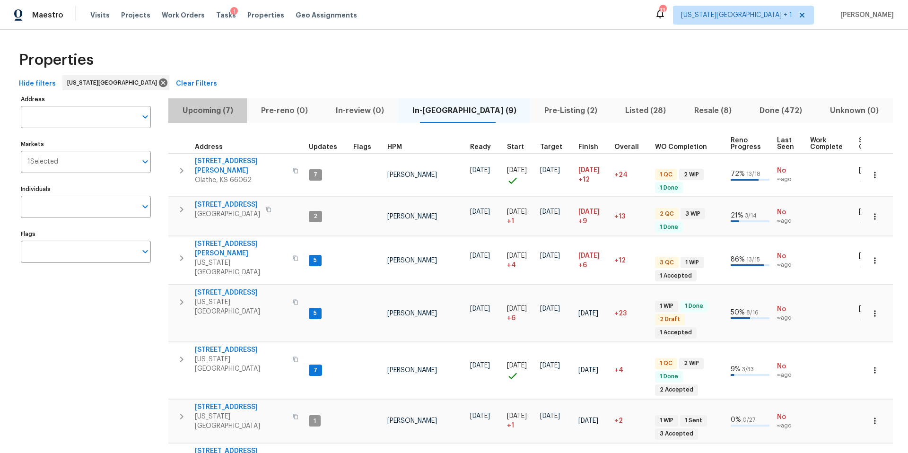
click at [210, 113] on span "Upcoming (7)" at bounding box center [207, 110] width 67 height 13
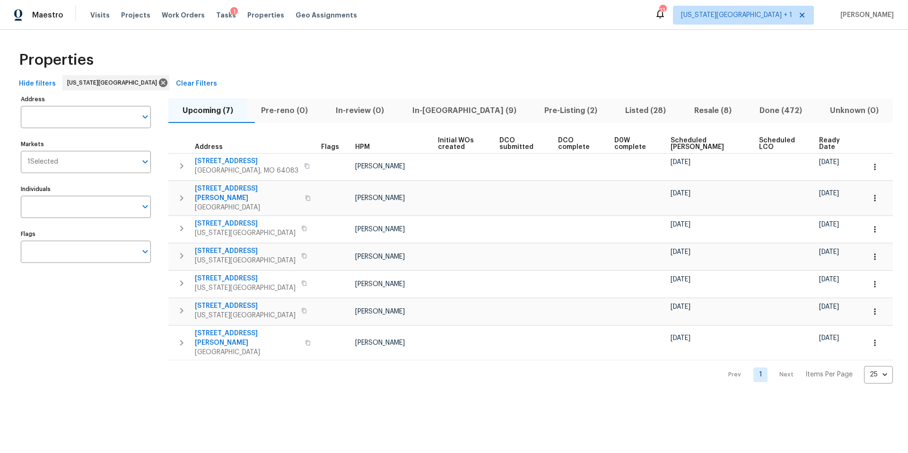
click at [822, 143] on span "Ready Date" at bounding box center [834, 143] width 30 height 13
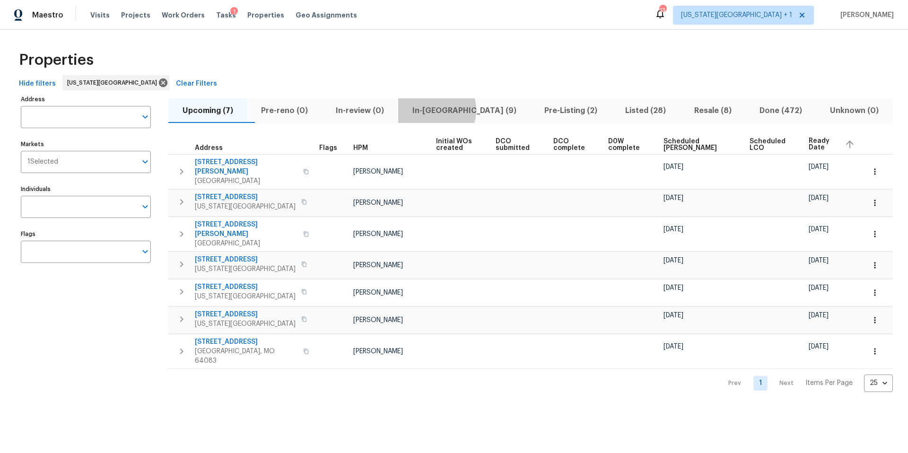
click at [454, 110] on span "In-reno (9)" at bounding box center [464, 110] width 121 height 13
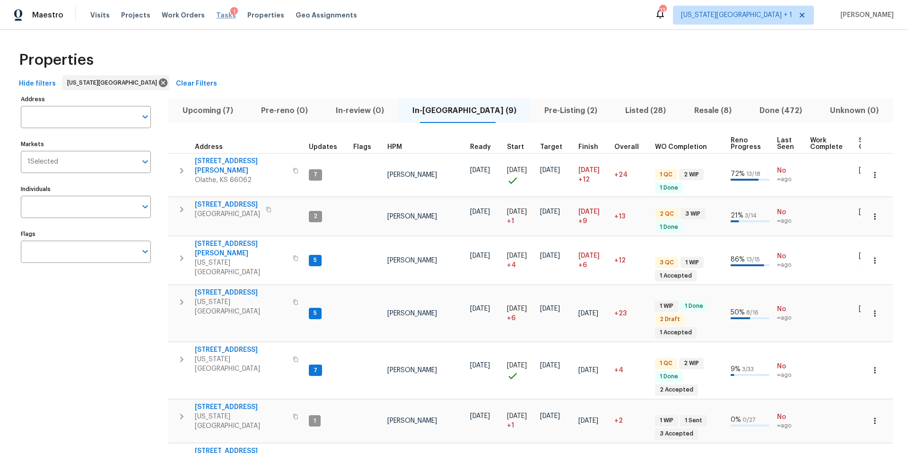
click at [216, 17] on span "Tasks" at bounding box center [226, 15] width 20 height 7
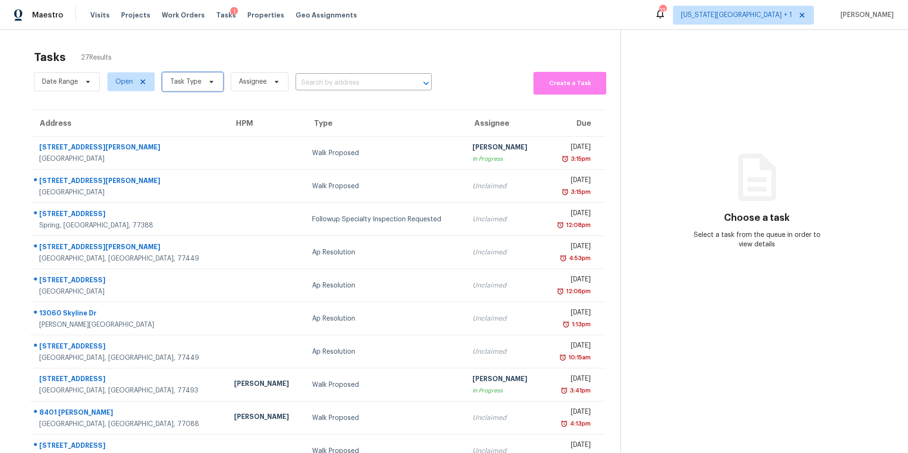
click at [184, 81] on span "Task Type" at bounding box center [185, 81] width 31 height 9
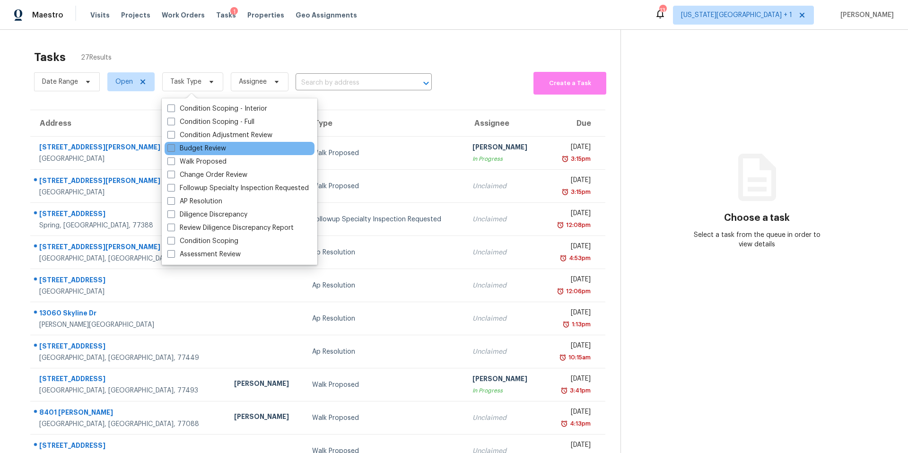
click at [184, 152] on label "Budget Review" at bounding box center [196, 148] width 59 height 9
click at [173, 150] on input "Budget Review" at bounding box center [170, 147] width 6 height 6
checkbox input "true"
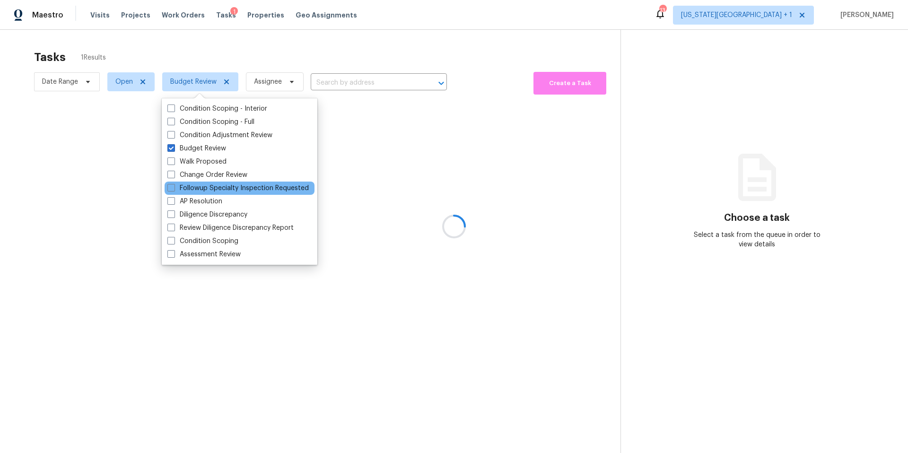
click at [179, 182] on div "Followup Specialty Inspection Requested" at bounding box center [239, 188] width 150 height 13
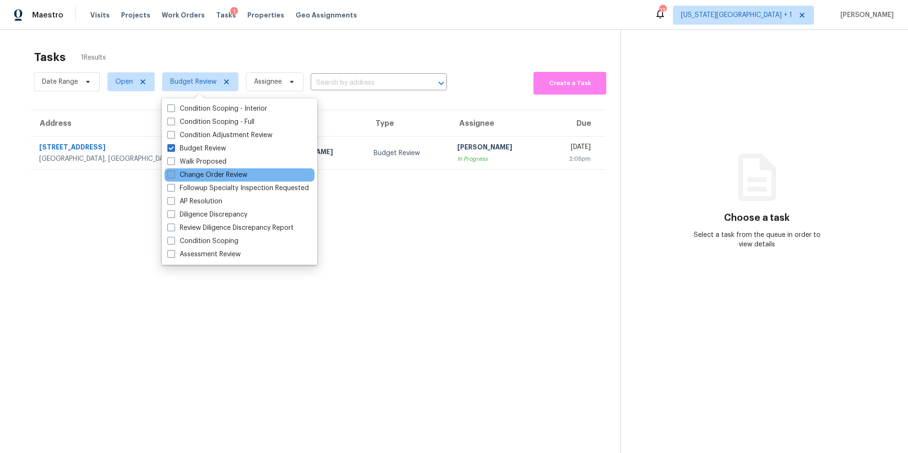
click at [180, 176] on label "Change Order Review" at bounding box center [207, 174] width 80 height 9
click at [173, 176] on input "Change Order Review" at bounding box center [170, 173] width 6 height 6
checkbox input "true"
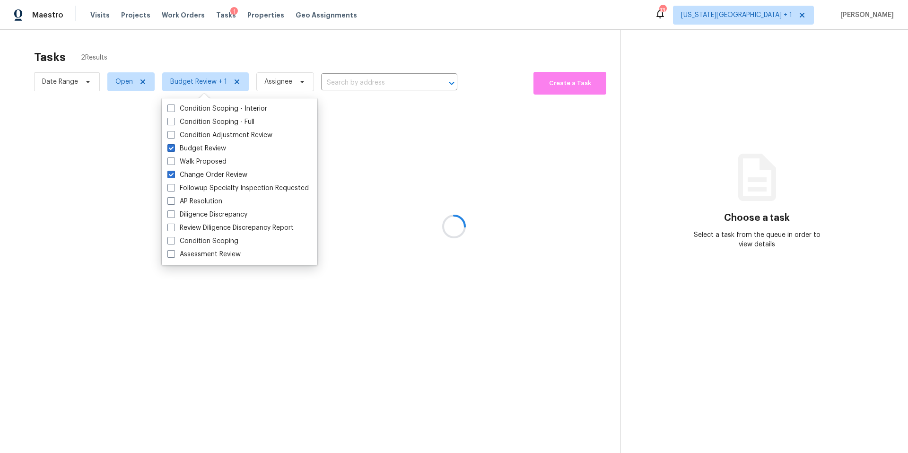
click at [242, 59] on div at bounding box center [454, 226] width 908 height 453
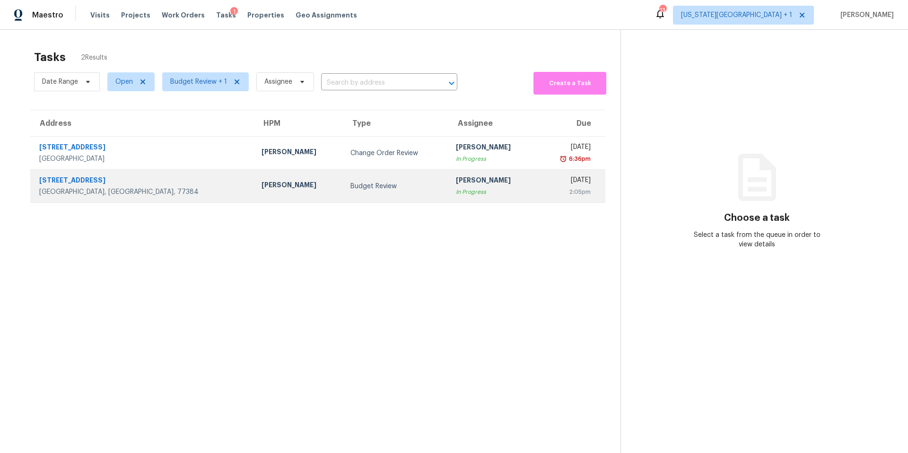
click at [343, 184] on td "Budget Review" at bounding box center [395, 186] width 105 height 33
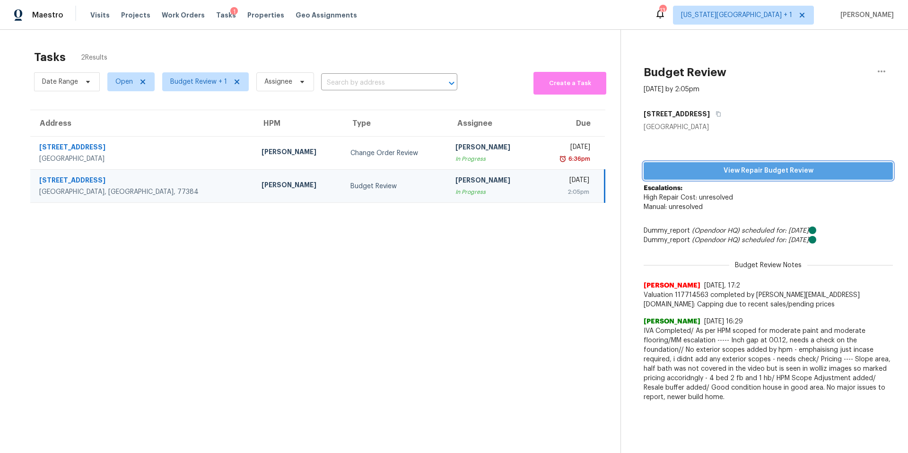
click at [712, 171] on span "View Repair Budget Review" at bounding box center [768, 171] width 234 height 12
click at [251, 14] on span "Properties" at bounding box center [265, 14] width 37 height 9
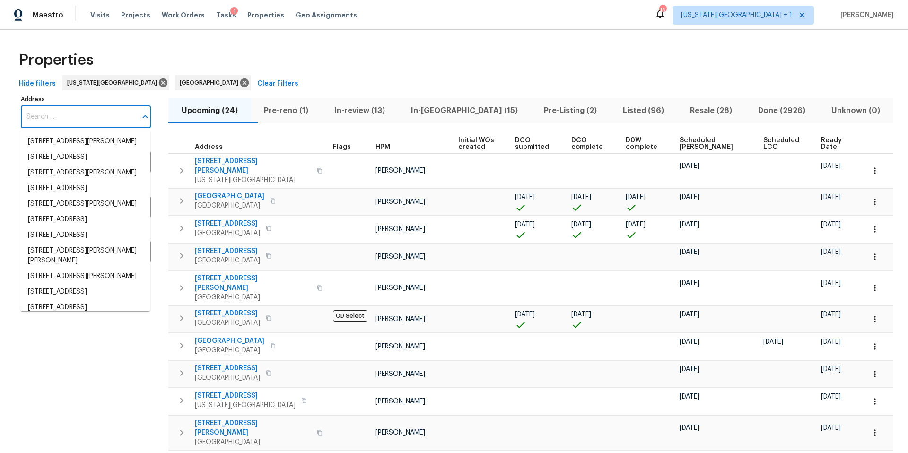
click at [84, 119] on input "Address" at bounding box center [79, 117] width 116 height 22
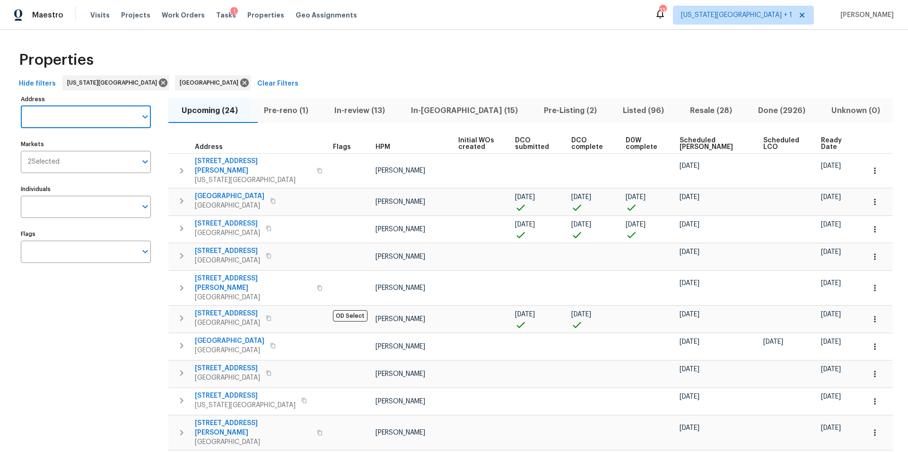
click at [687, 113] on span "Resale (28)" at bounding box center [710, 110] width 57 height 13
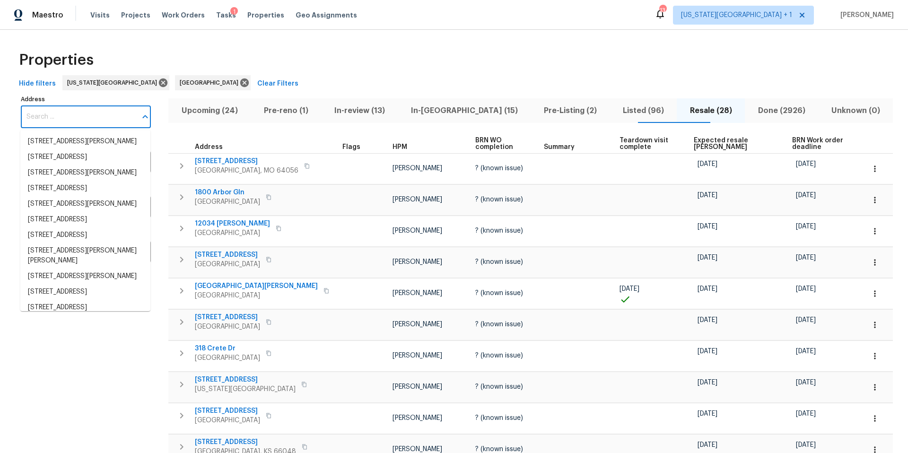
click at [50, 125] on input "Address" at bounding box center [79, 117] width 116 height 22
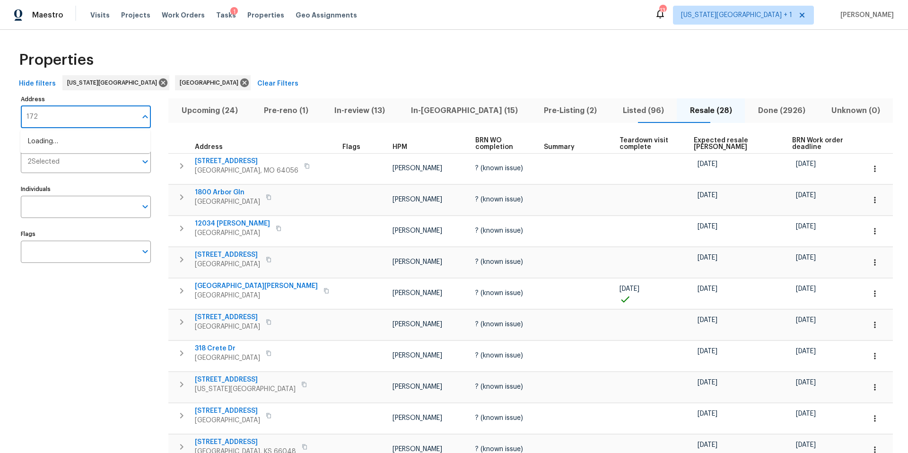
type input "1724"
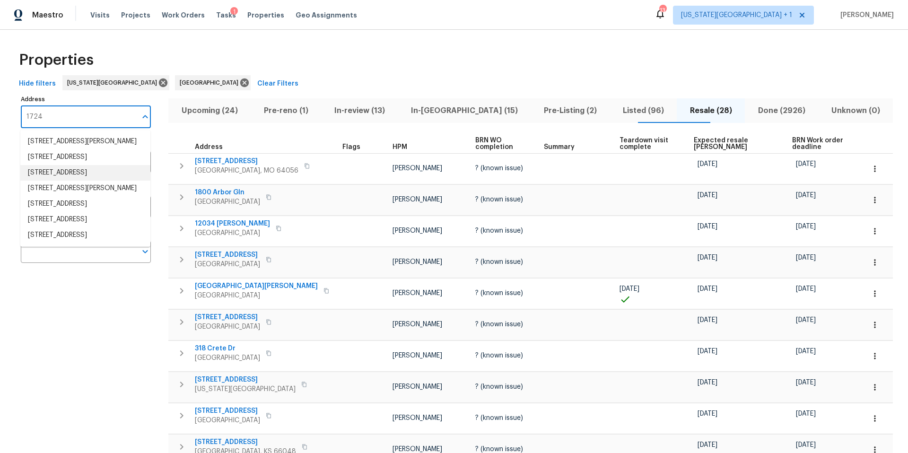
click at [56, 181] on li "1724 Grand Ave Leavenworth KS 66048" at bounding box center [85, 173] width 130 height 16
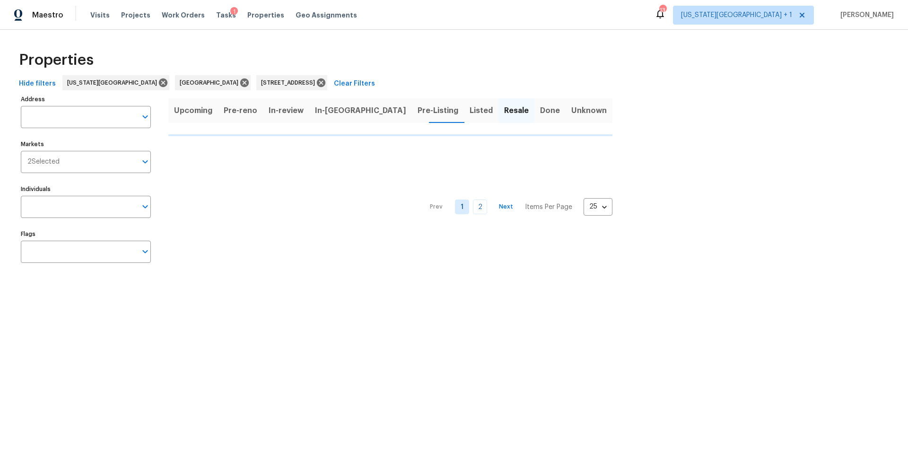
type input "1724 Grand Ave Leavenworth KS 66048"
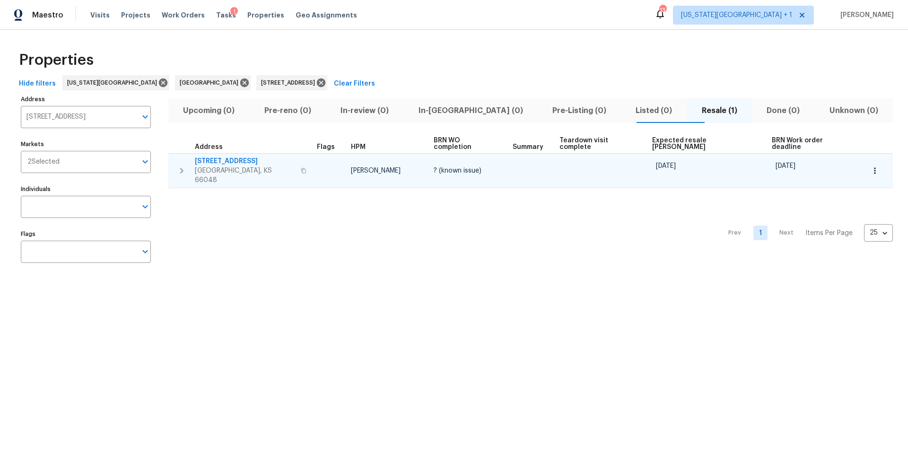
click at [229, 166] on span "Leavenworth, KS 66048" at bounding box center [245, 175] width 100 height 19
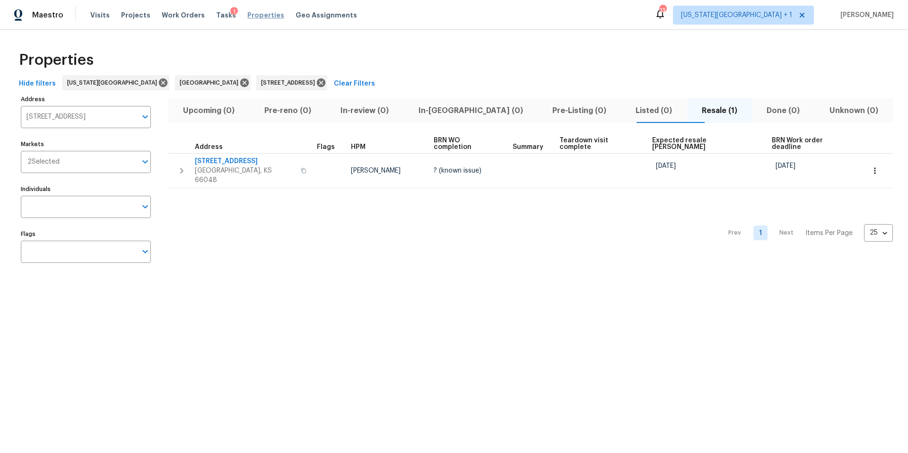
click at [250, 14] on span "Properties" at bounding box center [265, 14] width 37 height 9
click at [317, 86] on icon at bounding box center [321, 82] width 9 height 9
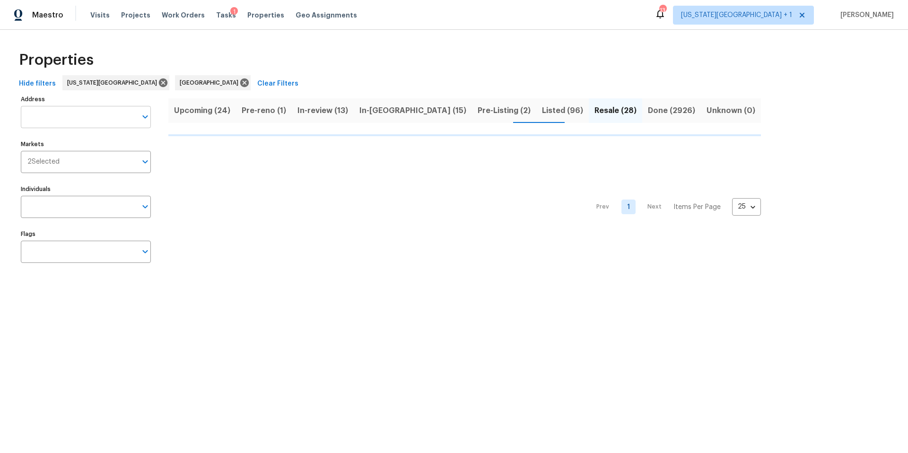
click at [62, 117] on input "Address" at bounding box center [79, 117] width 116 height 22
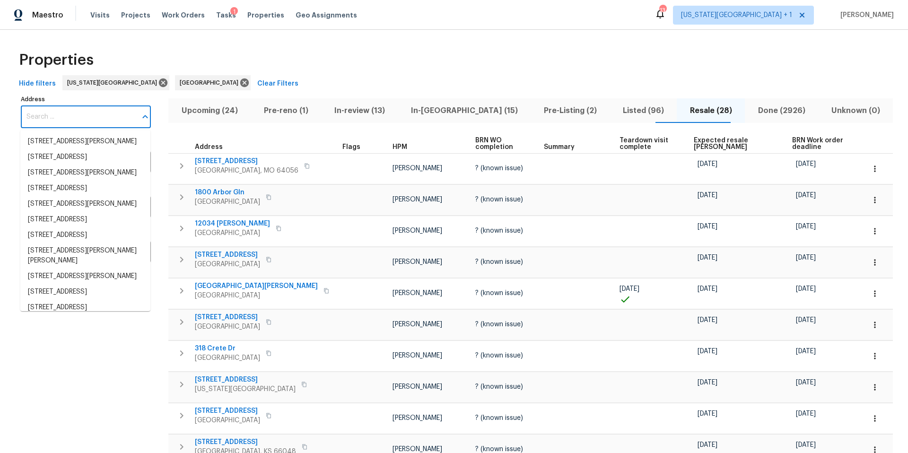
click at [62, 117] on input "Address" at bounding box center [79, 117] width 116 height 22
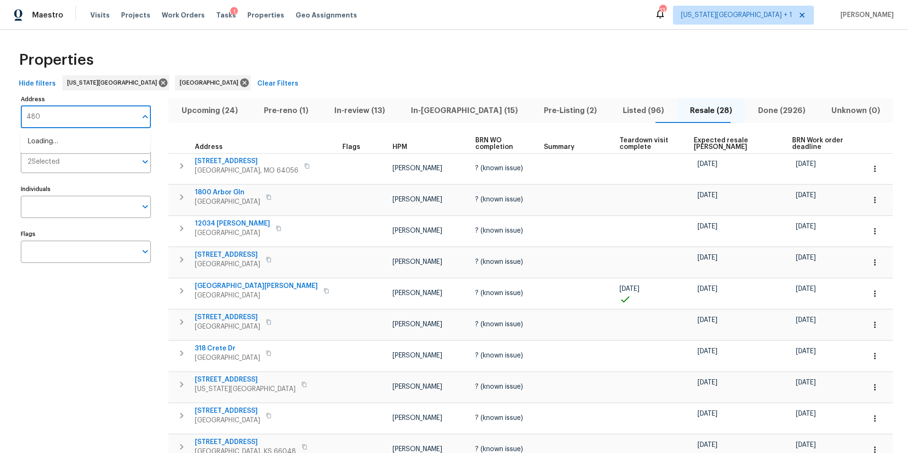
type input "4802"
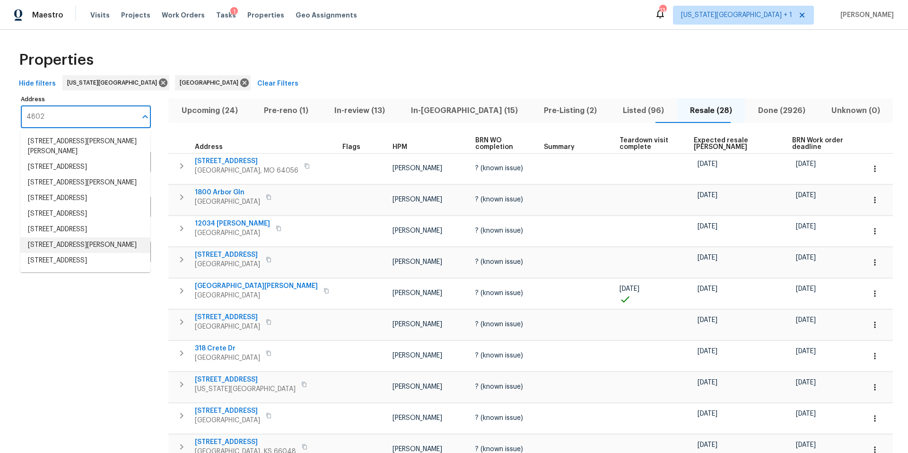
click at [71, 253] on li "4802 Sherman Blvd Galveston TX 77551" at bounding box center [85, 245] width 130 height 16
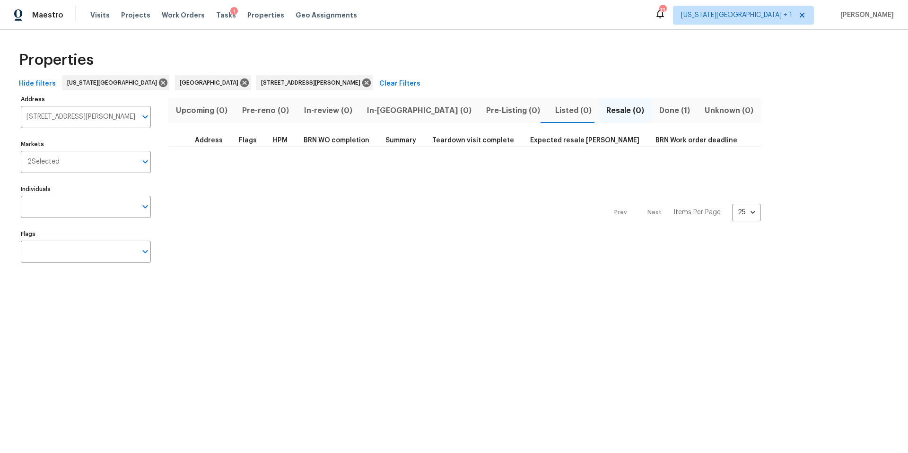
click at [657, 109] on span "Done (1)" at bounding box center [674, 110] width 34 height 13
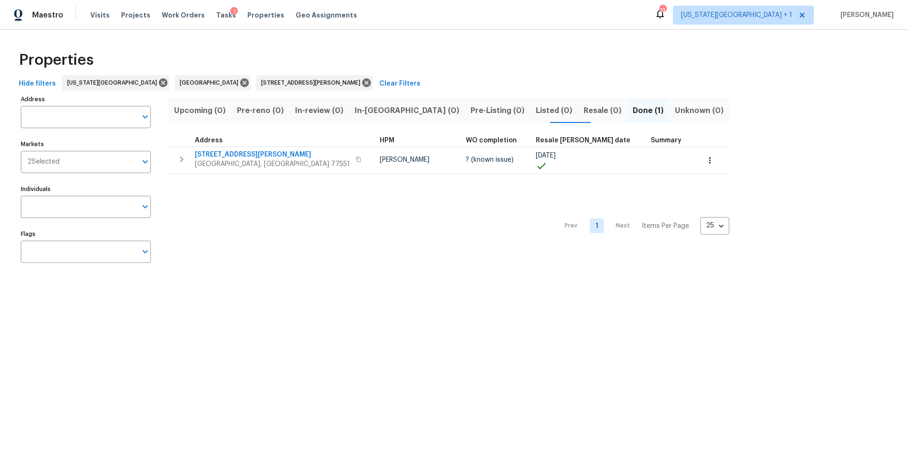
type input "4802 Sherman Blvd Galveston TX 77551"
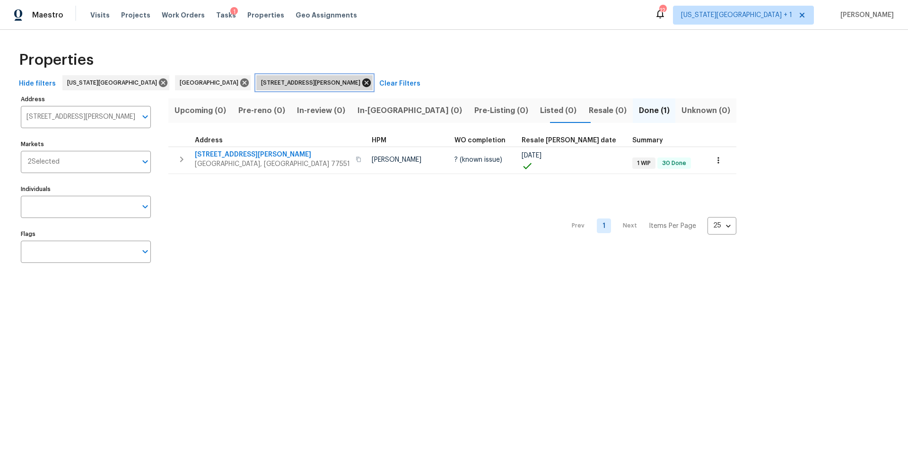
click at [362, 87] on icon at bounding box center [366, 82] width 9 height 9
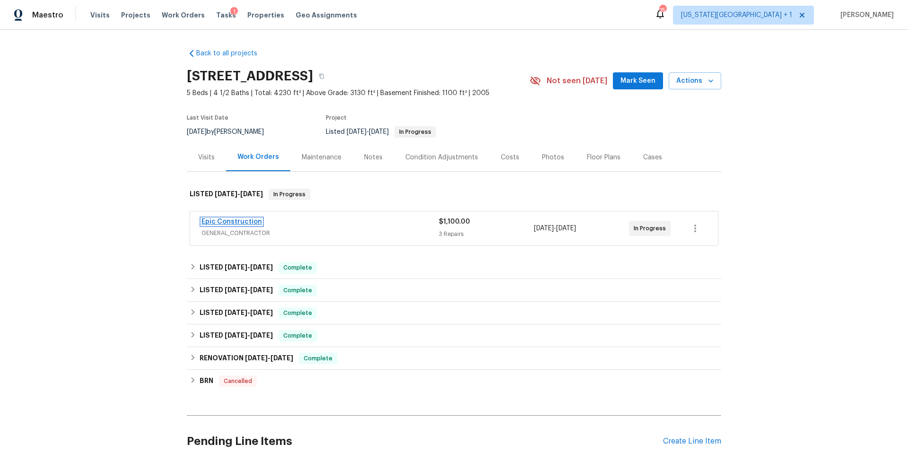
click at [233, 222] on link "Epic Construction" at bounding box center [231, 221] width 61 height 7
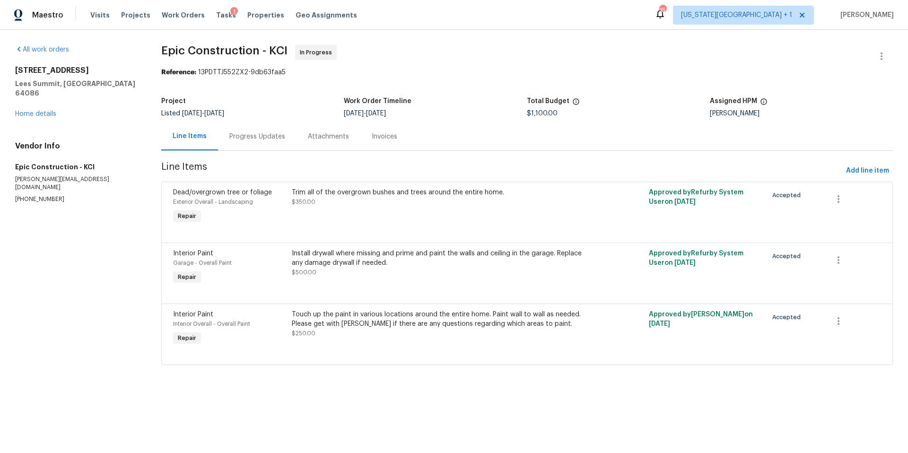
click at [268, 138] on div "Progress Updates" at bounding box center [257, 136] width 56 height 9
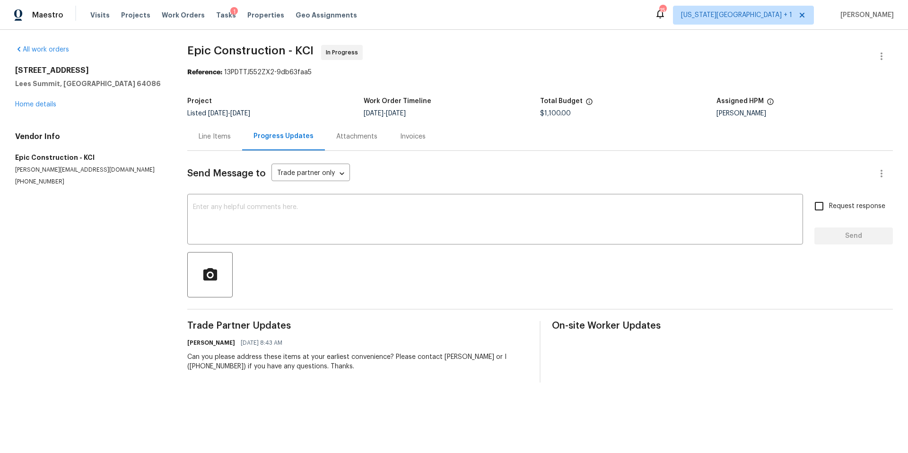
click at [215, 139] on div "Line Items" at bounding box center [215, 136] width 32 height 9
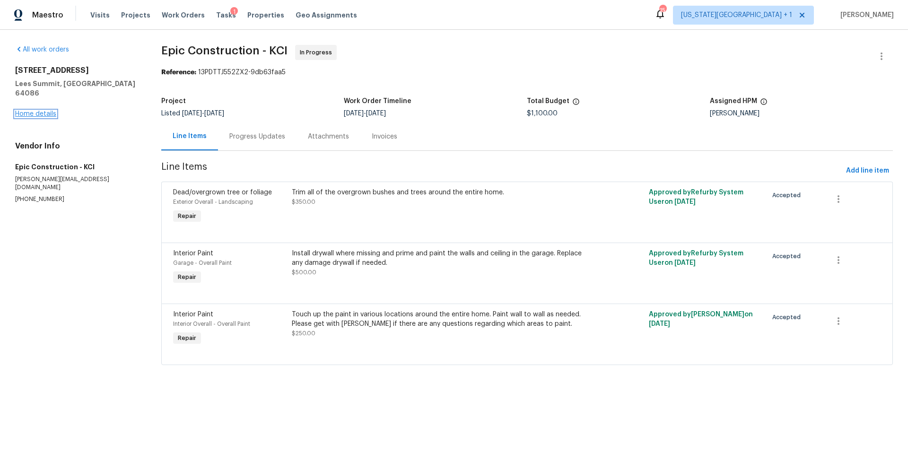
click at [49, 111] on link "Home details" at bounding box center [35, 114] width 41 height 7
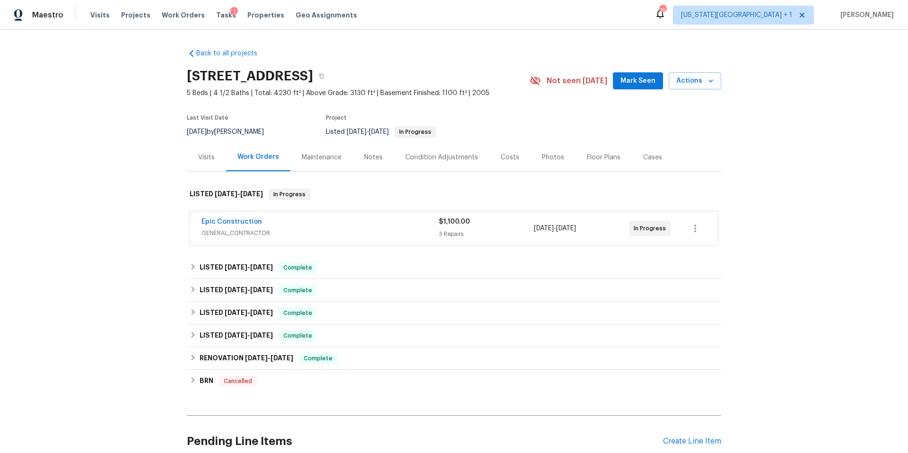
click at [549, 156] on div "Photos" at bounding box center [553, 157] width 22 height 9
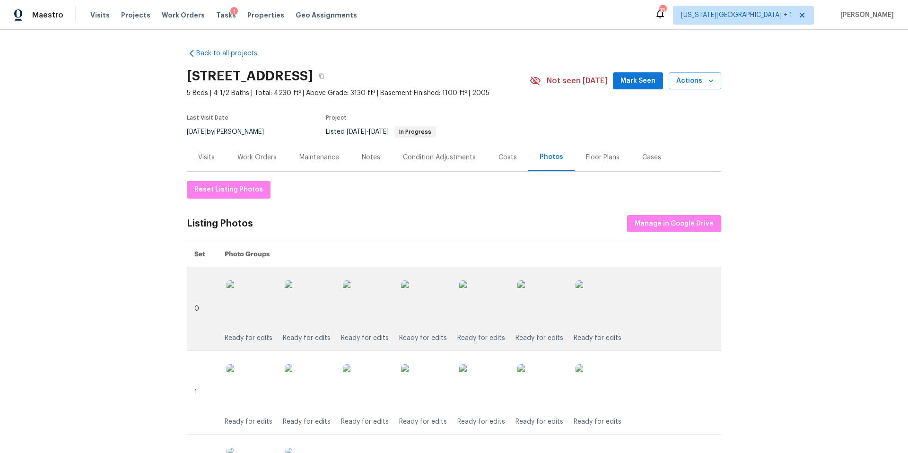
click at [426, 308] on img at bounding box center [424, 303] width 47 height 47
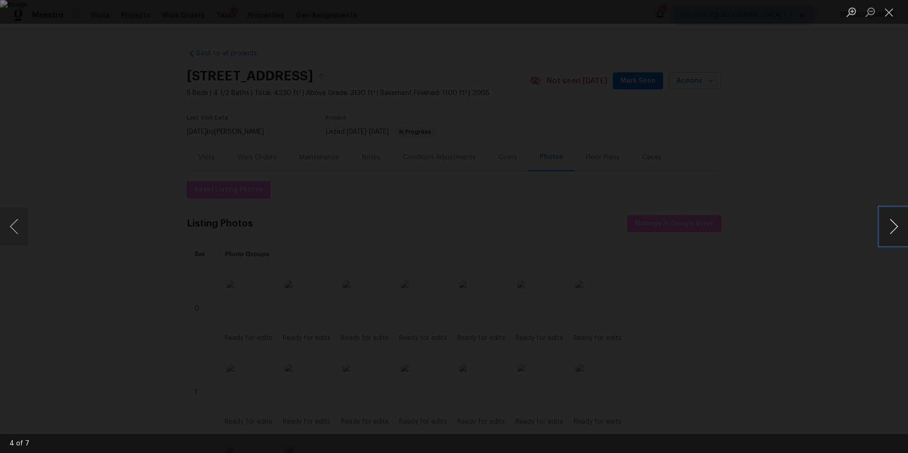
click at [891, 223] on button "Next image" at bounding box center [893, 227] width 28 height 38
click at [845, 196] on div "Lightbox" at bounding box center [454, 226] width 908 height 453
click at [817, 140] on div "Lightbox" at bounding box center [454, 226] width 908 height 453
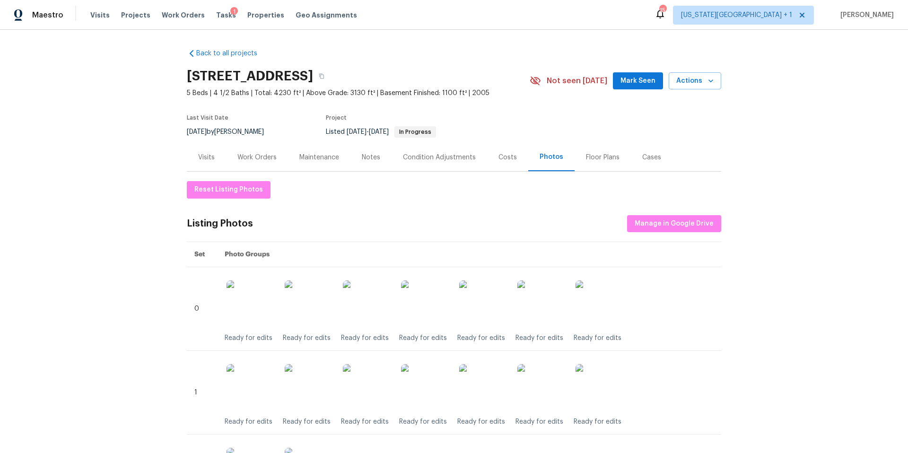
click at [260, 158] on div "Work Orders" at bounding box center [256, 157] width 39 height 9
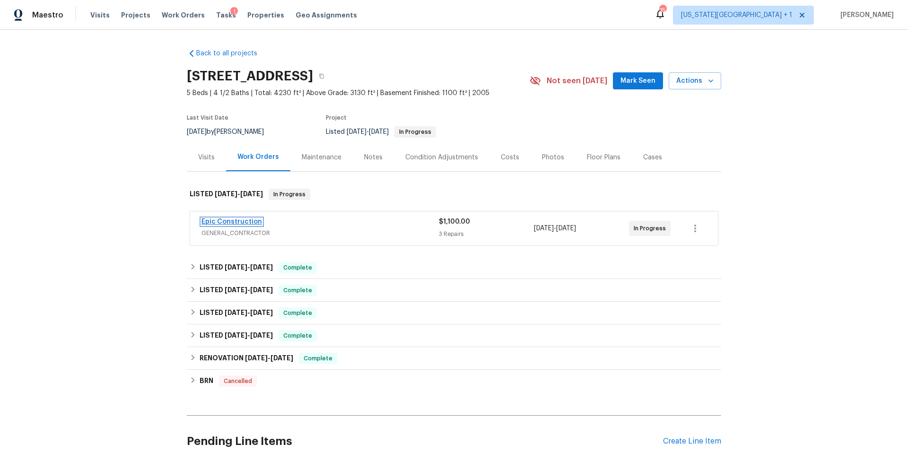
click at [236, 221] on link "Epic Construction" at bounding box center [231, 221] width 61 height 7
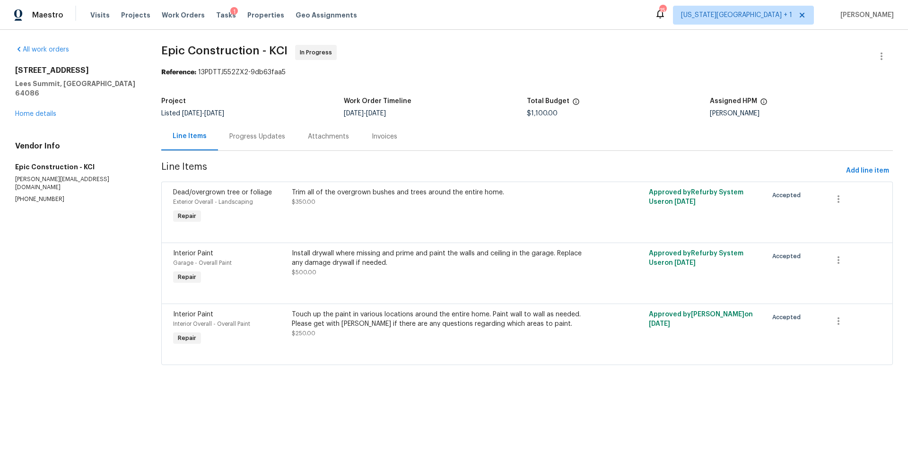
click at [370, 265] on div "Install drywall where missing and prime and paint the walls and ceiling in the …" at bounding box center [438, 258] width 292 height 19
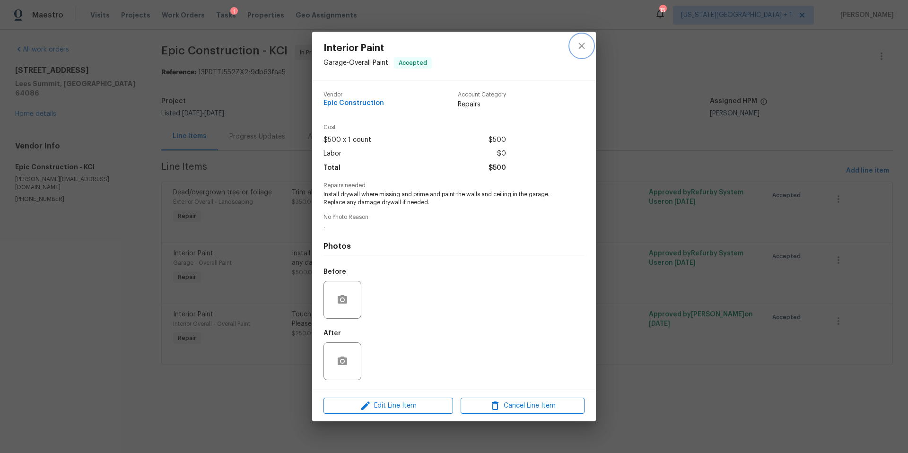
click at [580, 43] on icon "close" at bounding box center [581, 46] width 6 height 6
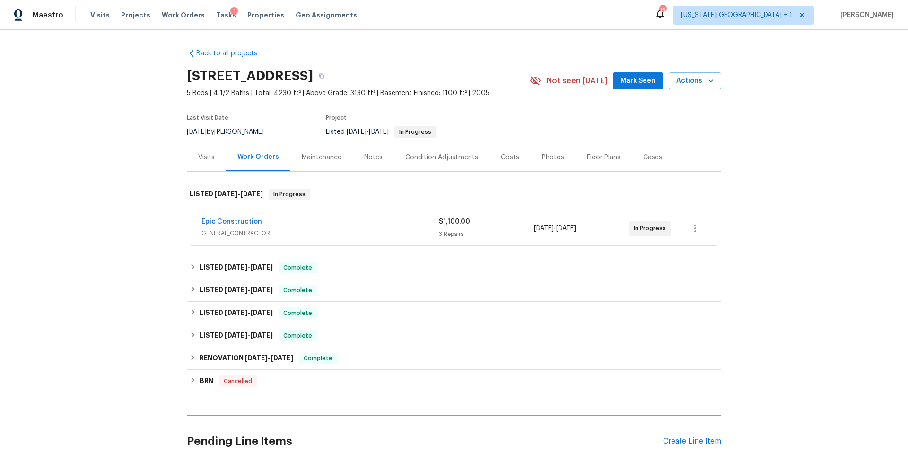
click at [327, 155] on div "Maintenance" at bounding box center [322, 157] width 40 height 9
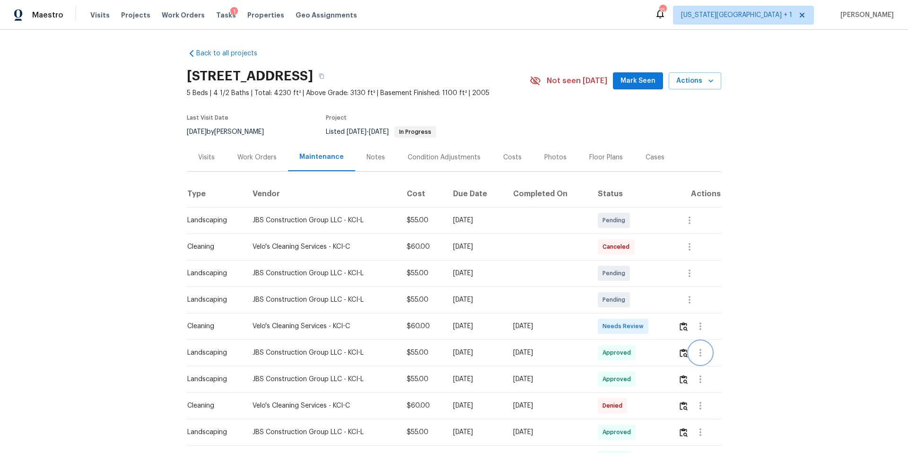
click at [701, 353] on icon "button" at bounding box center [700, 353] width 2 height 8
click at [706, 371] on li "View details" at bounding box center [724, 369] width 66 height 16
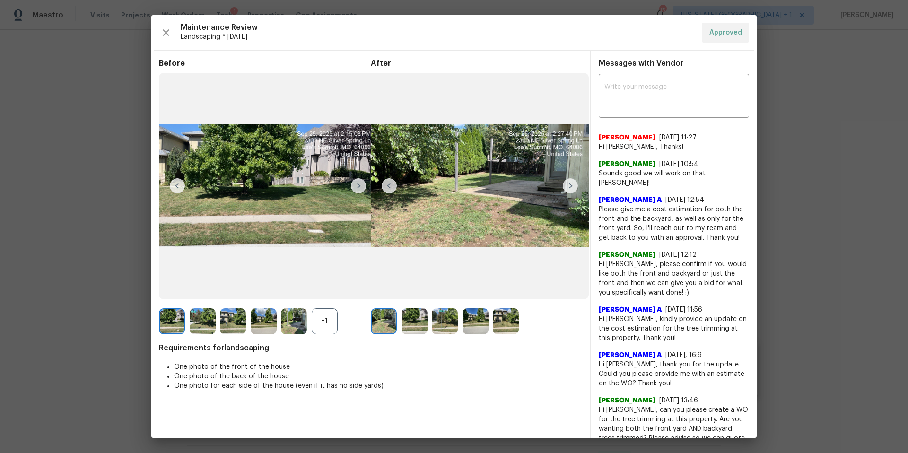
click at [358, 190] on img at bounding box center [358, 185] width 15 height 15
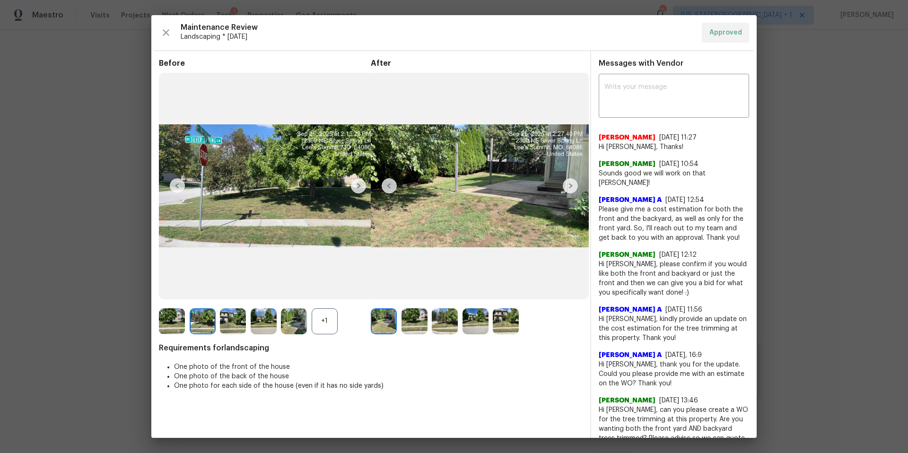
click at [358, 188] on img at bounding box center [358, 185] width 15 height 15
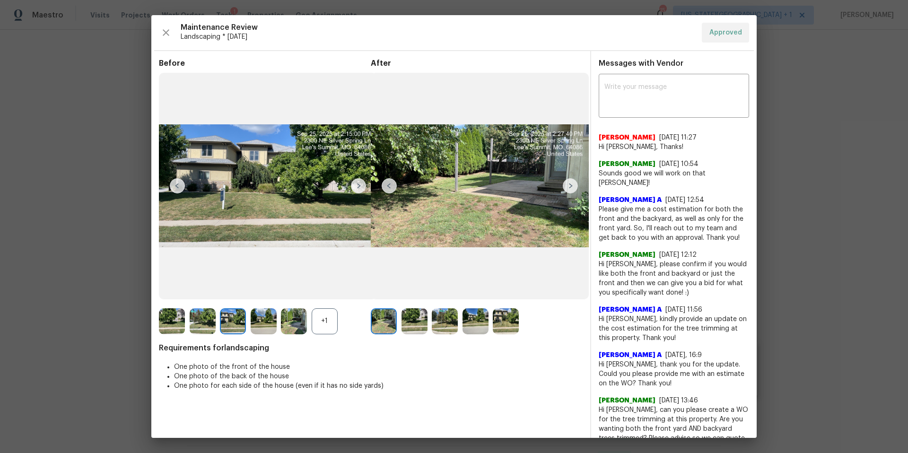
click at [358, 188] on img at bounding box center [358, 185] width 15 height 15
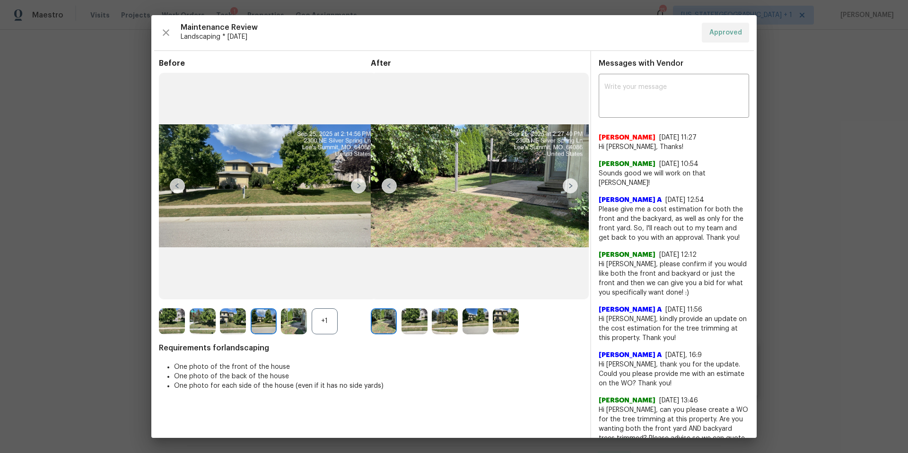
click at [358, 188] on img at bounding box center [358, 185] width 15 height 15
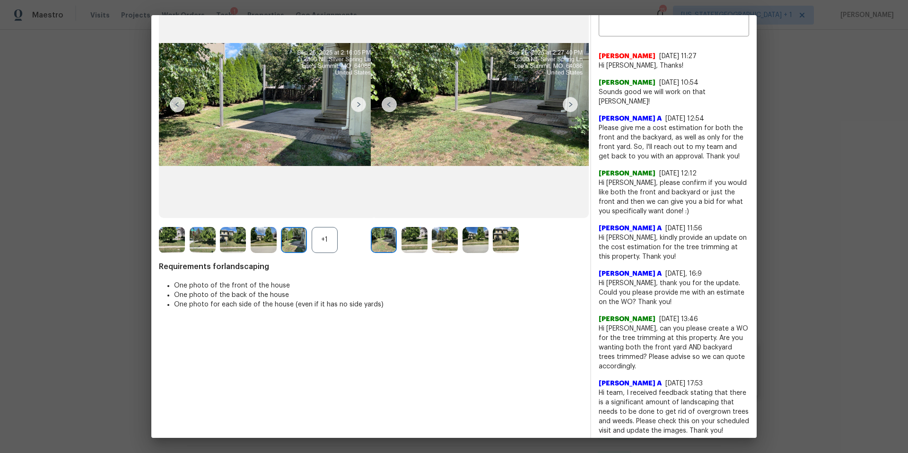
scroll to position [26, 0]
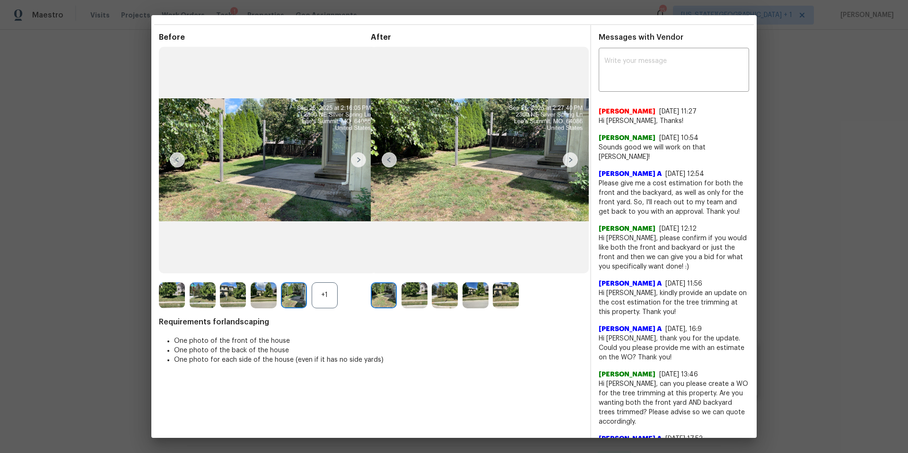
click at [570, 160] on img at bounding box center [569, 159] width 15 height 15
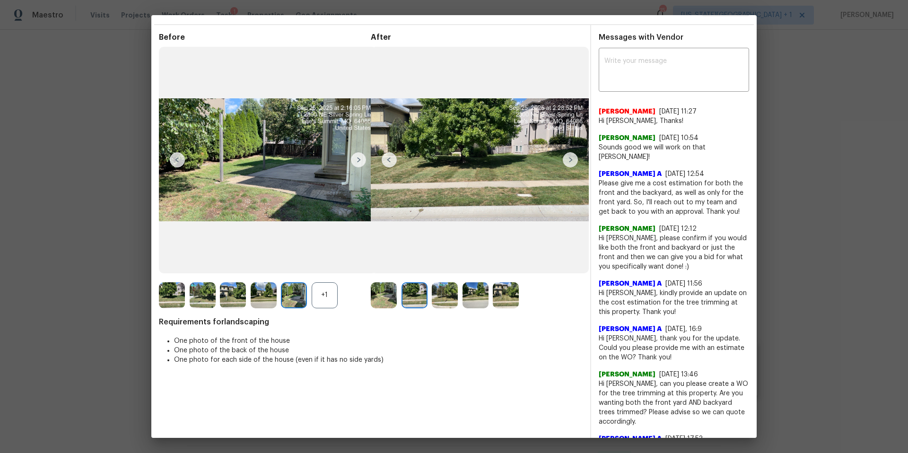
click at [570, 159] on img at bounding box center [569, 159] width 15 height 15
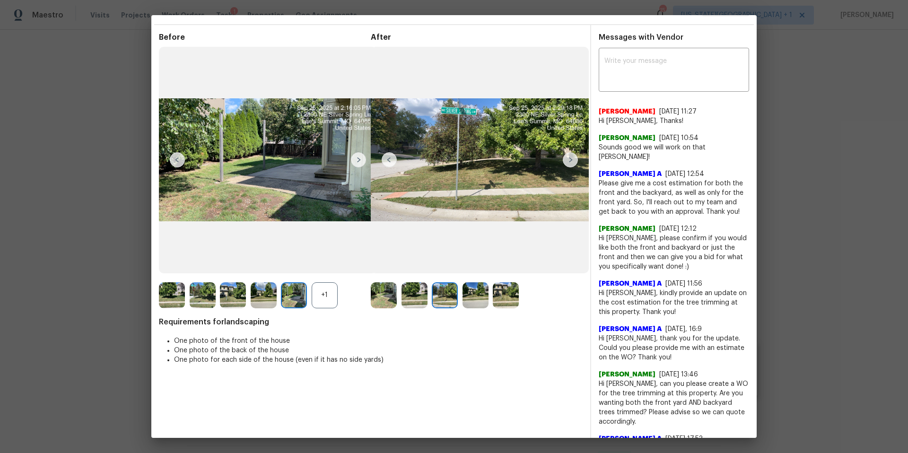
click at [570, 159] on img at bounding box center [569, 159] width 15 height 15
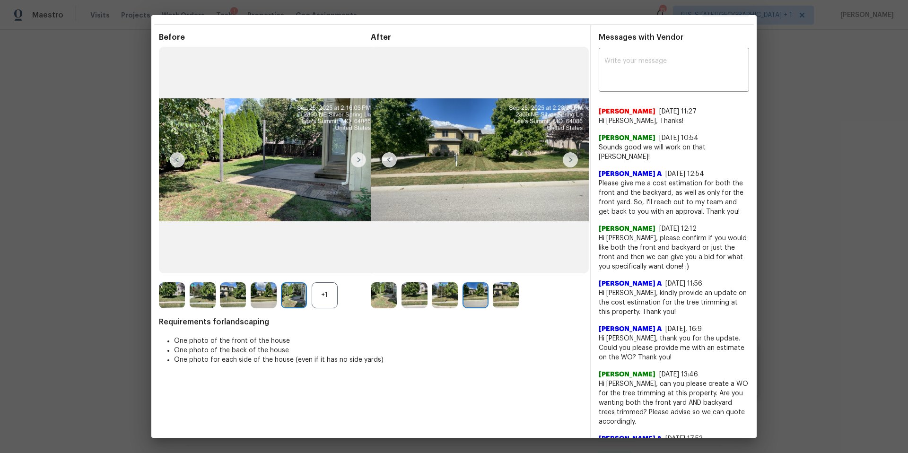
click at [570, 159] on img at bounding box center [569, 159] width 15 height 15
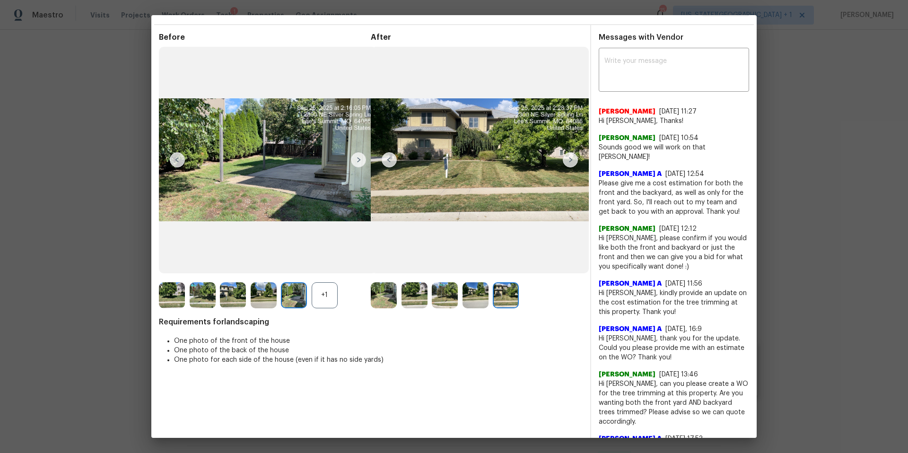
click at [570, 159] on img at bounding box center [569, 159] width 15 height 15
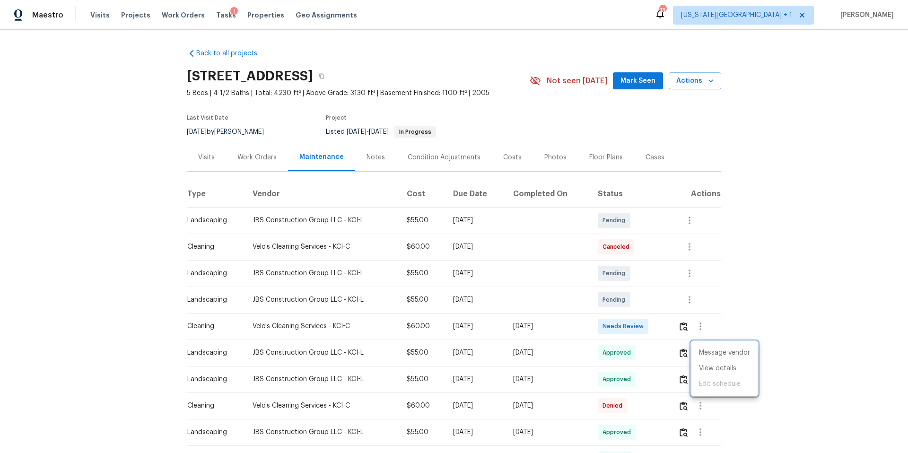
click at [212, 16] on div at bounding box center [454, 226] width 908 height 453
click at [216, 16] on span "Tasks" at bounding box center [226, 15] width 20 height 7
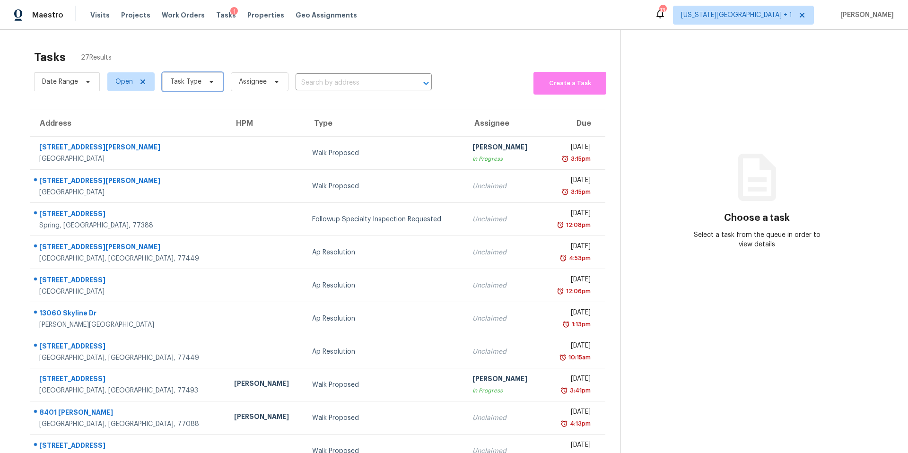
click at [190, 79] on span "Task Type" at bounding box center [185, 81] width 31 height 9
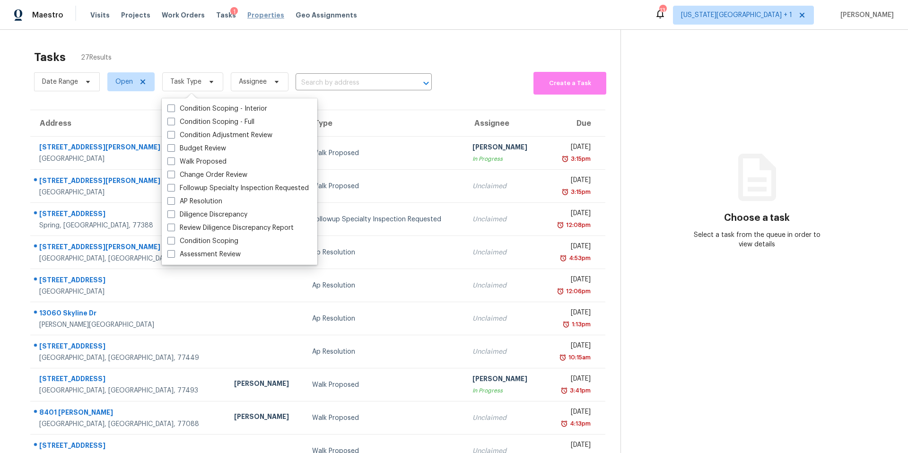
click at [247, 17] on span "Properties" at bounding box center [265, 14] width 37 height 9
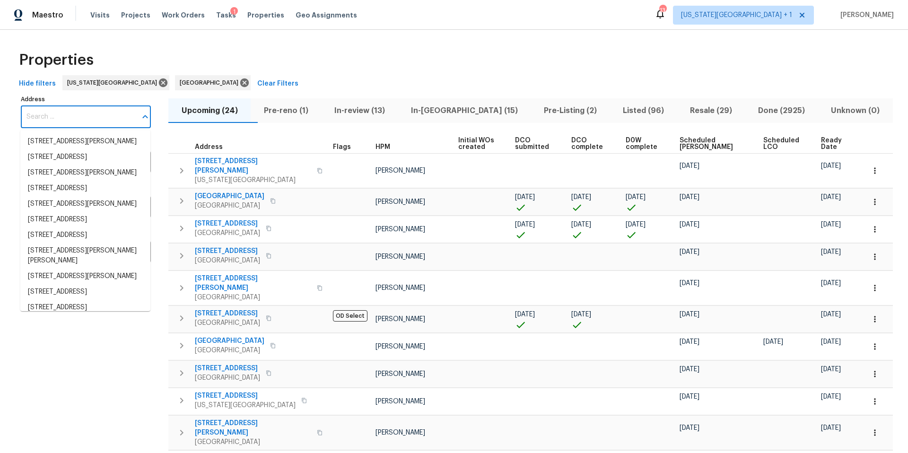
click at [85, 119] on input "Address" at bounding box center [79, 117] width 116 height 22
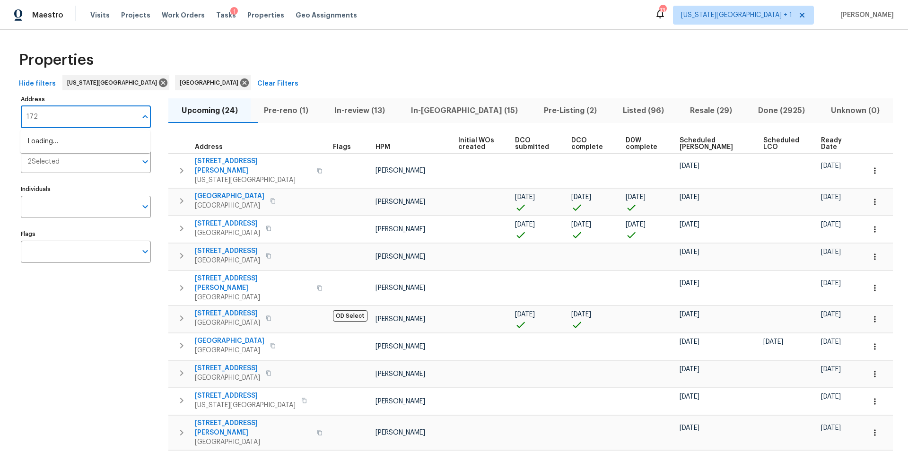
type input "1724"
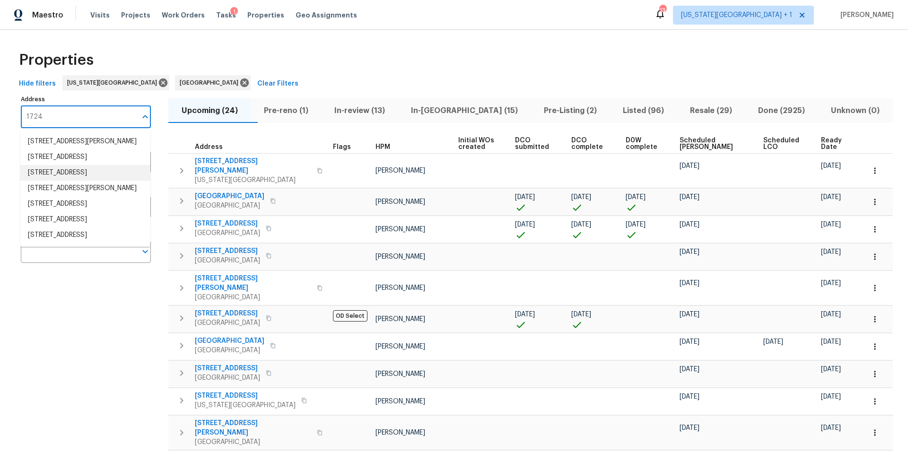
click at [72, 181] on li "1724 Grand Ave Leavenworth KS 66048" at bounding box center [85, 173] width 130 height 16
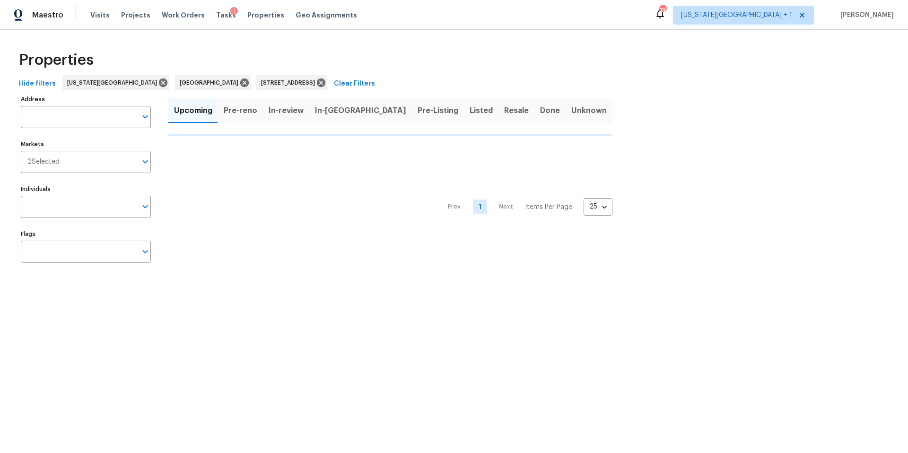
type input "1724 Grand Ave Leavenworth KS 66048"
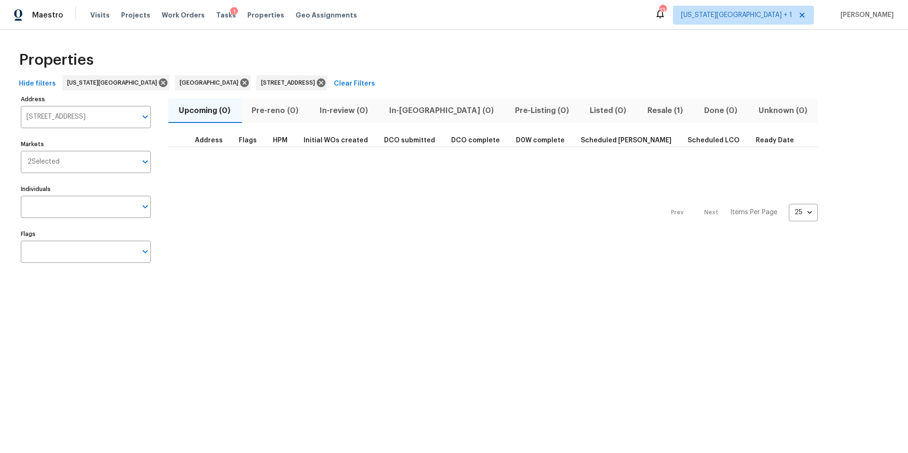
click at [642, 108] on span "Resale (1)" at bounding box center [664, 110] width 45 height 13
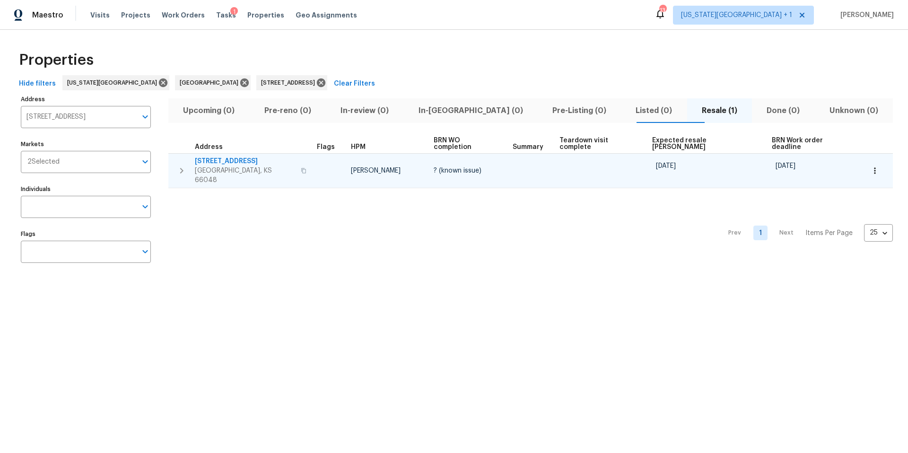
click at [223, 166] on span "Leavenworth, KS 66048" at bounding box center [245, 175] width 100 height 19
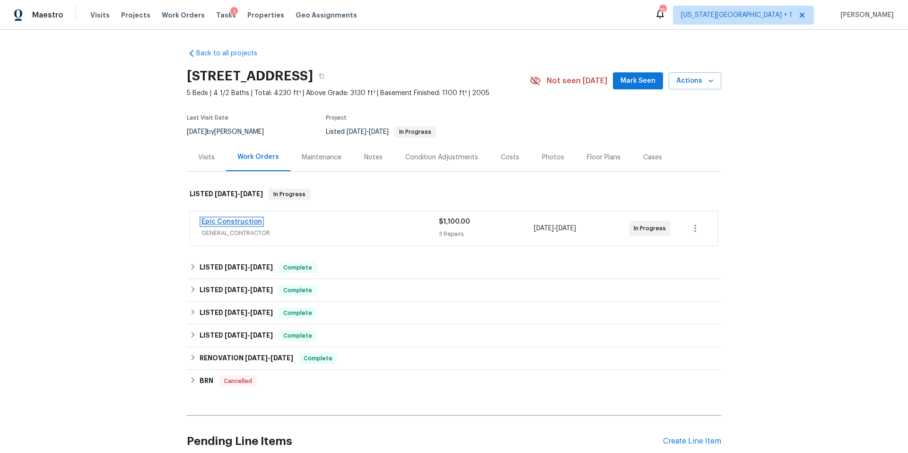
click at [231, 218] on link "Epic Construction" at bounding box center [231, 221] width 61 height 7
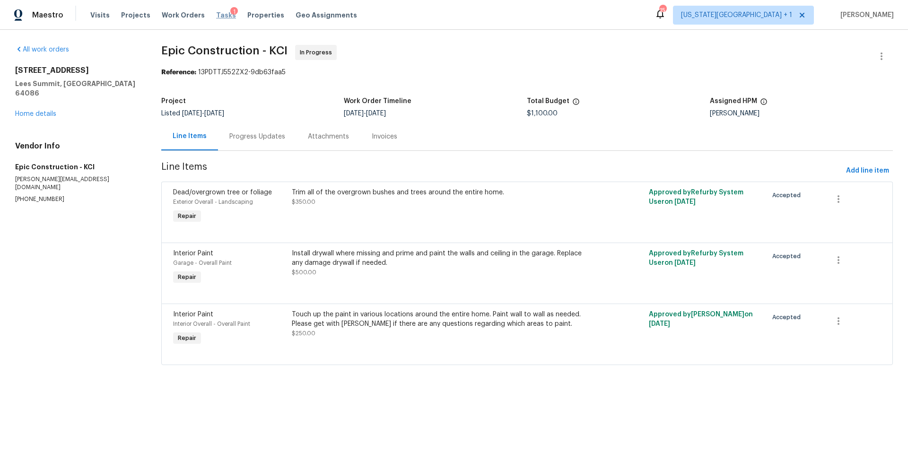
click at [216, 17] on span "Tasks" at bounding box center [226, 15] width 20 height 7
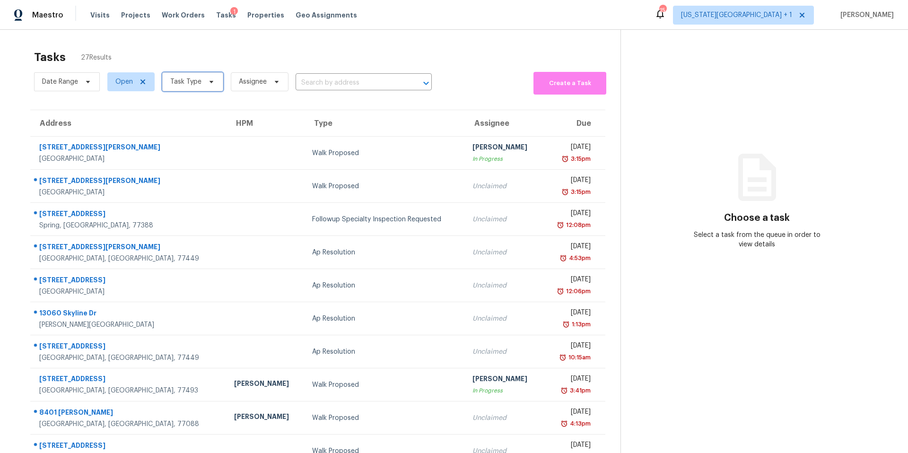
click at [190, 87] on span "Task Type" at bounding box center [192, 81] width 61 height 19
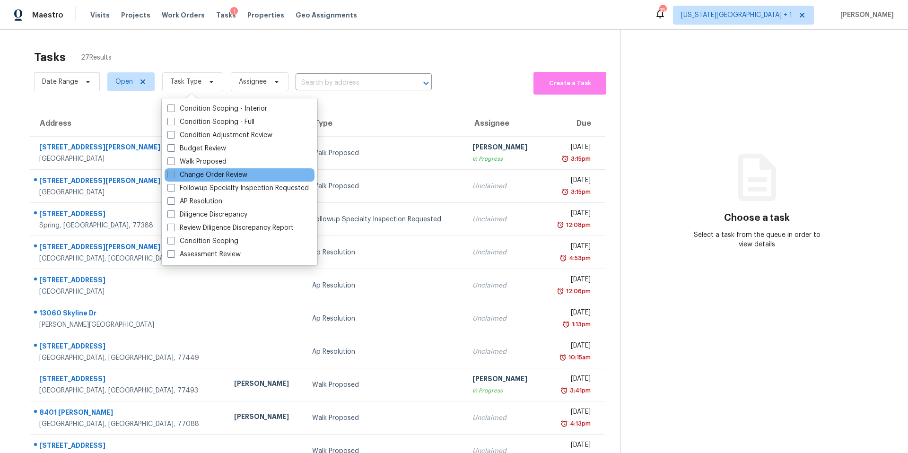
click at [180, 175] on label "Change Order Review" at bounding box center [207, 174] width 80 height 9
click at [173, 175] on input "Change Order Review" at bounding box center [170, 173] width 6 height 6
checkbox input "true"
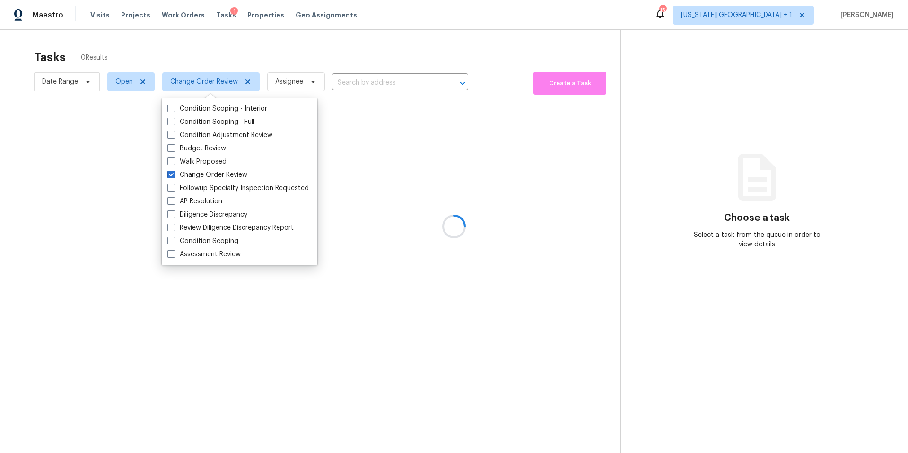
click at [200, 52] on div at bounding box center [454, 226] width 908 height 453
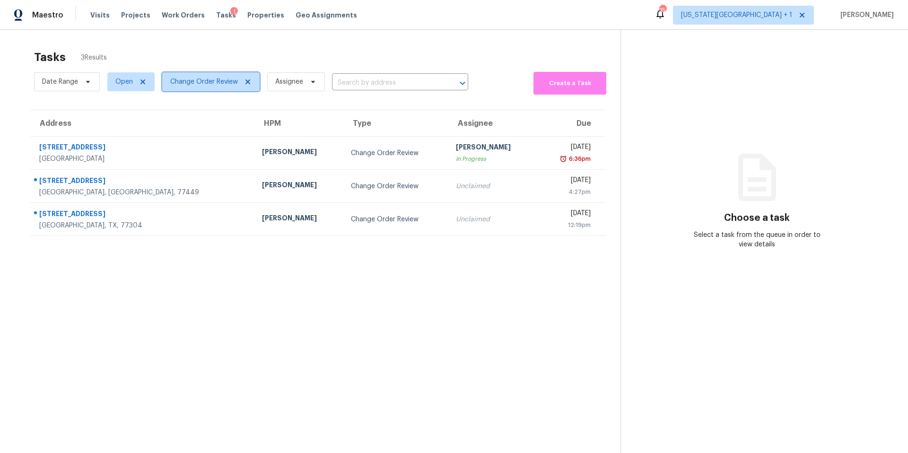
click at [188, 82] on span "Change Order Review" at bounding box center [204, 81] width 68 height 9
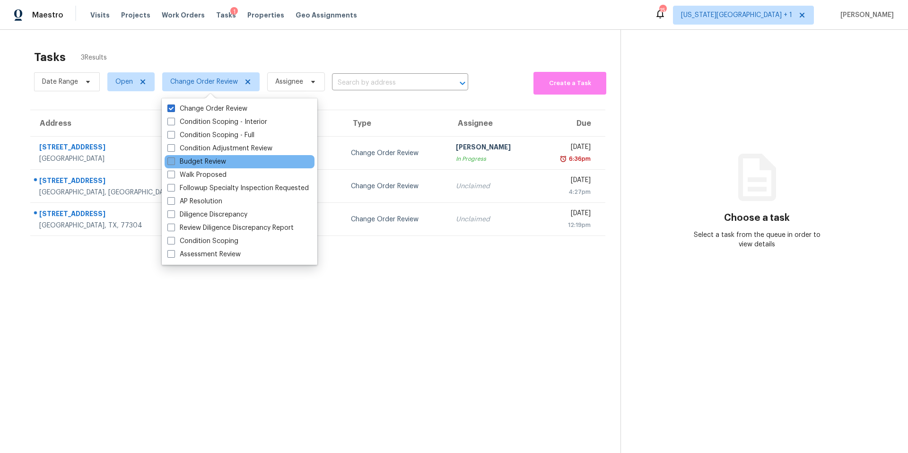
click at [184, 164] on label "Budget Review" at bounding box center [196, 161] width 59 height 9
click at [173, 163] on input "Budget Review" at bounding box center [170, 160] width 6 height 6
checkbox input "true"
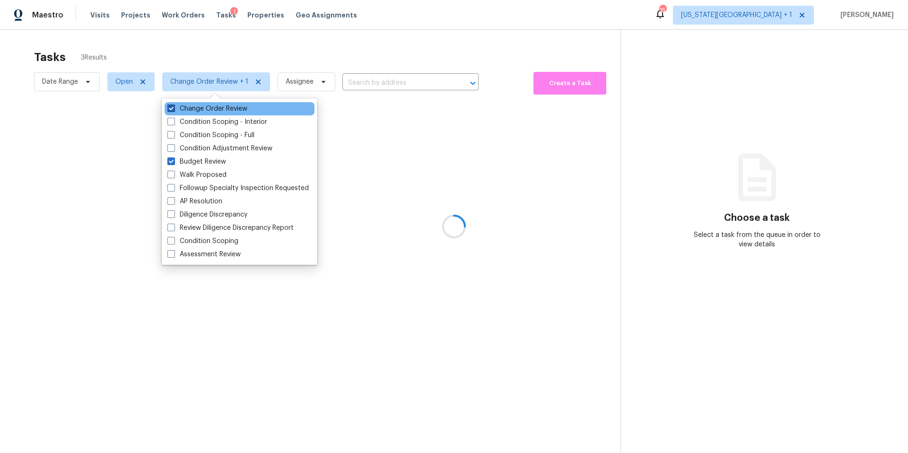
click at [176, 109] on label "Change Order Review" at bounding box center [207, 108] width 80 height 9
click at [173, 109] on input "Change Order Review" at bounding box center [170, 107] width 6 height 6
checkbox input "false"
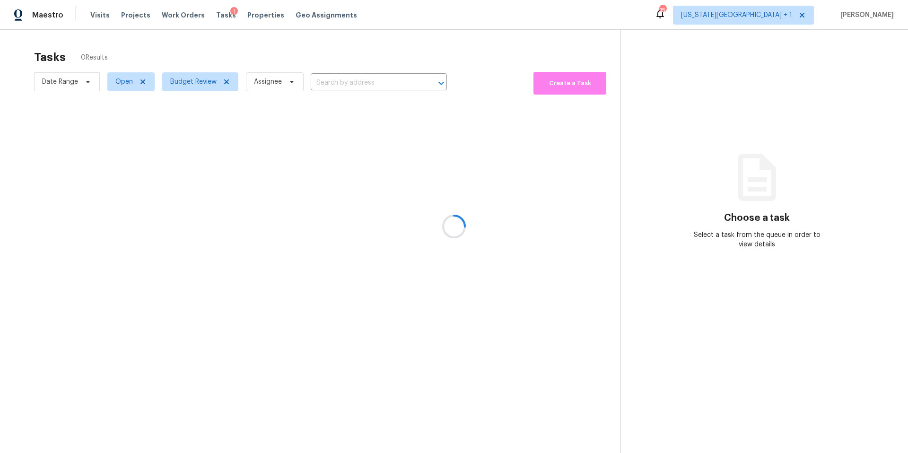
click at [196, 54] on div at bounding box center [454, 226] width 908 height 453
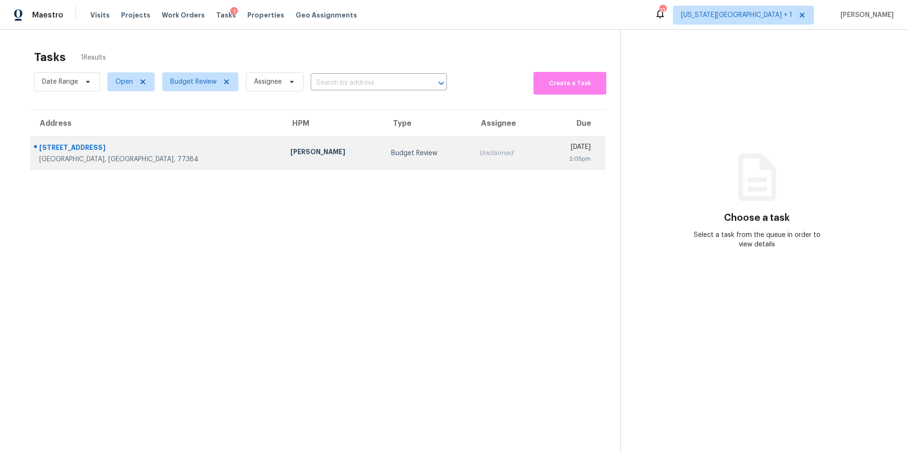
click at [290, 155] on div "[PERSON_NAME]" at bounding box center [332, 153] width 85 height 12
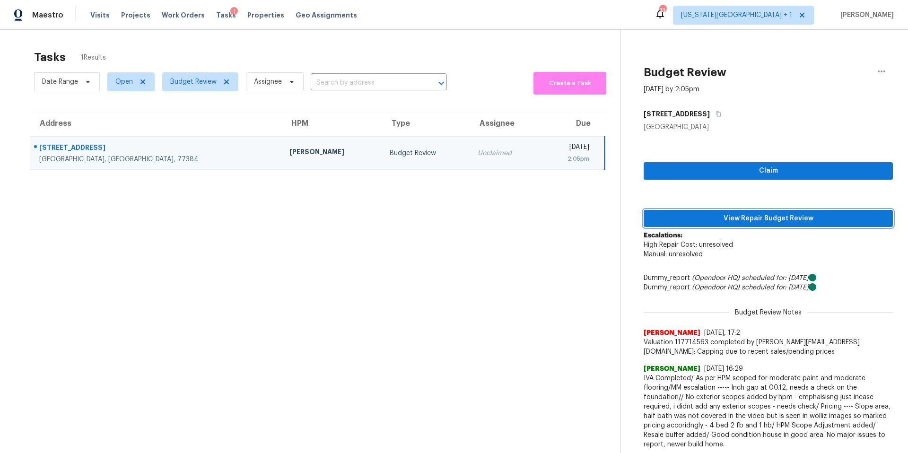
click at [683, 216] on span "View Repair Budget Review" at bounding box center [768, 219] width 234 height 12
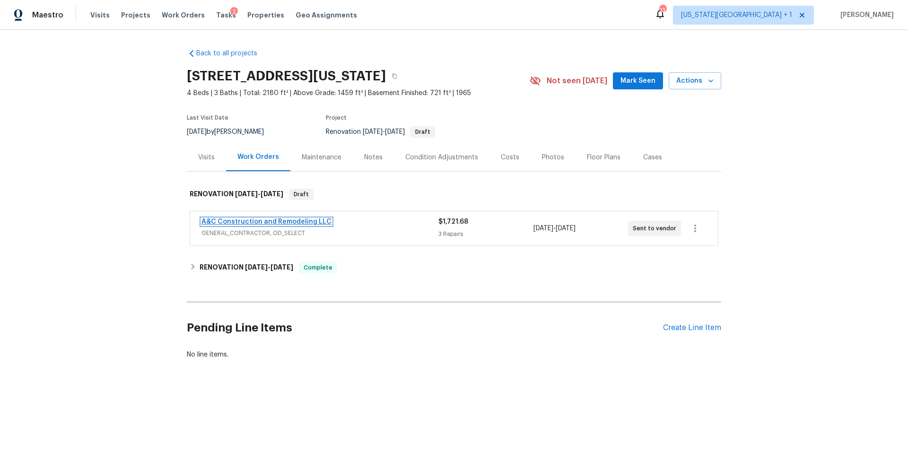
click at [220, 224] on link "A&C Construction and Remodeling LLC" at bounding box center [266, 221] width 130 height 7
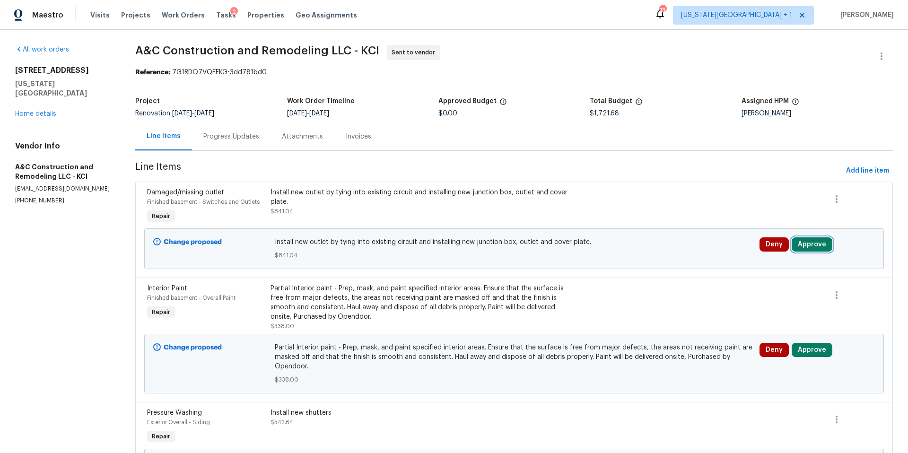
click at [807, 245] on button "Approve" at bounding box center [811, 244] width 41 height 14
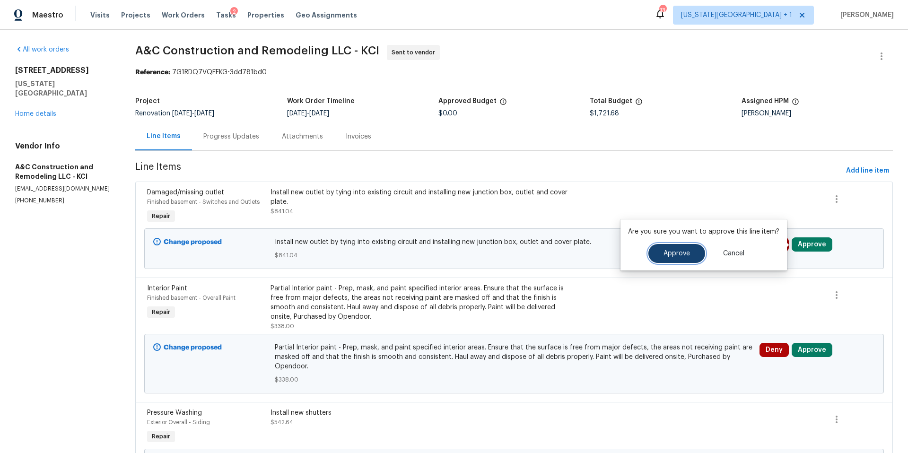
click at [684, 250] on span "Approve" at bounding box center [676, 253] width 26 height 7
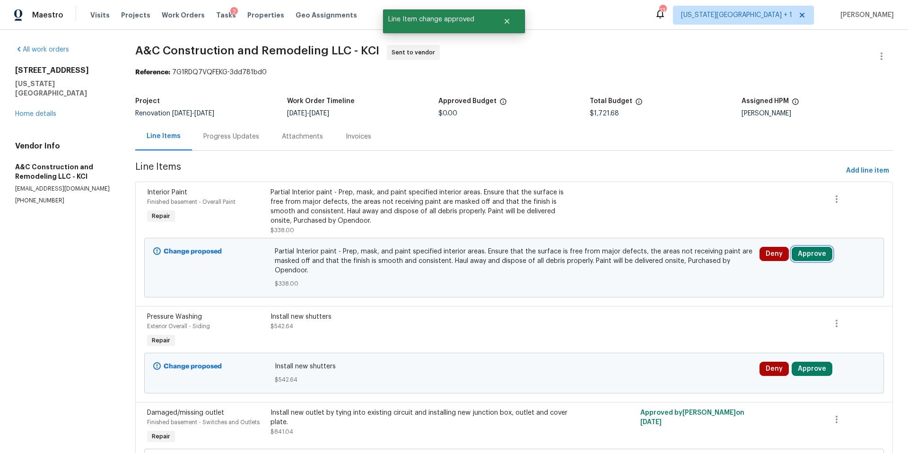
click at [811, 251] on button "Approve" at bounding box center [811, 254] width 41 height 14
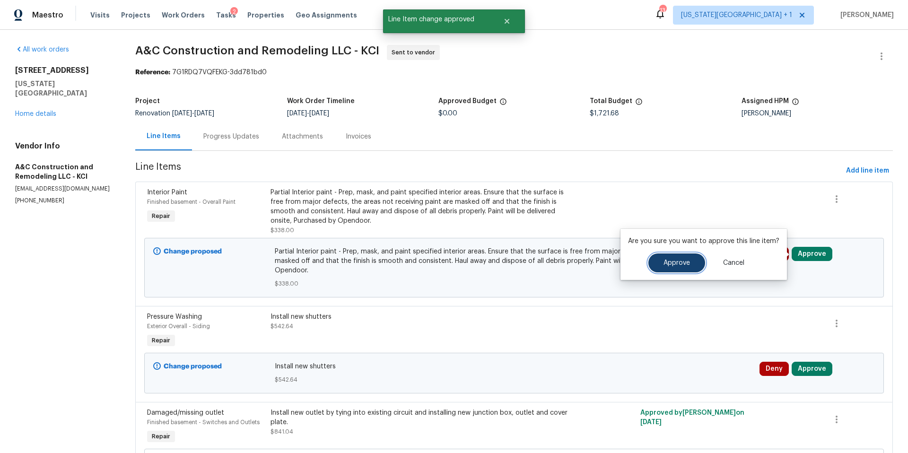
click at [683, 265] on span "Approve" at bounding box center [676, 263] width 26 height 7
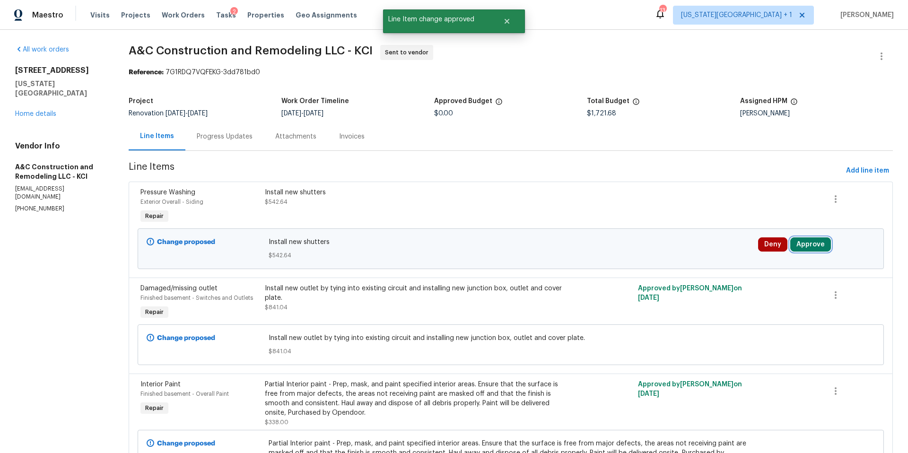
click at [818, 245] on button "Approve" at bounding box center [810, 244] width 41 height 14
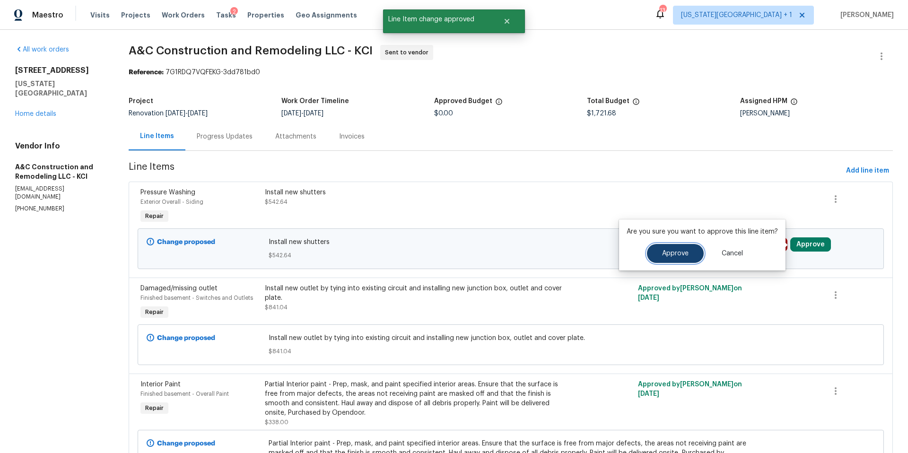
click at [685, 249] on button "Approve" at bounding box center [675, 253] width 57 height 19
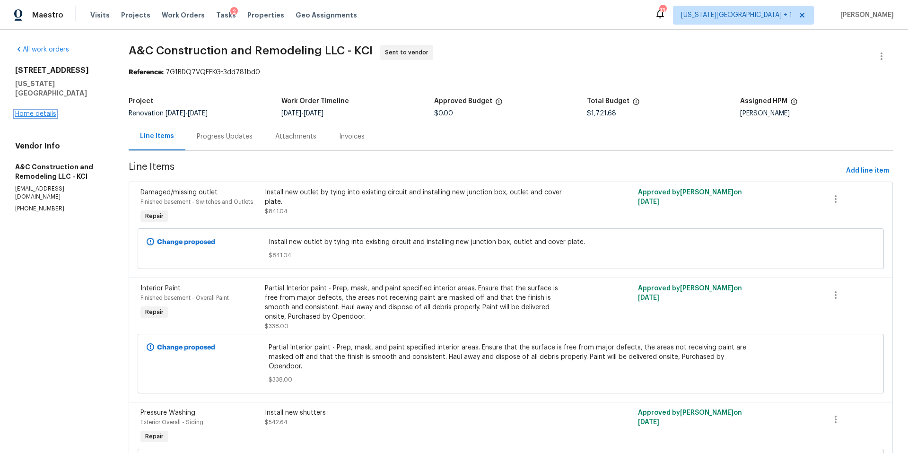
click at [45, 111] on link "Home details" at bounding box center [35, 114] width 41 height 7
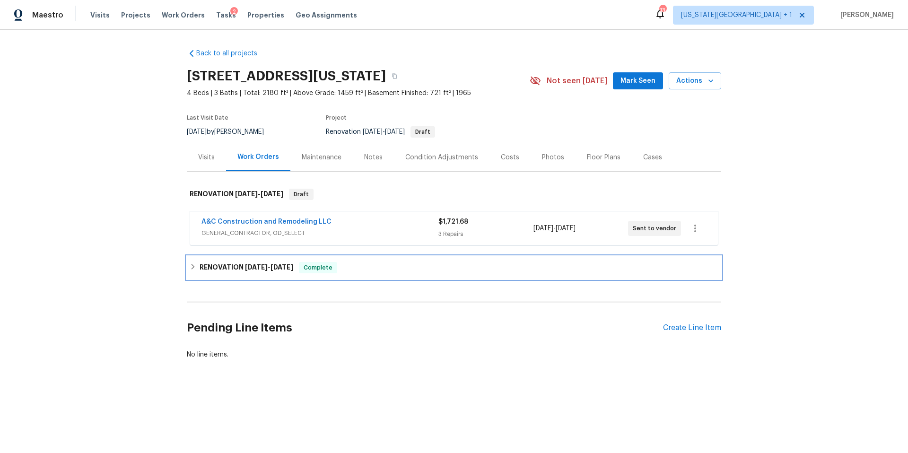
click at [227, 262] on h6 "RENOVATION 8/28/25 - 9/19/25" at bounding box center [246, 267] width 94 height 11
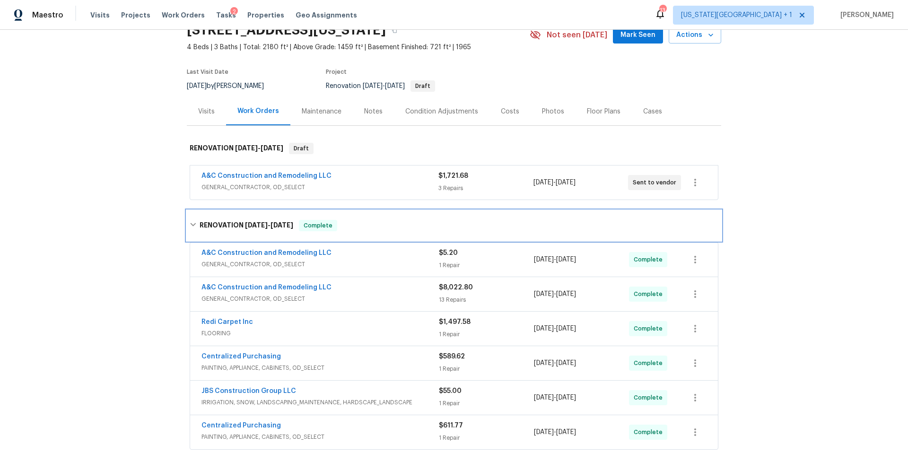
scroll to position [43, 0]
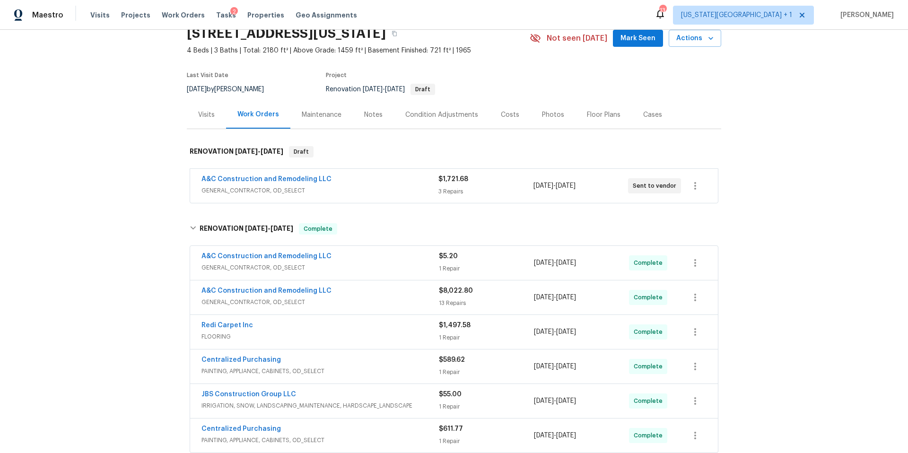
click at [202, 116] on div "Visits" at bounding box center [206, 114] width 17 height 9
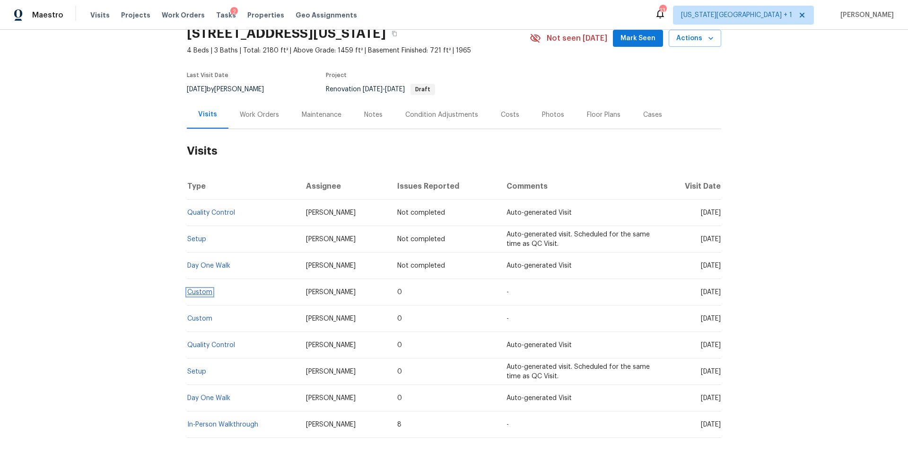
click at [207, 294] on link "Custom" at bounding box center [199, 292] width 25 height 7
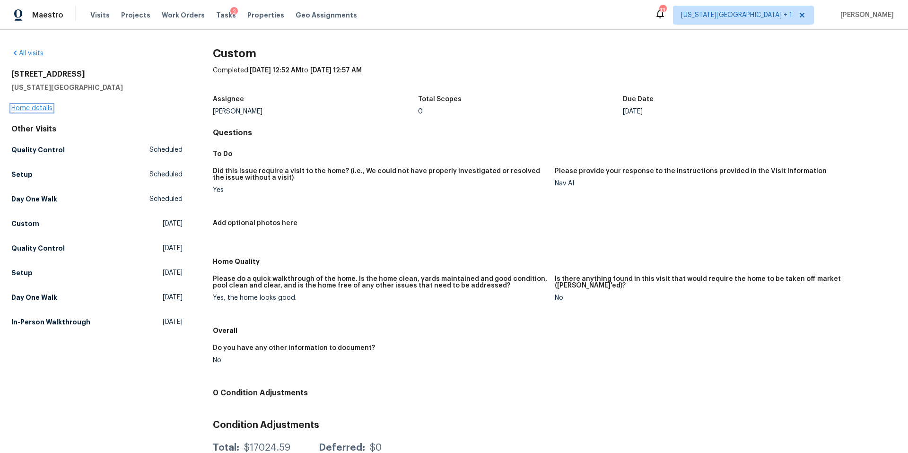
click at [42, 111] on link "Home details" at bounding box center [31, 108] width 41 height 7
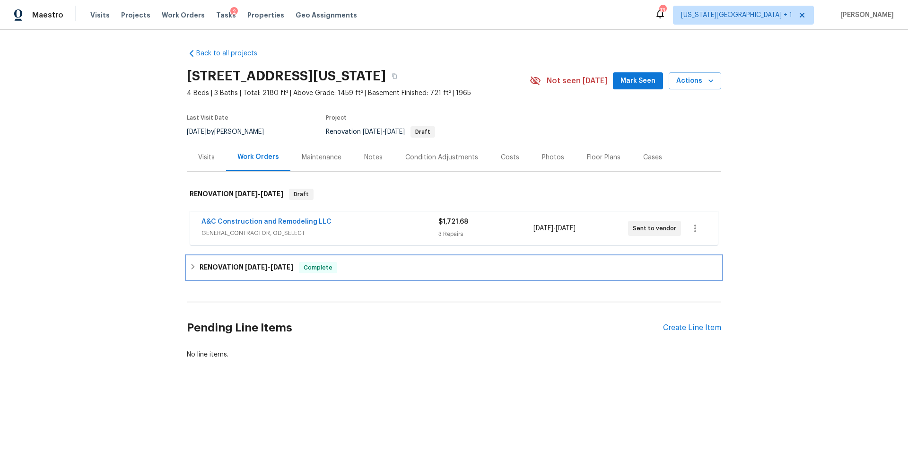
click at [208, 265] on h6 "RENOVATION 8/28/25 - 9/19/25" at bounding box center [246, 267] width 94 height 11
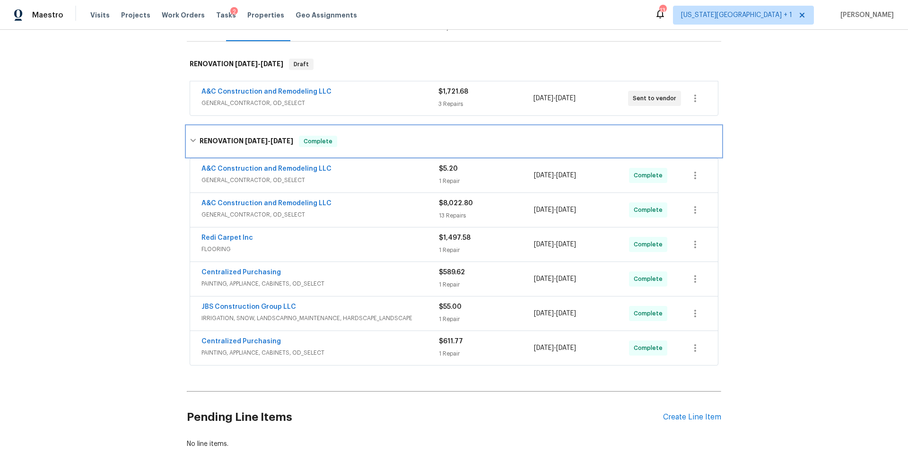
scroll to position [129, 0]
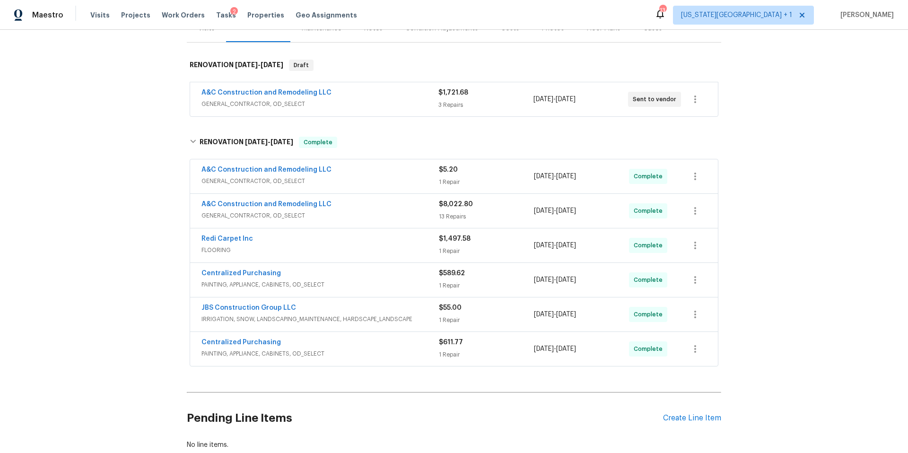
click at [338, 104] on span "GENERAL_CONTRACTOR, OD_SELECT" at bounding box center [319, 103] width 237 height 9
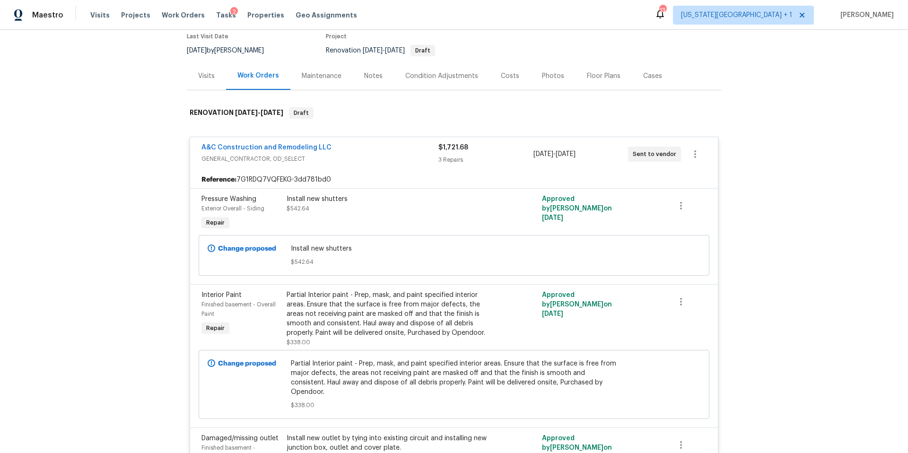
scroll to position [62, 0]
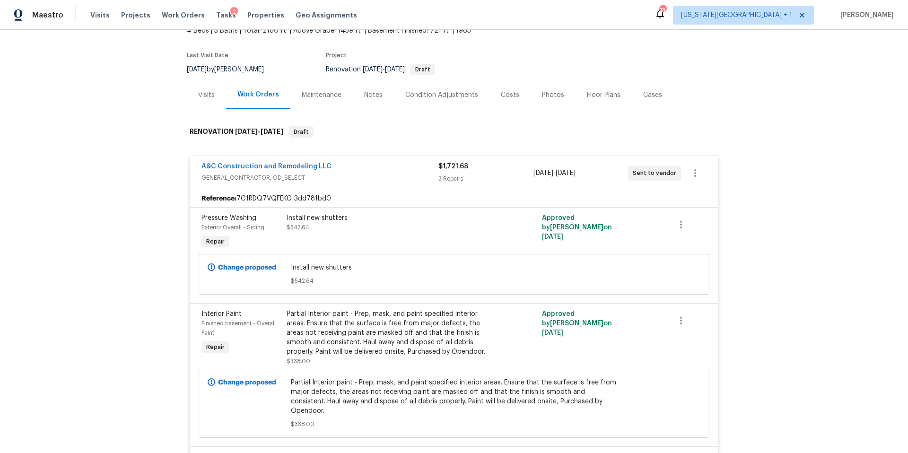
click at [199, 95] on div "Visits" at bounding box center [206, 94] width 17 height 9
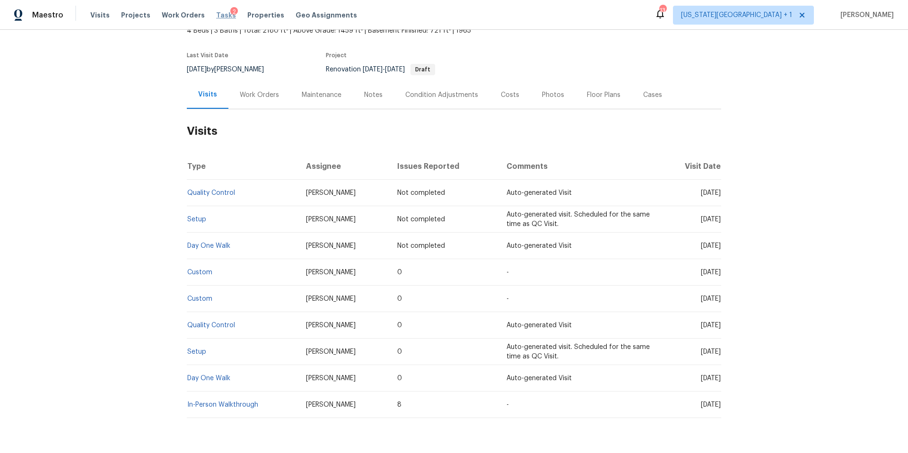
click at [218, 13] on span "Tasks" at bounding box center [226, 15] width 20 height 7
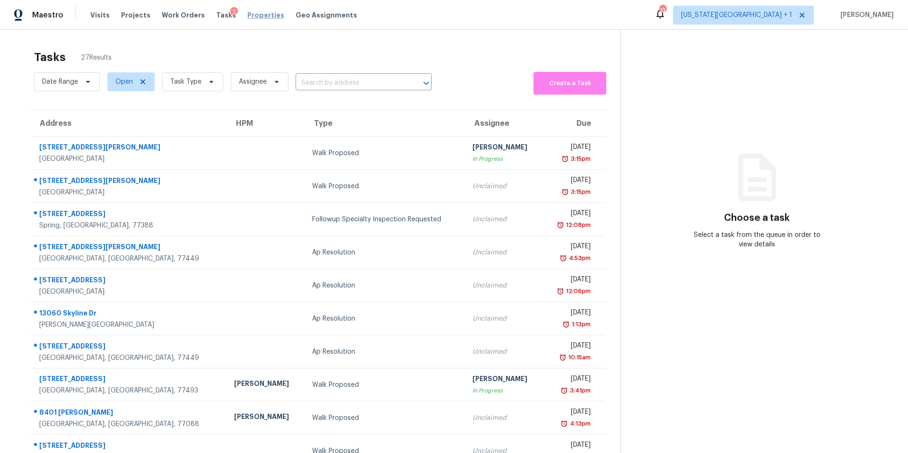
click at [254, 17] on span "Properties" at bounding box center [265, 14] width 37 height 9
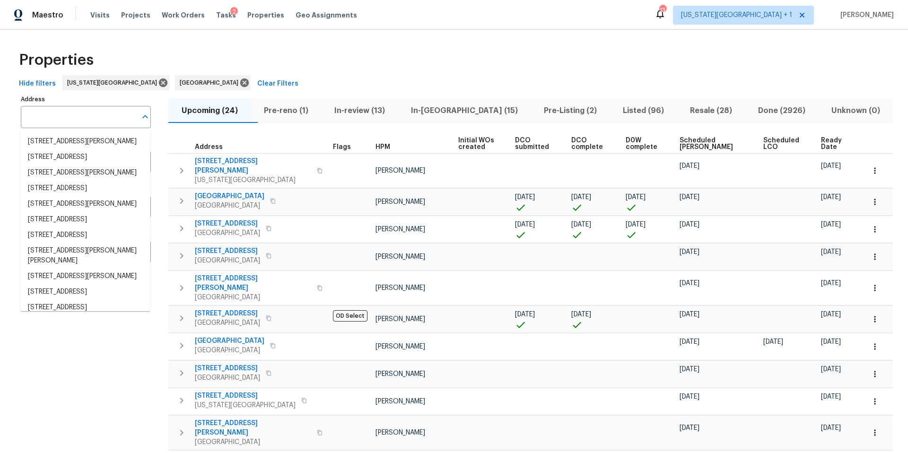
click at [61, 118] on input "Address" at bounding box center [79, 117] width 116 height 22
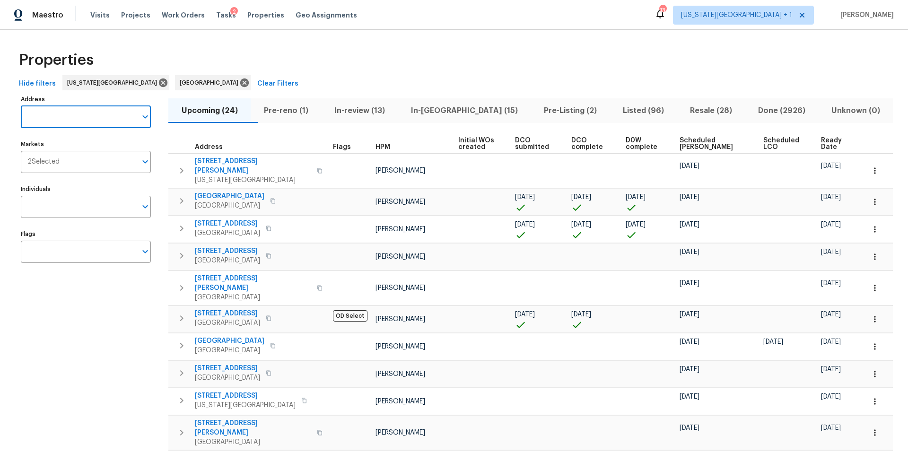
paste input "[STREET_ADDRESS]"
type input "[STREET_ADDRESS]"
click at [95, 115] on input "[STREET_ADDRESS]" at bounding box center [79, 117] width 116 height 22
click at [120, 122] on input "[STREET_ADDRESS]" at bounding box center [79, 117] width 116 height 22
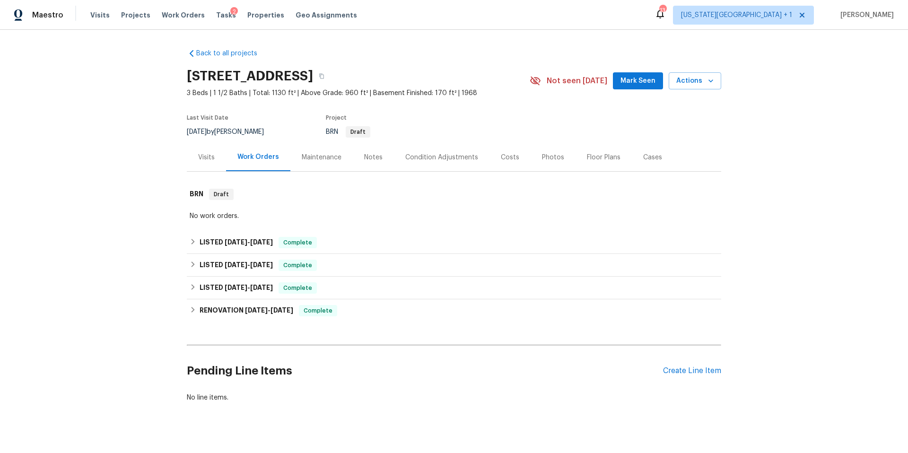
click at [545, 156] on div "Photos" at bounding box center [553, 157] width 22 height 9
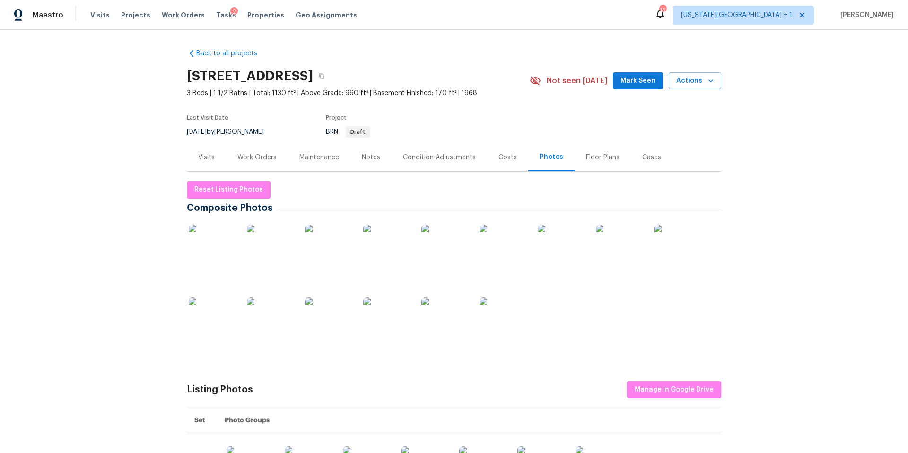
click at [211, 249] on img at bounding box center [212, 248] width 47 height 47
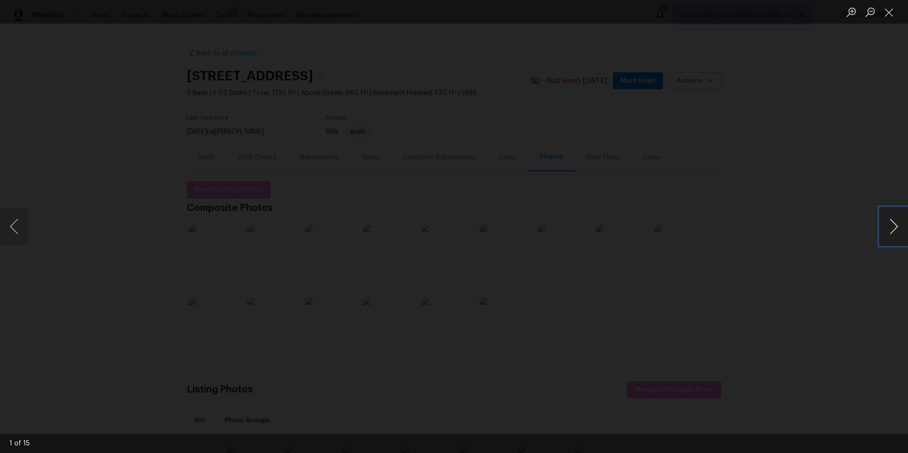
click at [895, 226] on button "Next image" at bounding box center [893, 227] width 28 height 38
click at [830, 174] on div "Lightbox" at bounding box center [454, 226] width 908 height 453
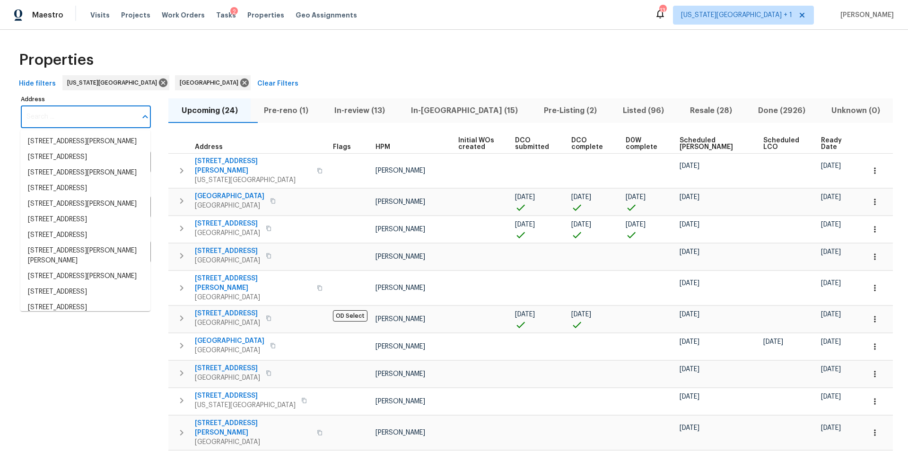
paste input "[STREET_ADDRESS]"
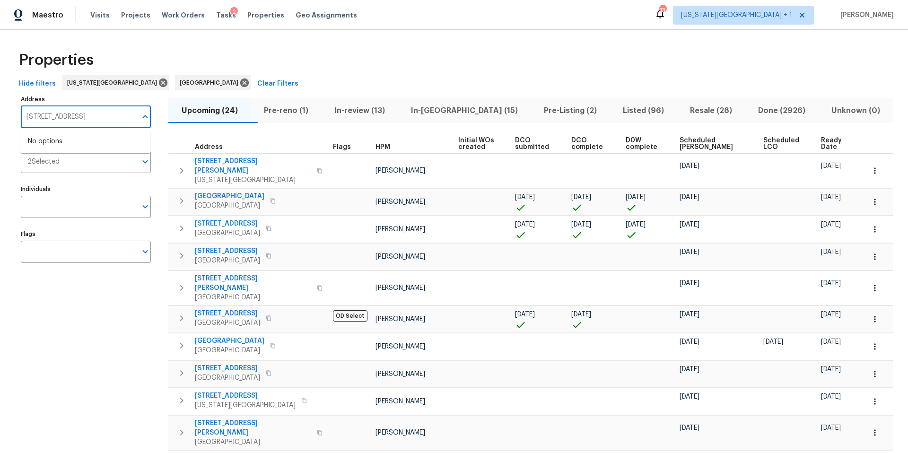
type input "[STREET_ADDRESS]"
click at [781, 16] on span "[US_STATE][GEOGRAPHIC_DATA] + 1" at bounding box center [736, 14] width 111 height 9
click at [272, 55] on div "Properties" at bounding box center [453, 60] width 877 height 30
click at [99, 16] on span "Visits" at bounding box center [99, 14] width 19 height 9
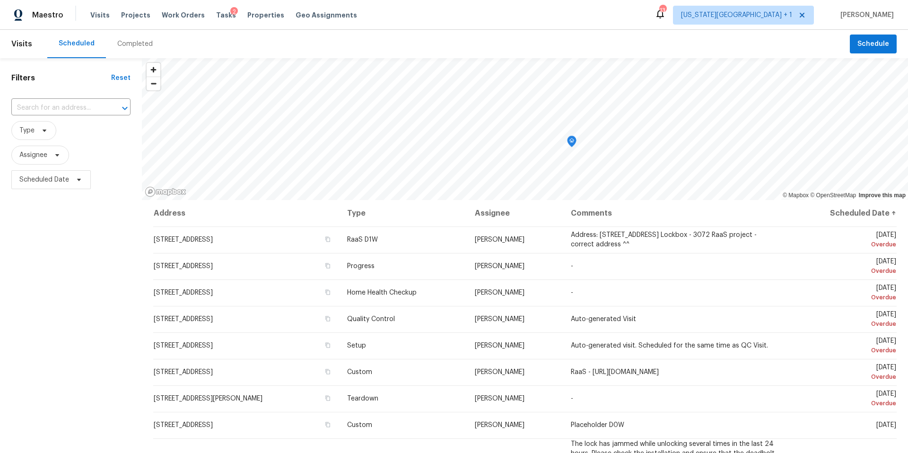
click at [124, 51] on div "Completed" at bounding box center [135, 44] width 58 height 28
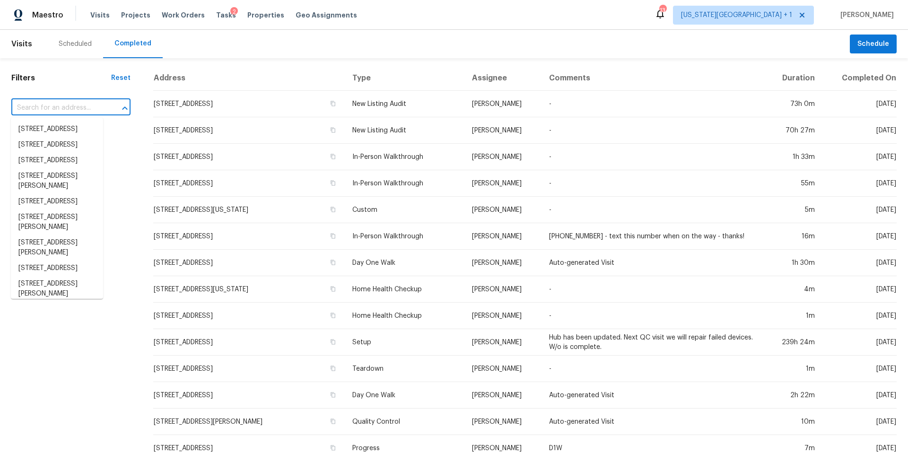
click at [42, 111] on input "text" at bounding box center [57, 108] width 93 height 15
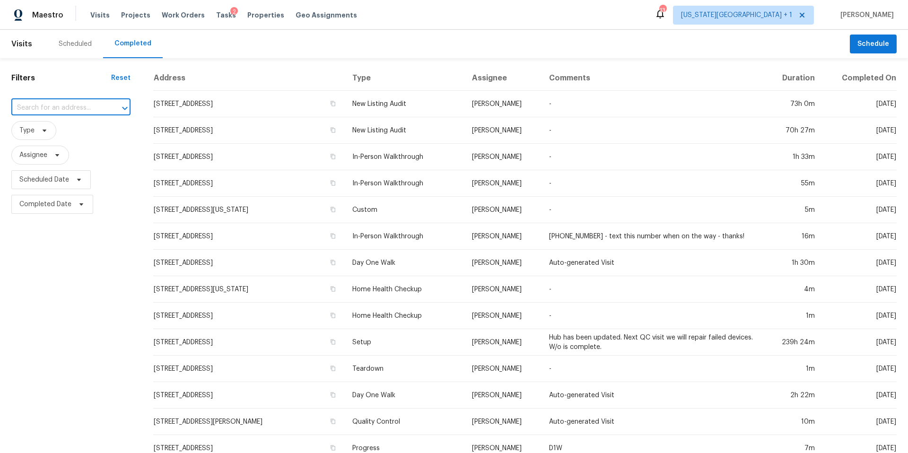
paste input "[STREET_ADDRESS]"
type input "[STREET_ADDRESS]"
click at [48, 136] on li "[STREET_ADDRESS]" at bounding box center [57, 129] width 92 height 16
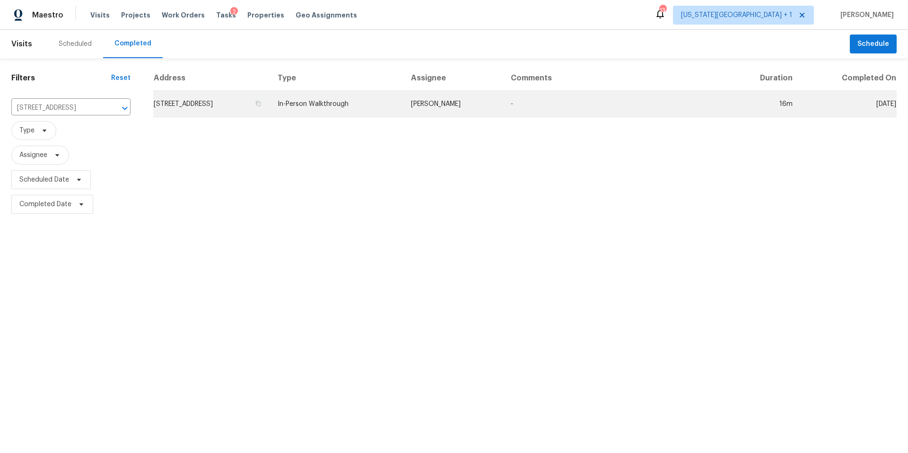
click at [201, 97] on td "[STREET_ADDRESS]" at bounding box center [211, 104] width 117 height 26
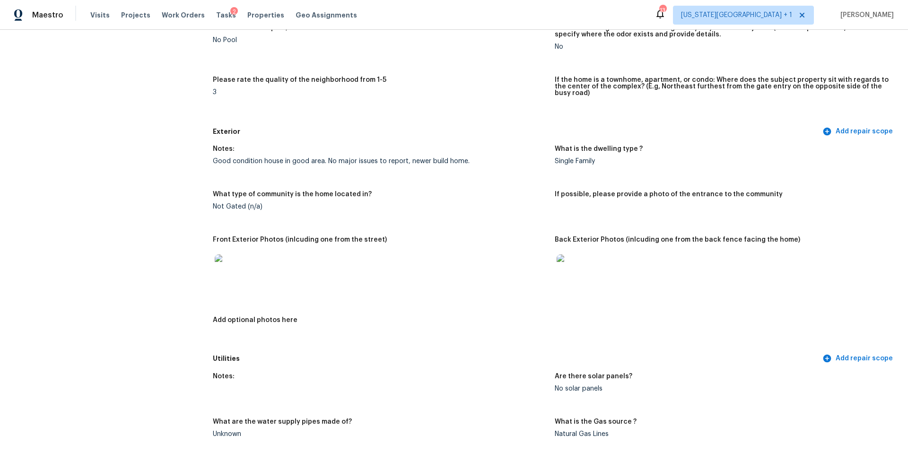
scroll to position [249, 0]
click at [229, 265] on img at bounding box center [230, 268] width 30 height 30
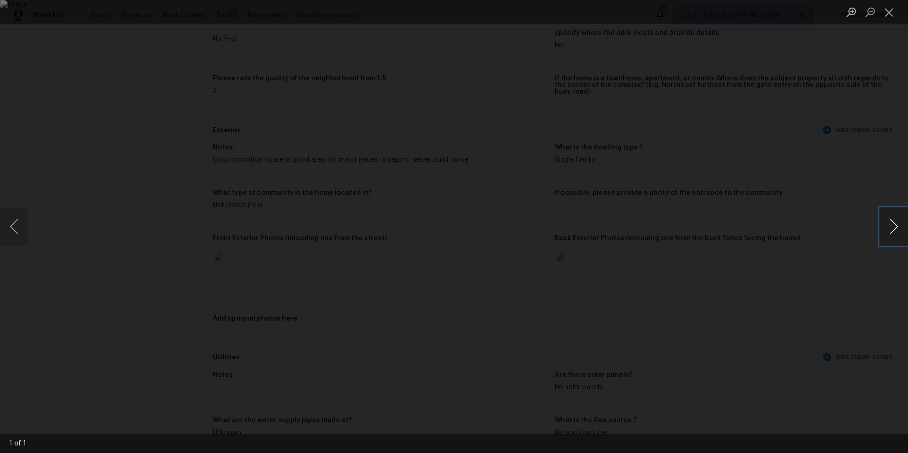
click at [892, 224] on button "Next image" at bounding box center [893, 227] width 28 height 38
click at [842, 238] on div "Lightbox" at bounding box center [454, 226] width 908 height 453
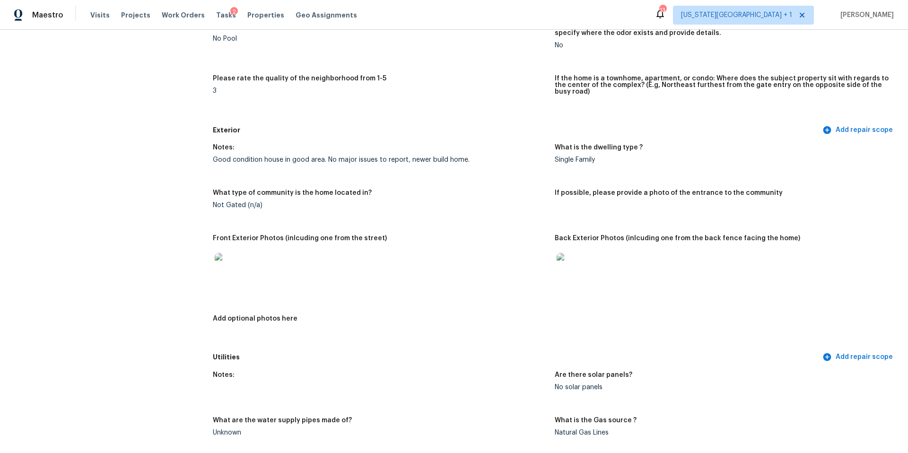
click at [578, 253] on img at bounding box center [571, 268] width 30 height 30
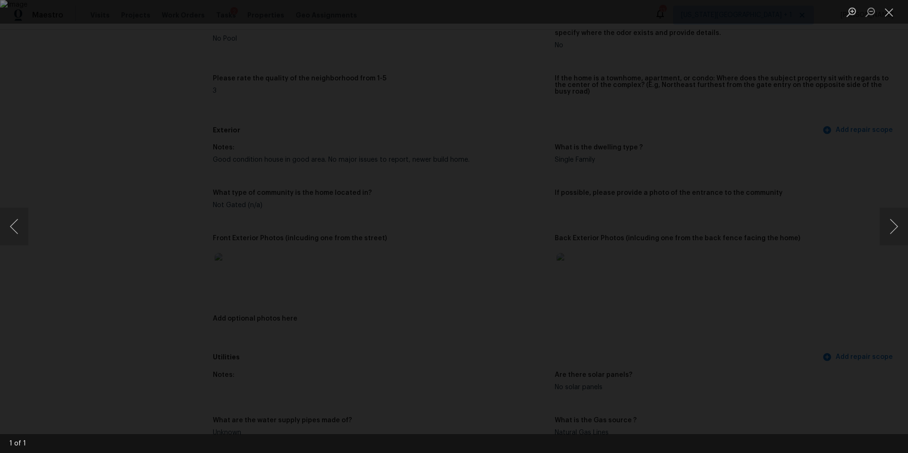
click at [799, 240] on div "Lightbox" at bounding box center [454, 226] width 908 height 453
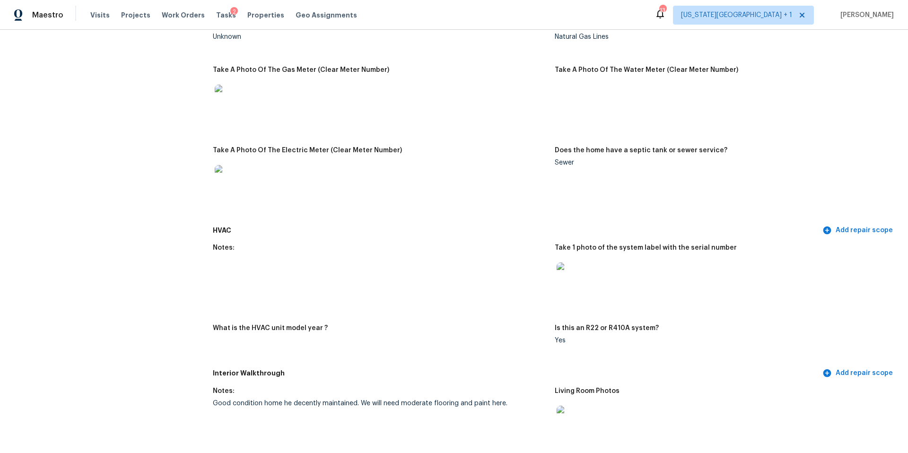
scroll to position [698, 0]
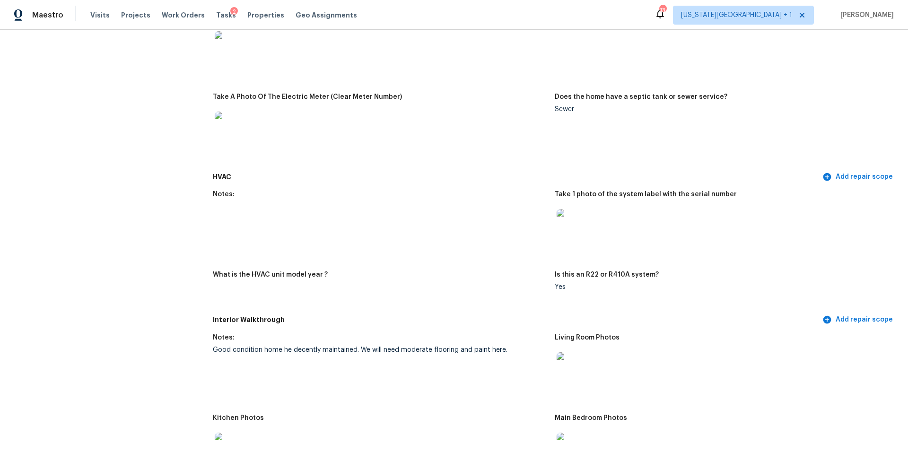
click at [241, 40] on img at bounding box center [230, 46] width 30 height 30
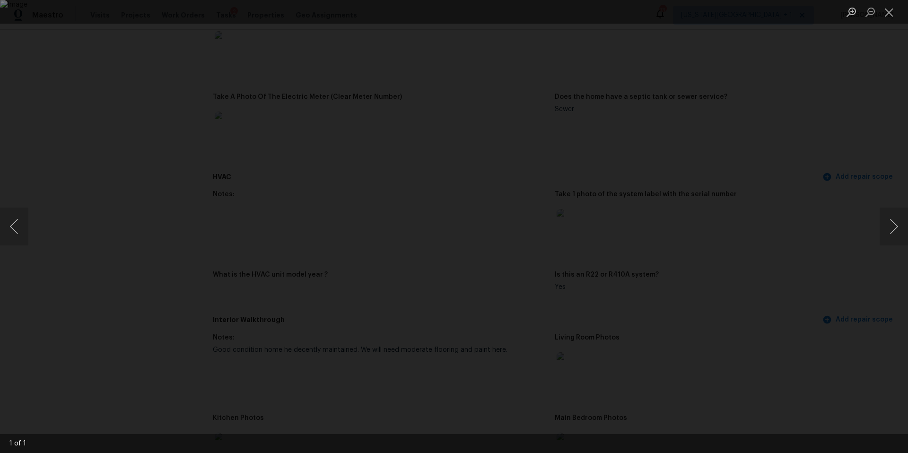
click at [760, 185] on div "Lightbox" at bounding box center [454, 226] width 908 height 453
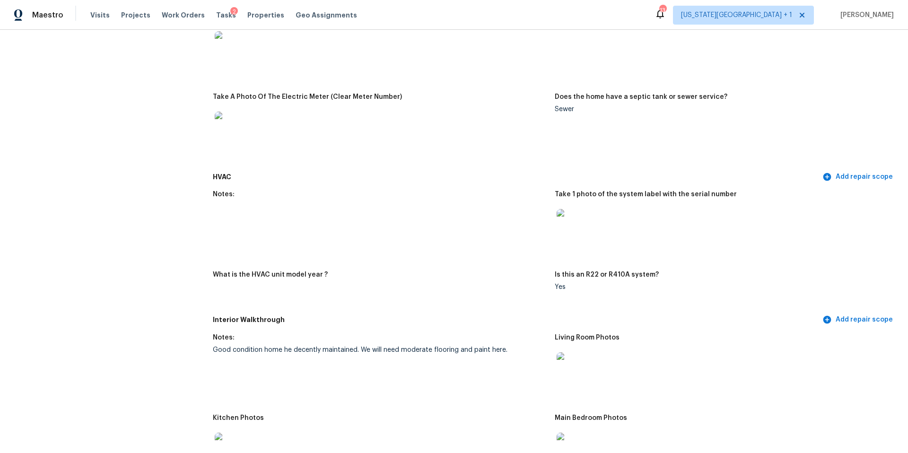
click at [588, 225] on div at bounding box center [721, 224] width 334 height 42
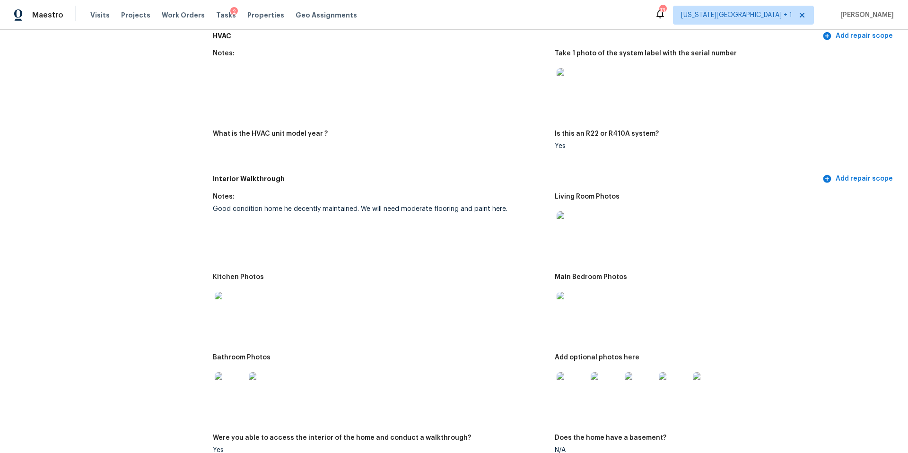
scroll to position [955, 0]
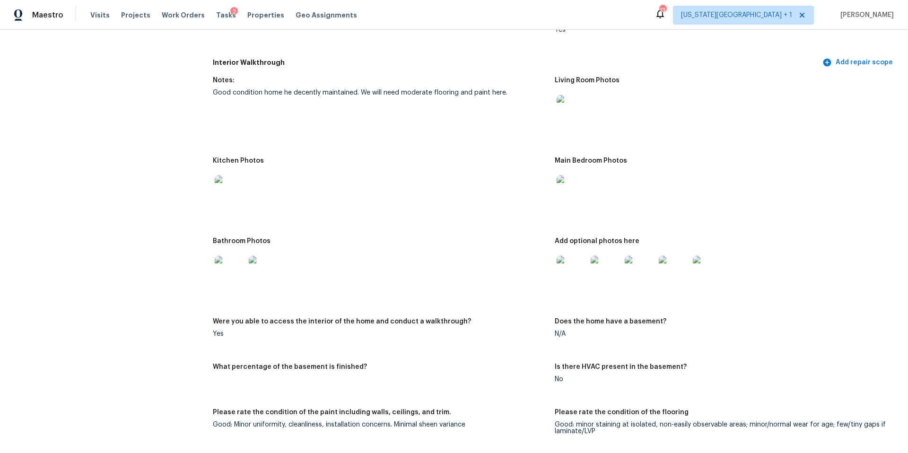
click at [567, 260] on img at bounding box center [571, 271] width 30 height 30
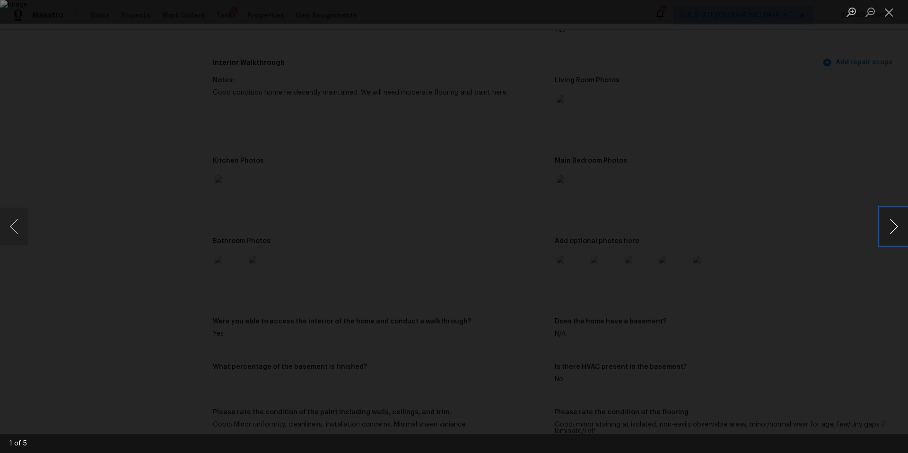
click at [890, 228] on button "Next image" at bounding box center [893, 227] width 28 height 38
click at [822, 237] on div "Lightbox" at bounding box center [454, 226] width 908 height 453
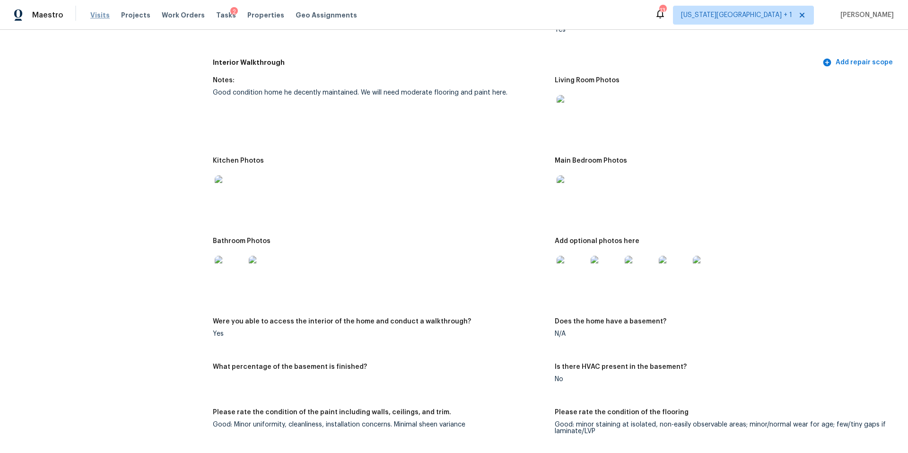
click at [103, 17] on span "Visits" at bounding box center [99, 14] width 19 height 9
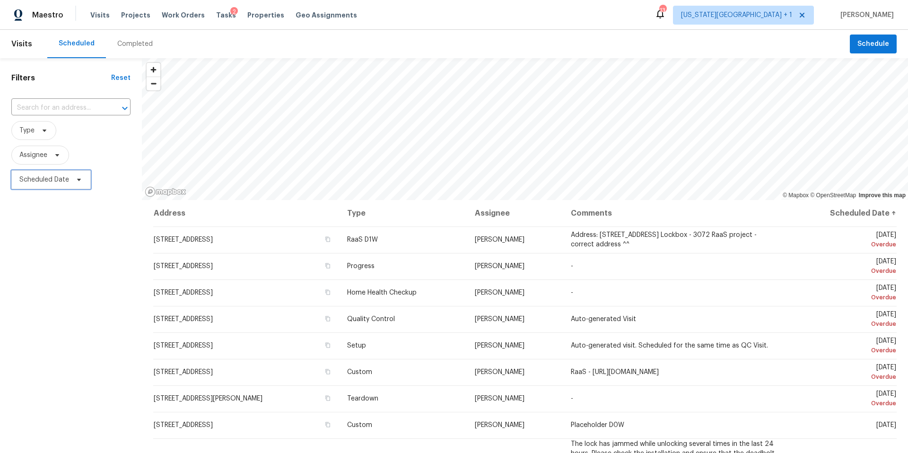
click at [77, 186] on span "Scheduled Date" at bounding box center [50, 179] width 79 height 19
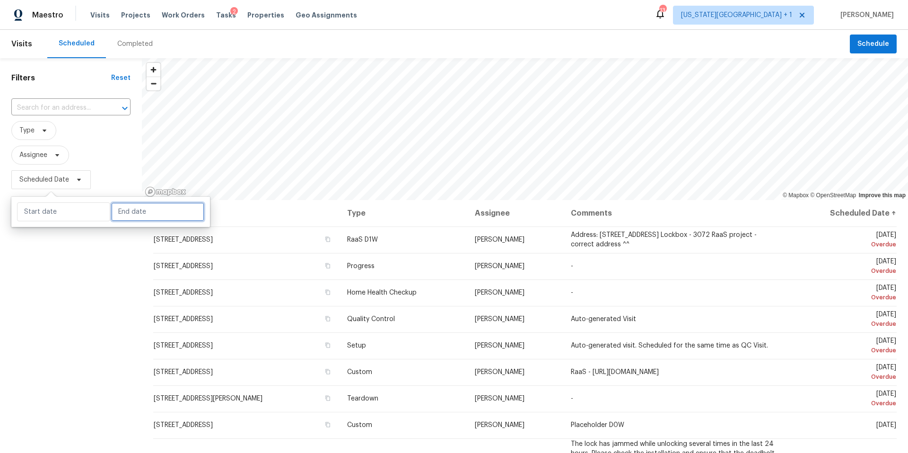
click at [125, 214] on input "text" at bounding box center [157, 211] width 93 height 19
select select "8"
select select "2025"
select select "9"
select select "2025"
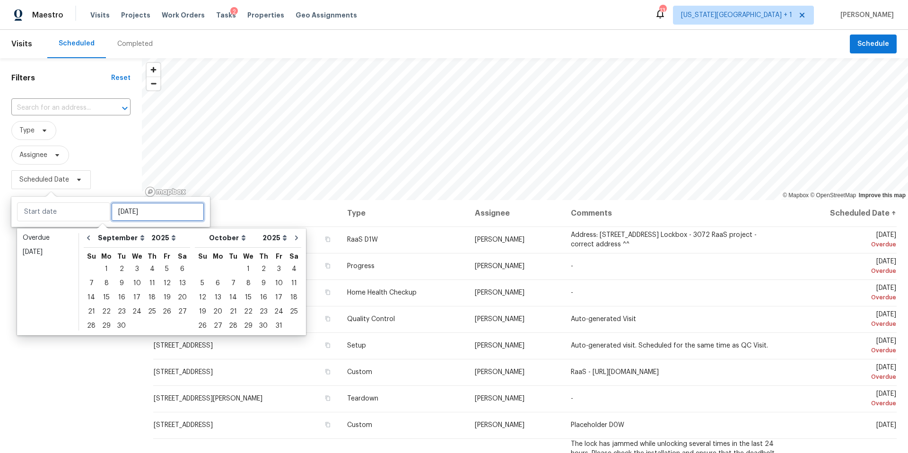
type input "Sat, Sep 06"
click at [260, 268] on div "2" at bounding box center [263, 268] width 15 height 13
type input "Thu, Oct 02"
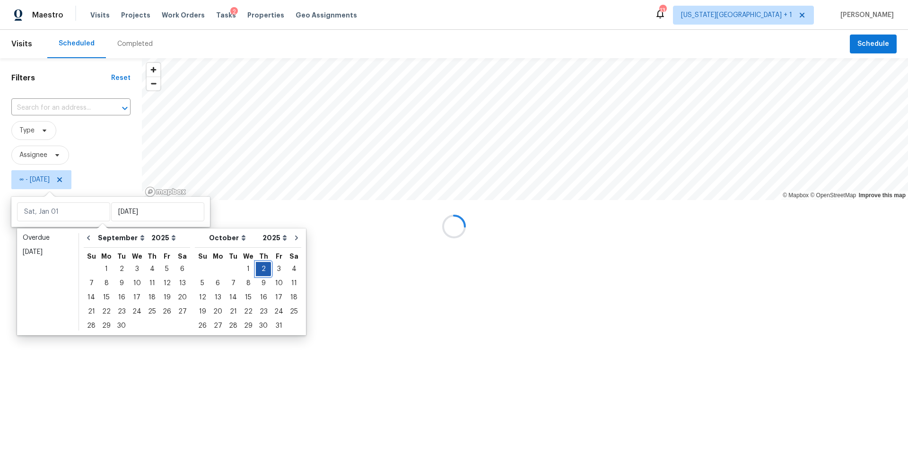
click at [260, 268] on div "2" at bounding box center [263, 268] width 15 height 13
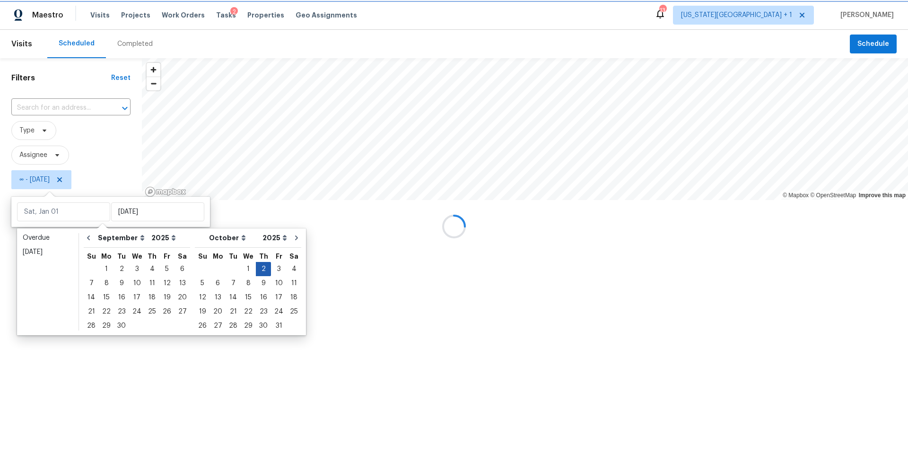
type input "Thu, Oct 02"
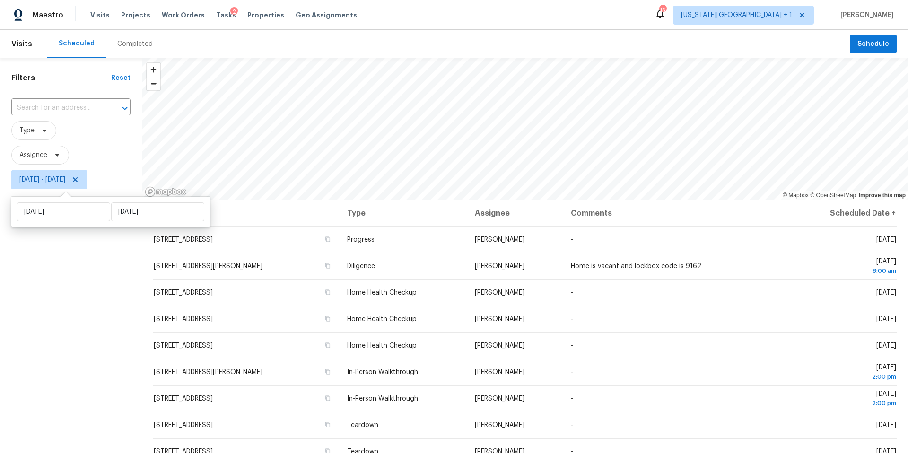
click at [100, 121] on span "Type" at bounding box center [70, 130] width 119 height 19
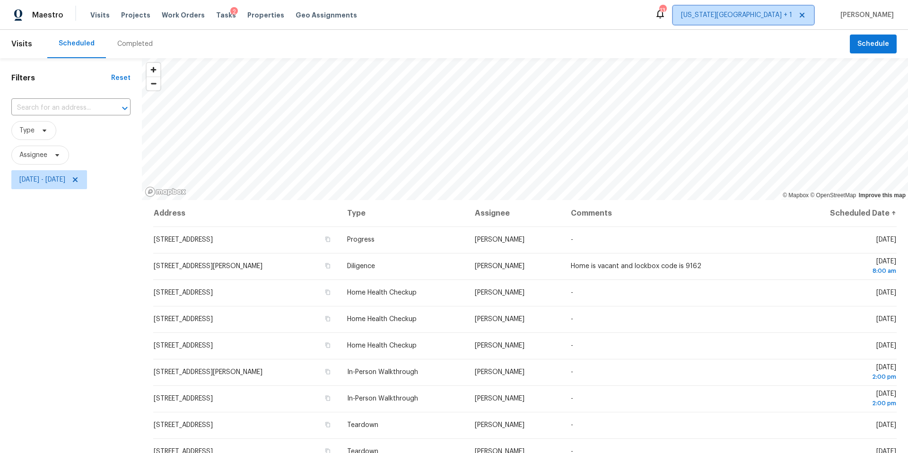
click at [766, 17] on span "[US_STATE][GEOGRAPHIC_DATA] + 1" at bounding box center [736, 14] width 111 height 9
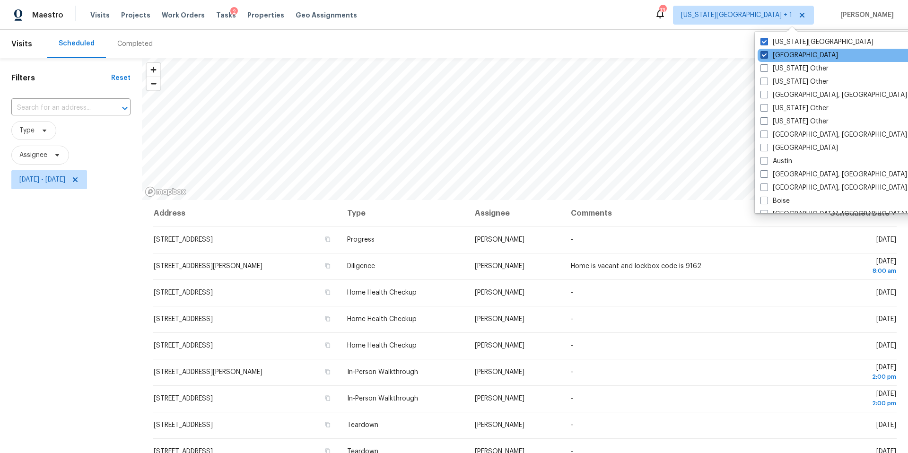
click at [763, 58] on span at bounding box center [764, 55] width 8 height 8
click at [763, 57] on input "Houston" at bounding box center [763, 54] width 6 height 6
checkbox input "false"
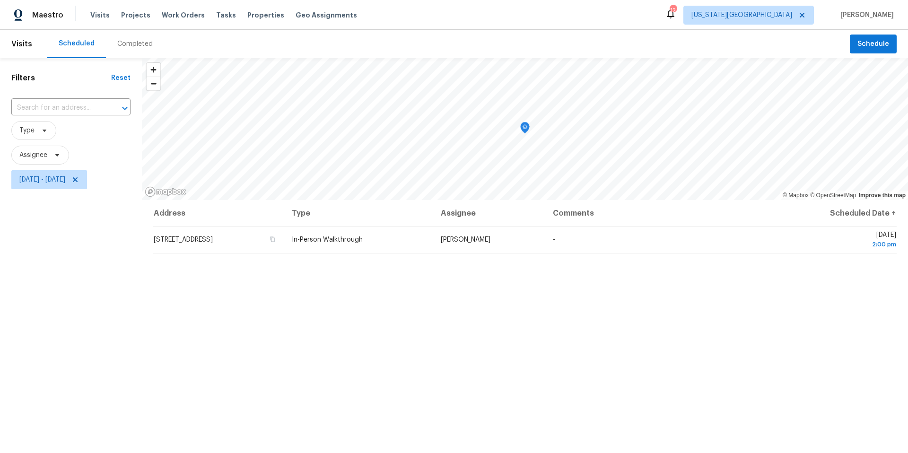
click at [581, 31] on div "Scheduled Completed" at bounding box center [448, 44] width 802 height 28
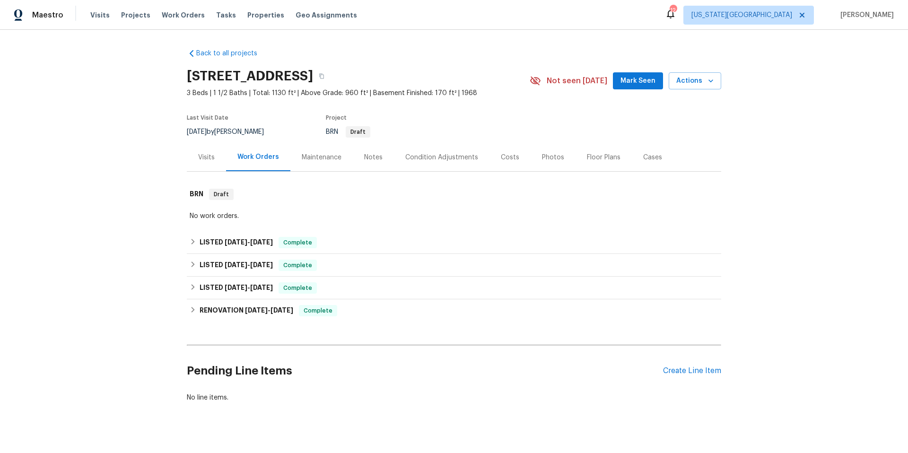
click at [209, 156] on div "Visits" at bounding box center [206, 157] width 17 height 9
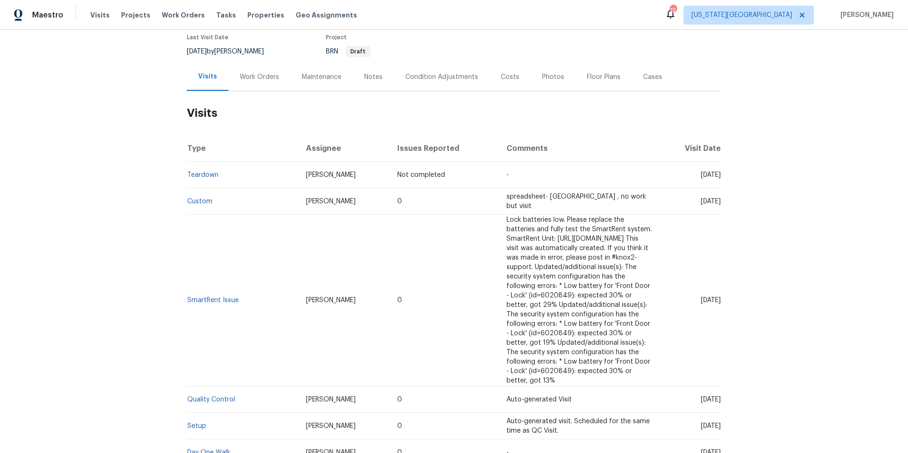
scroll to position [146, 0]
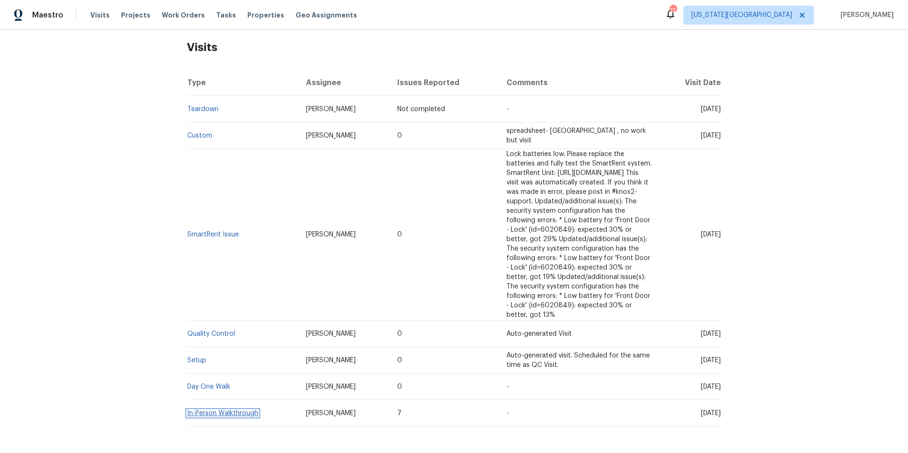
click at [210, 410] on link "In-Person Walkthrough" at bounding box center [222, 413] width 71 height 7
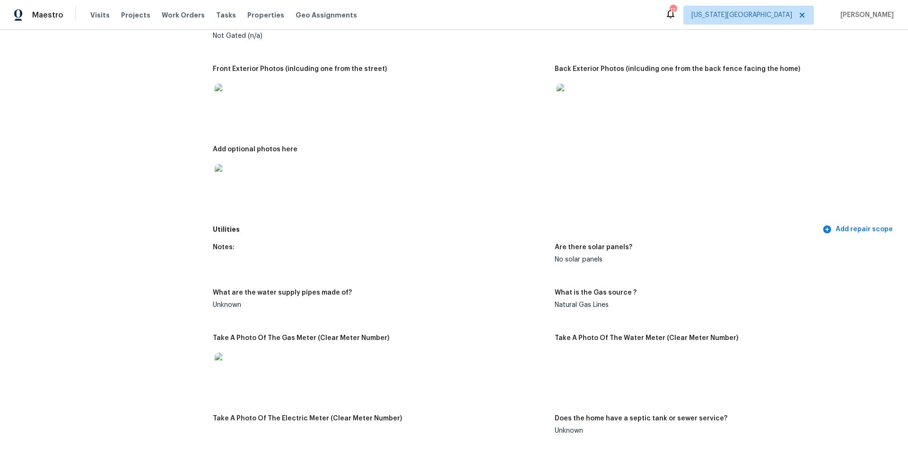
scroll to position [392, 0]
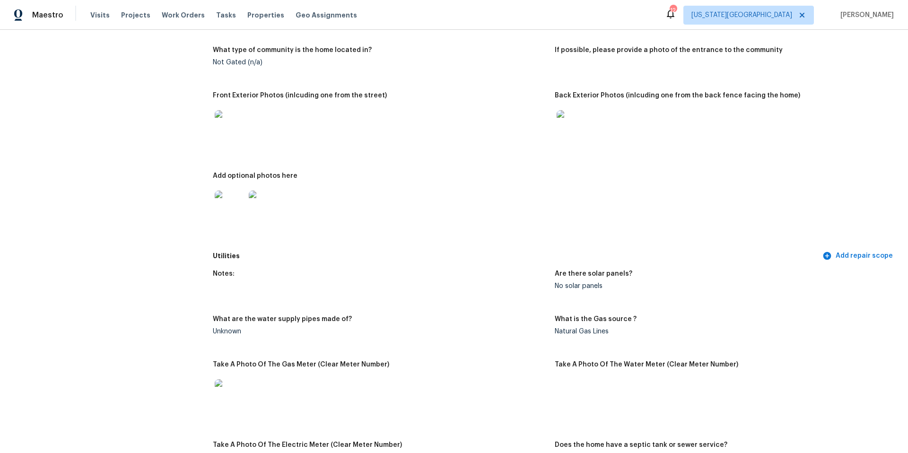
click at [571, 116] on img at bounding box center [571, 125] width 30 height 30
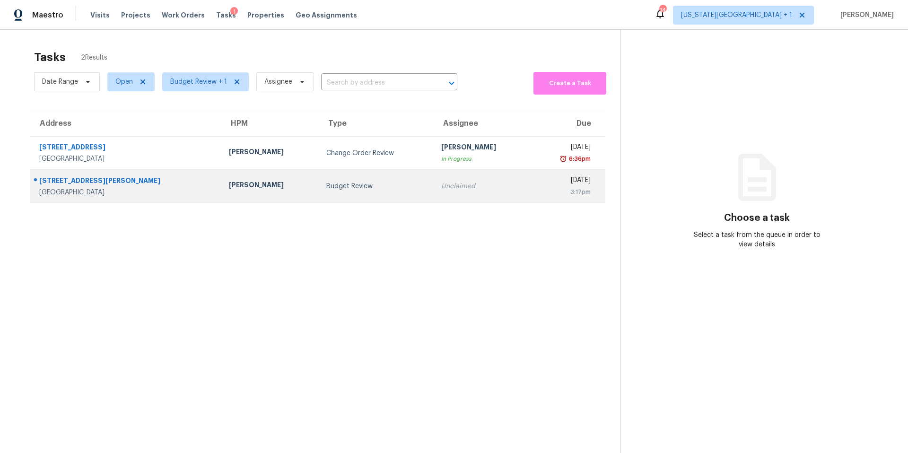
click at [229, 187] on div "[PERSON_NAME]" at bounding box center [270, 186] width 82 height 12
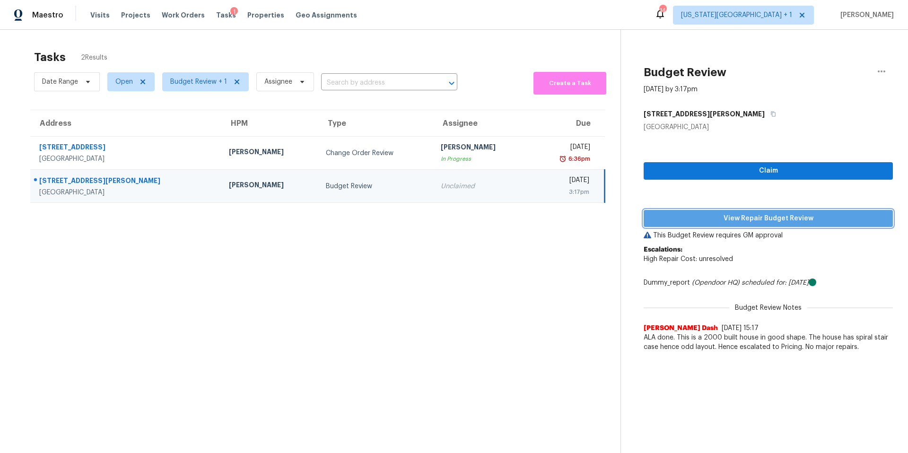
click at [672, 215] on span "View Repair Budget Review" at bounding box center [768, 219] width 234 height 12
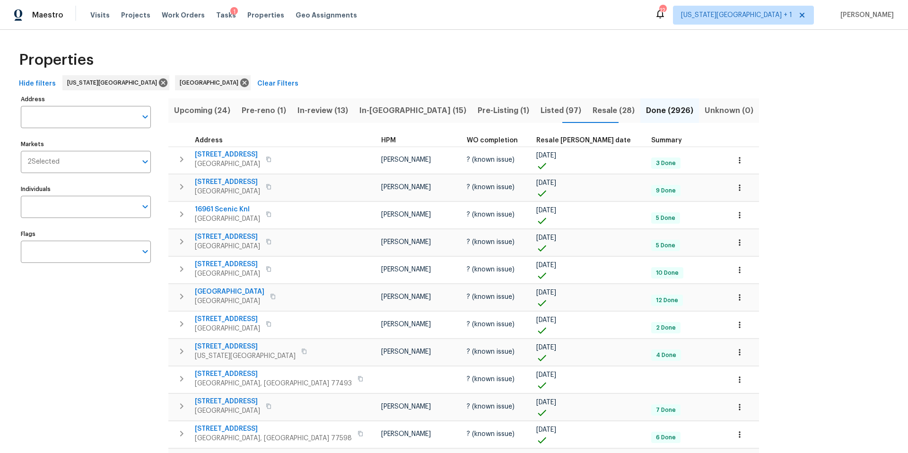
click at [261, 111] on span "Pre-reno (1)" at bounding box center [264, 110] width 44 height 13
